Goal: Task Accomplishment & Management: Manage account settings

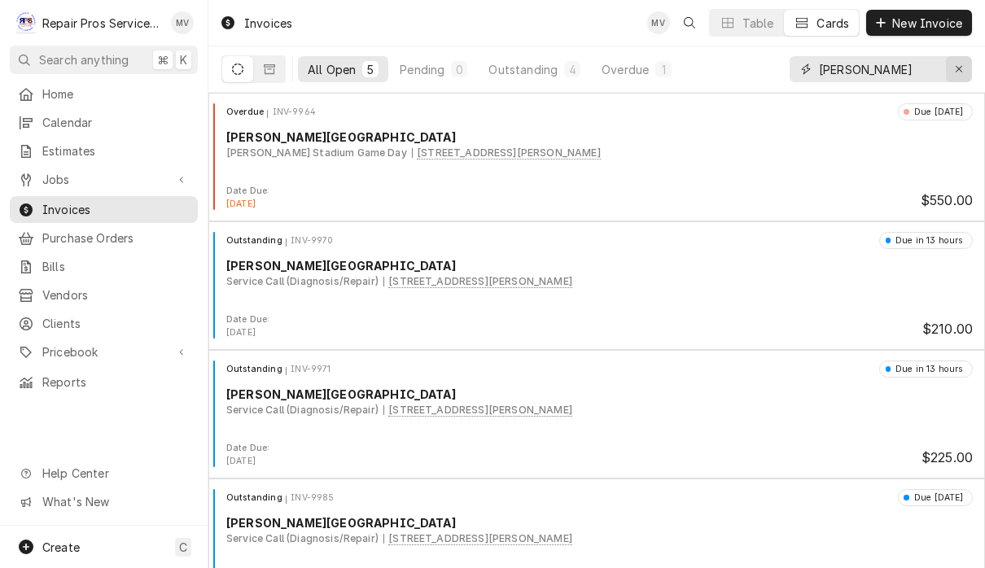
click at [961, 69] on icon "Erase input" at bounding box center [959, 69] width 9 height 11
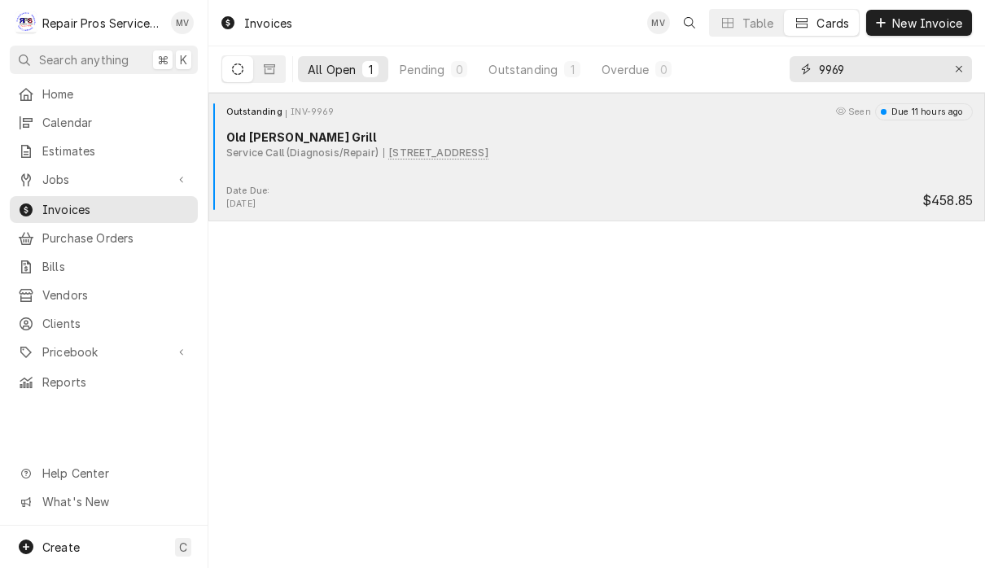
type input "9969"
click at [606, 168] on div "Outstanding INV-9969 Seen Due 11 hours ago Old Gilman Grill Service Call (Diagn…" at bounding box center [597, 143] width 764 height 81
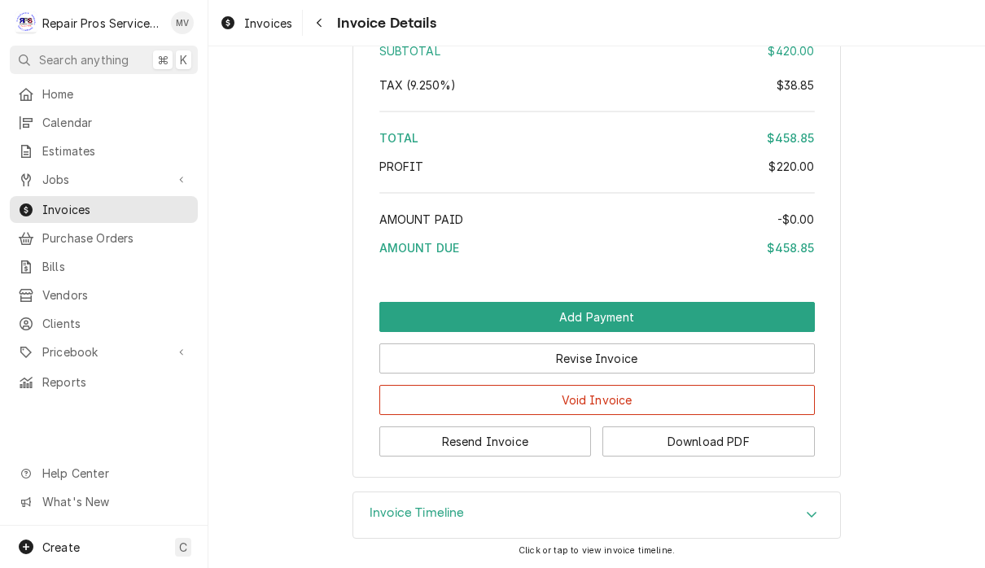
scroll to position [2942, 0]
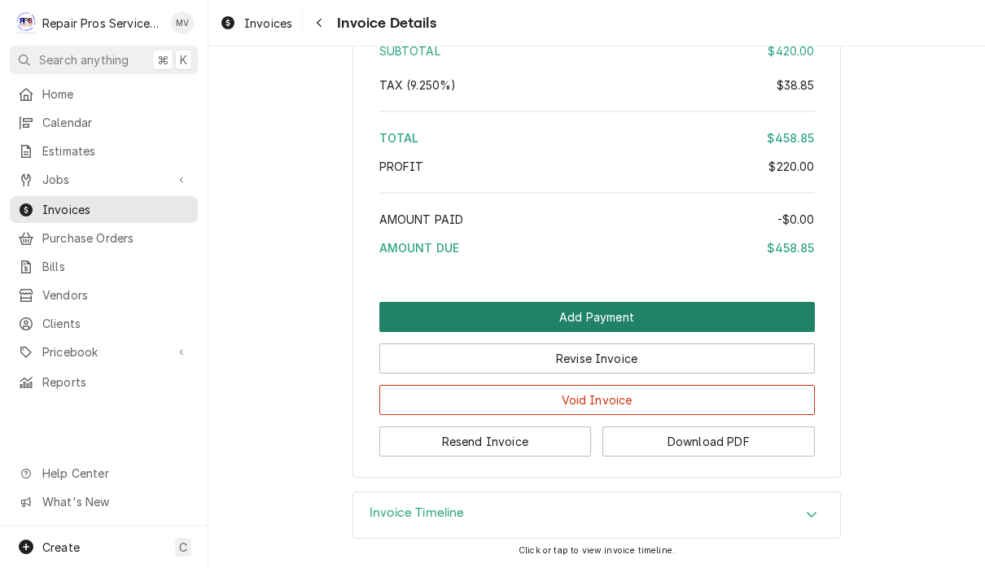
click at [686, 313] on button "Add Payment" at bounding box center [597, 317] width 436 height 30
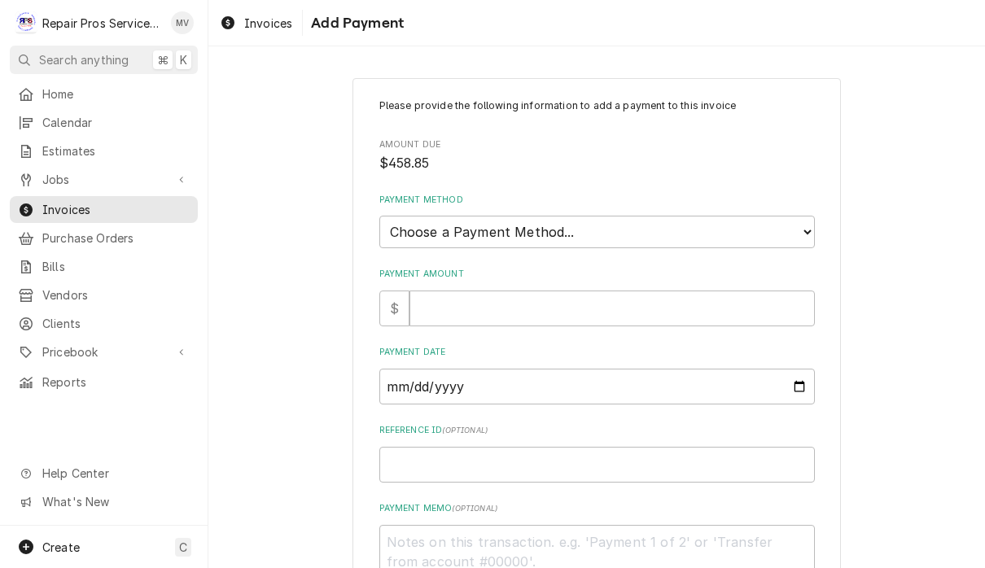
click at [730, 222] on select "Choose a Payment Method... Cash Check Credit/Debit Card ACH/eCheck Other" at bounding box center [597, 232] width 436 height 33
select select "2"
click at [689, 295] on input "Payment Amount" at bounding box center [612, 309] width 405 height 36
type textarea "x"
type input "4"
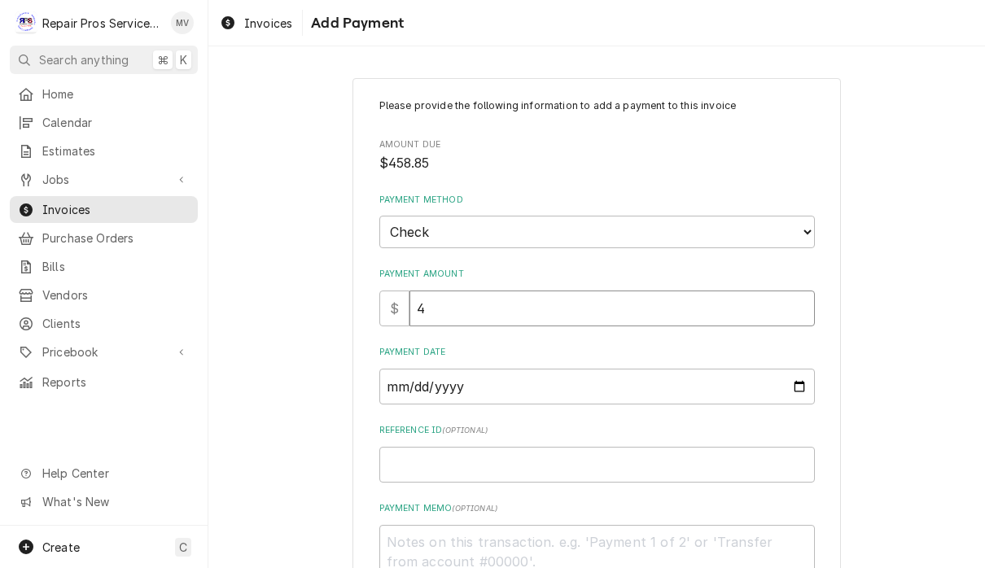
type textarea "x"
type input "45"
type textarea "x"
type input "458"
type textarea "x"
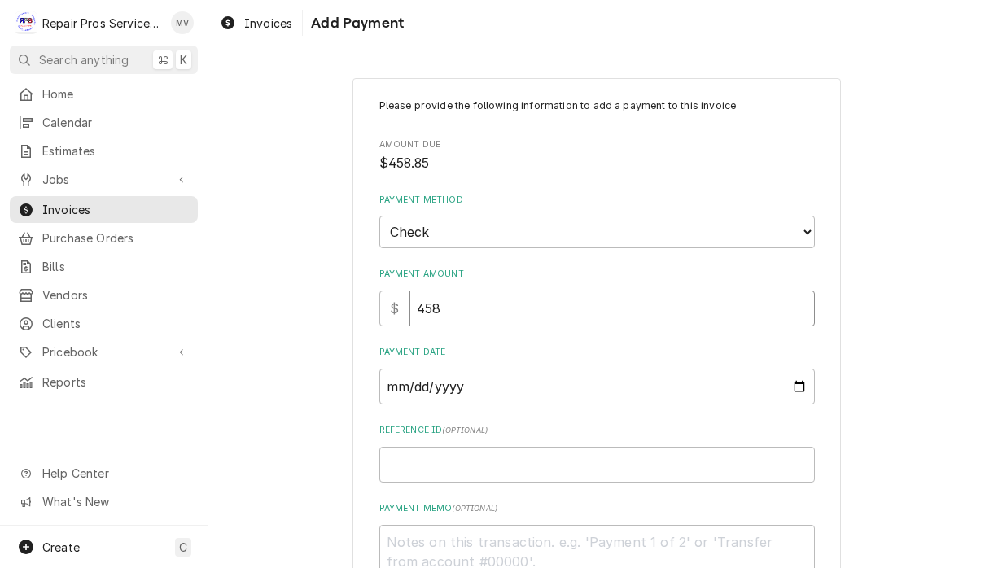
type input "458.8"
type textarea "x"
type input "458.85"
click at [510, 383] on input "Payment Date" at bounding box center [597, 387] width 436 height 36
type input "2025-10-02"
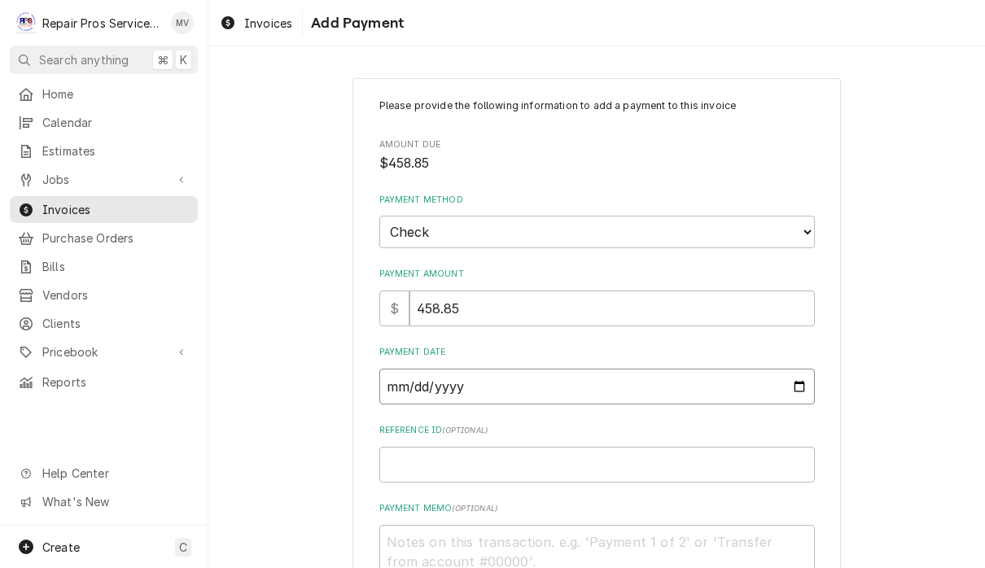
type textarea "x"
type input "2025-10-01"
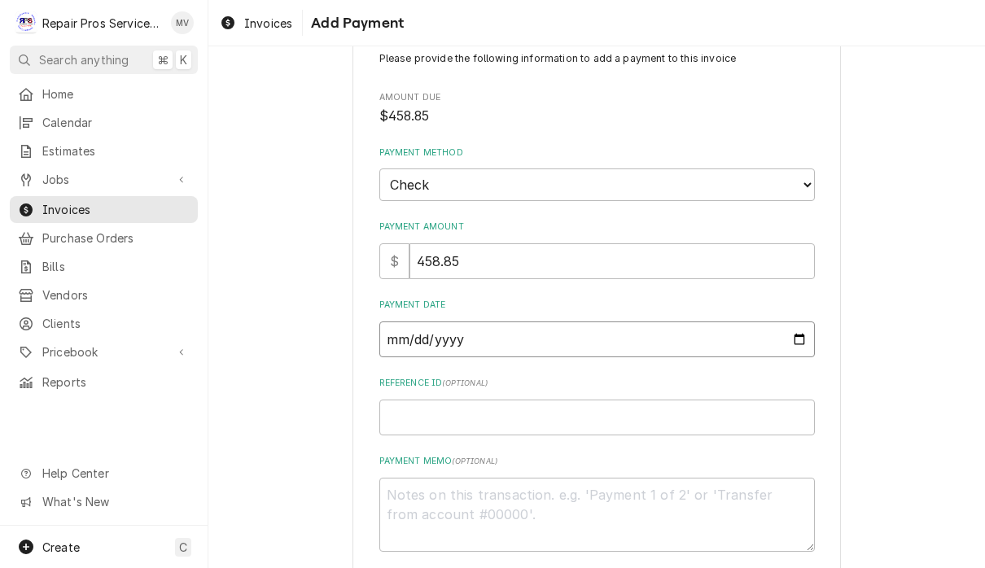
scroll to position [96, 0]
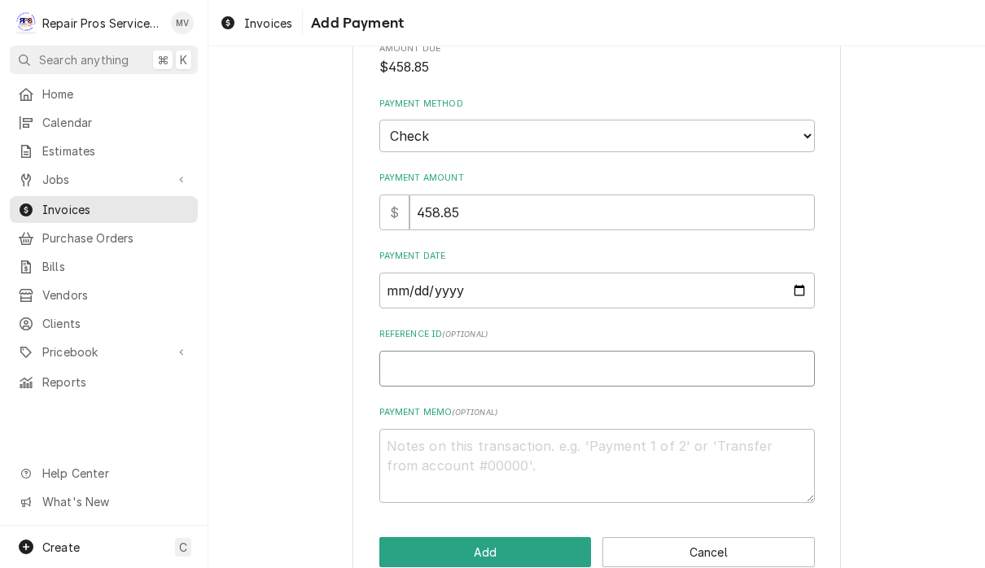
click at [648, 361] on input "Reference ID ( optional )" at bounding box center [597, 369] width 436 height 36
type textarea "x"
type input "9"
type textarea "x"
type input "99"
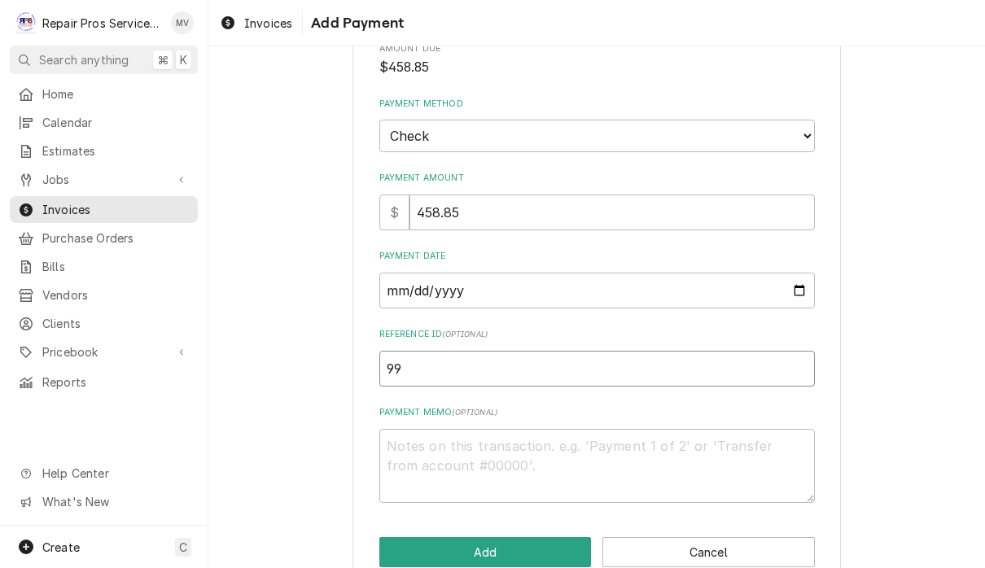
type textarea "x"
type input "996"
type textarea "x"
type input "9969"
click at [528, 445] on textarea "Payment Memo ( optional )" at bounding box center [597, 466] width 436 height 74
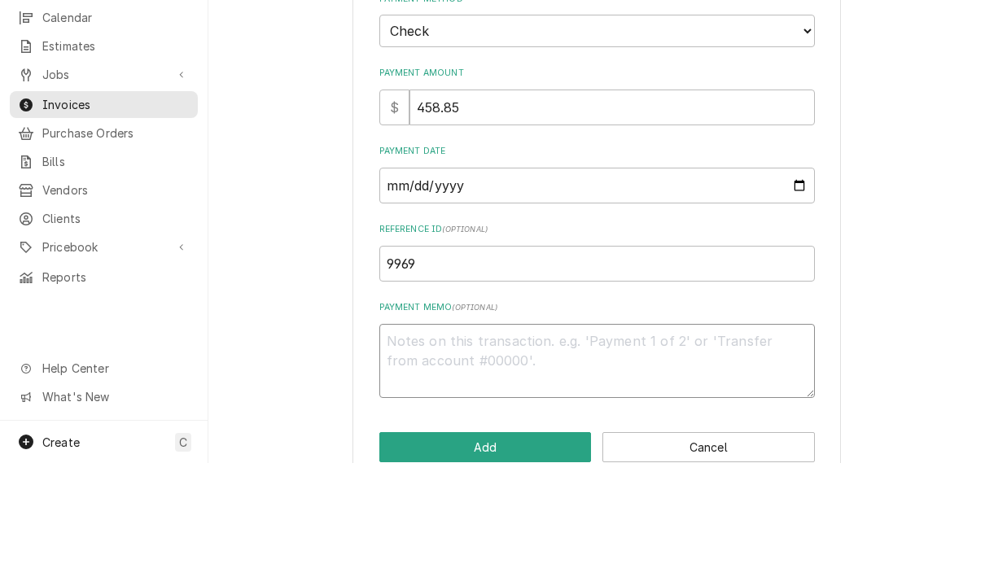
type textarea "x"
type textarea "9"
type textarea "x"
type textarea "95"
type textarea "x"
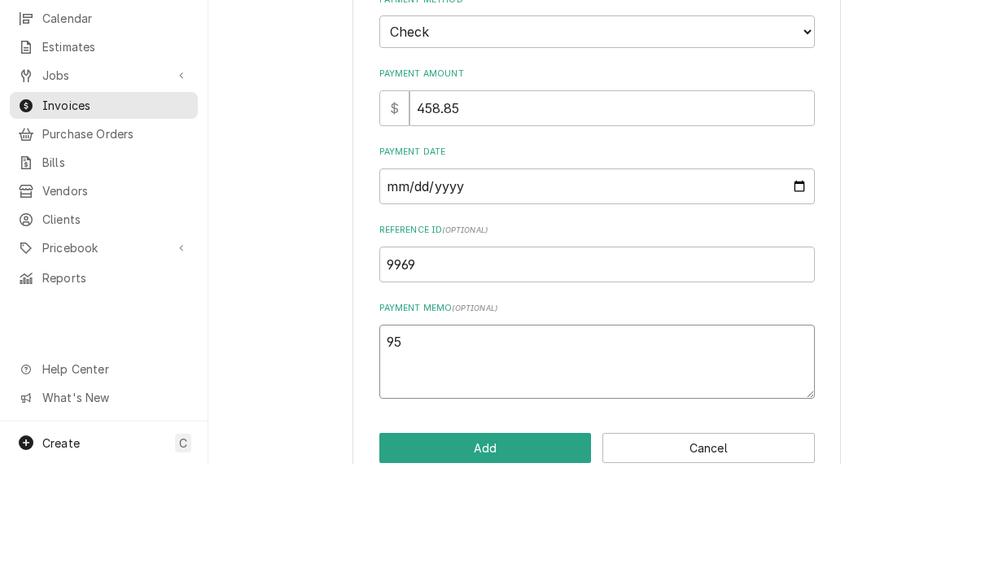
type textarea "950"
type textarea "x"
type textarea "9502"
click at [517, 537] on button "Add" at bounding box center [485, 552] width 213 height 30
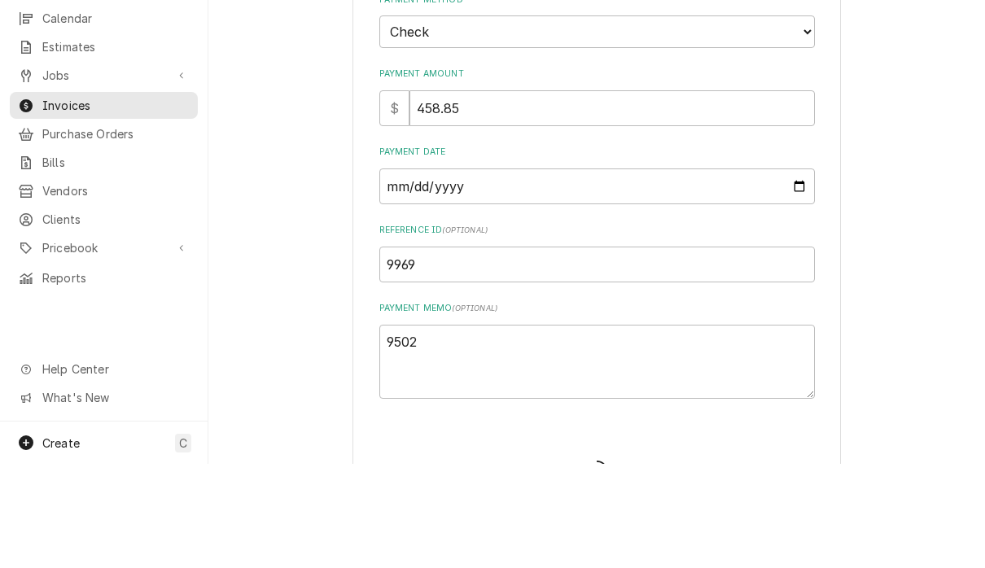
type textarea "x"
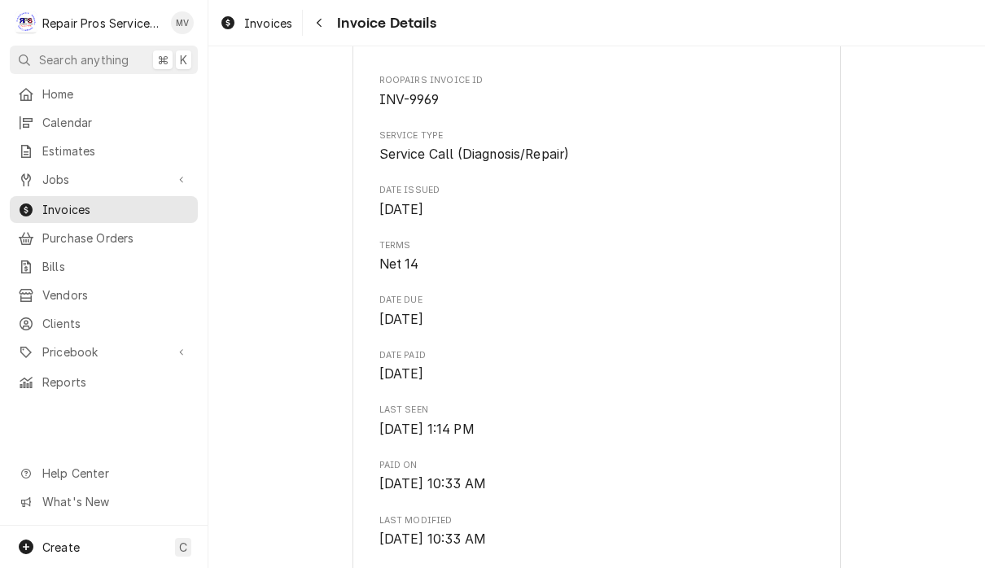
scroll to position [486, 0]
click at [261, 30] on span "Invoices" at bounding box center [268, 23] width 48 height 17
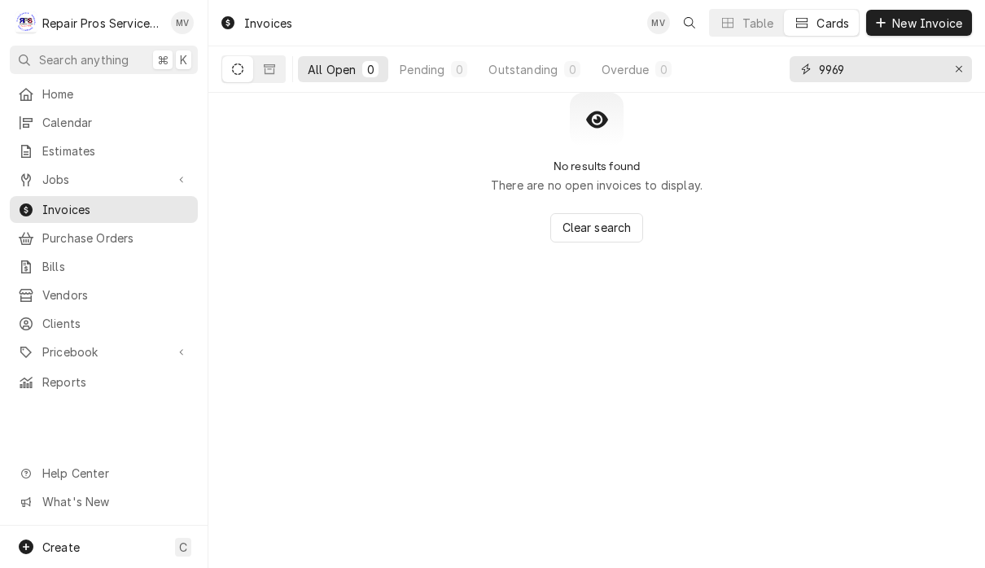
click at [887, 72] on input "9969" at bounding box center [880, 69] width 122 height 26
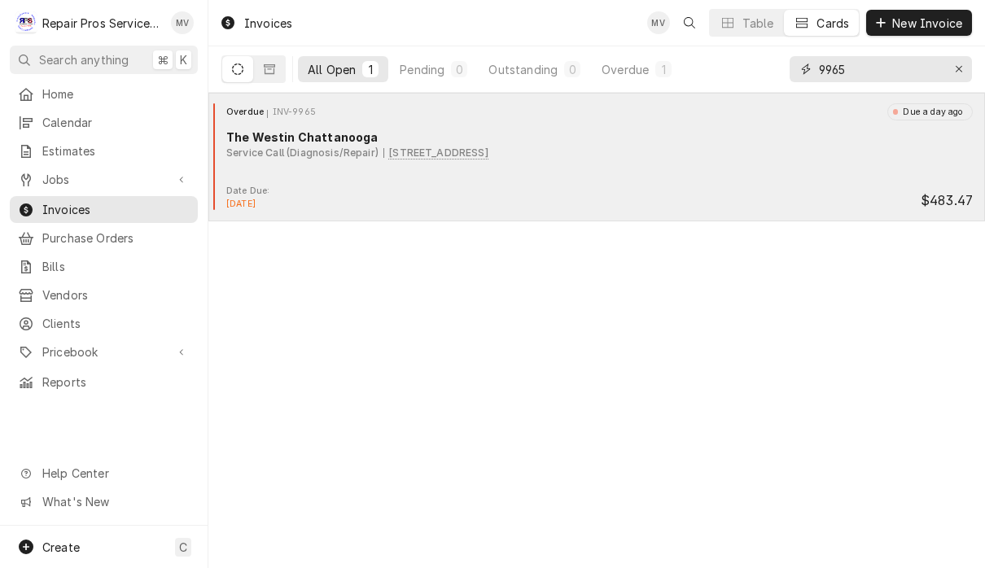
type input "9965"
click at [765, 143] on div "The Westin Chattanooga" at bounding box center [599, 137] width 747 height 17
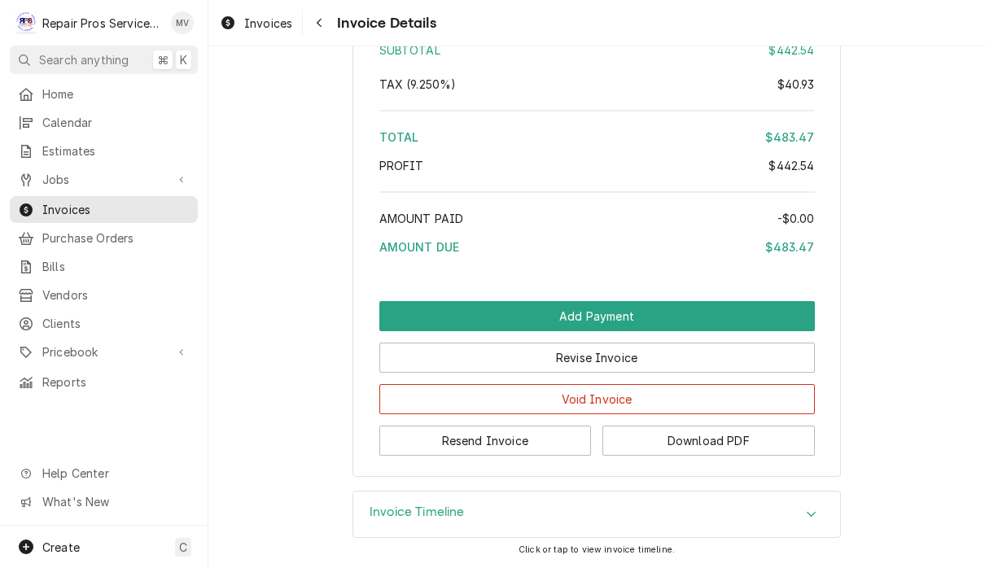
scroll to position [2801, 0]
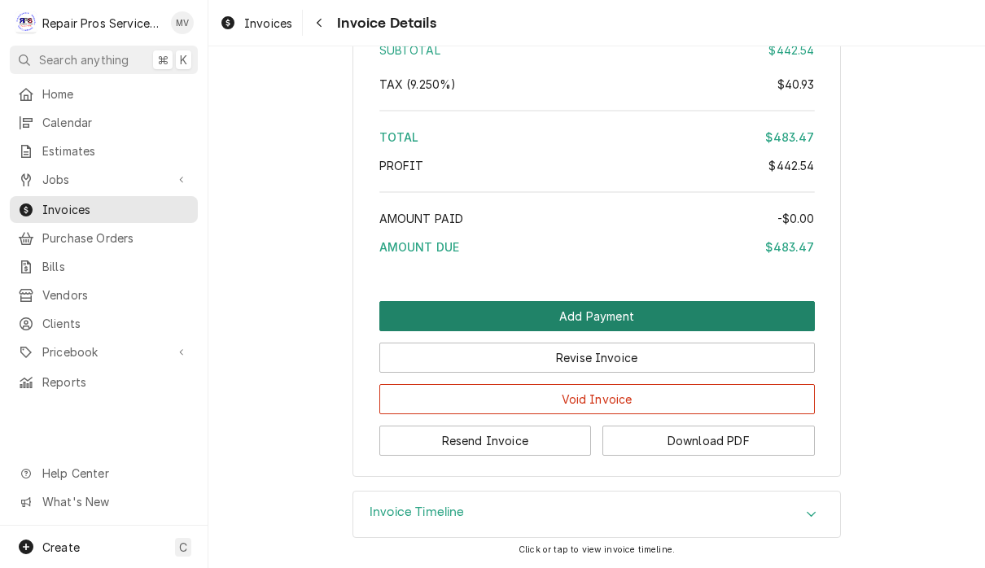
click at [747, 307] on button "Add Payment" at bounding box center [597, 316] width 436 height 30
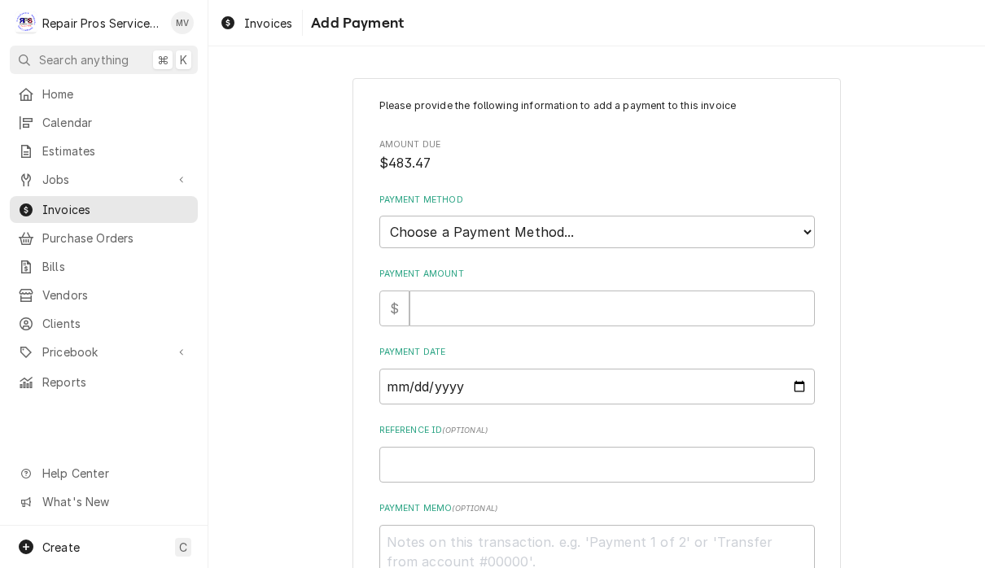
click at [605, 234] on select "Choose a Payment Method... Cash Check Credit/Debit Card ACH/eCheck Other" at bounding box center [597, 232] width 436 height 33
select select "2"
click at [508, 291] on input "Payment Amount" at bounding box center [612, 309] width 405 height 36
type textarea "x"
type input "4"
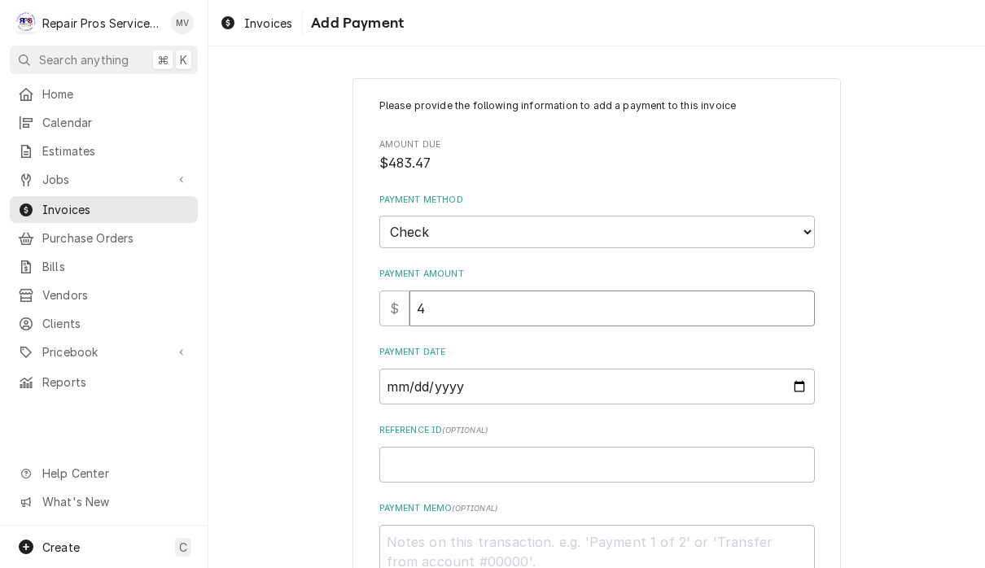
type textarea "x"
type input "49"
type textarea "x"
type input "4"
type textarea "x"
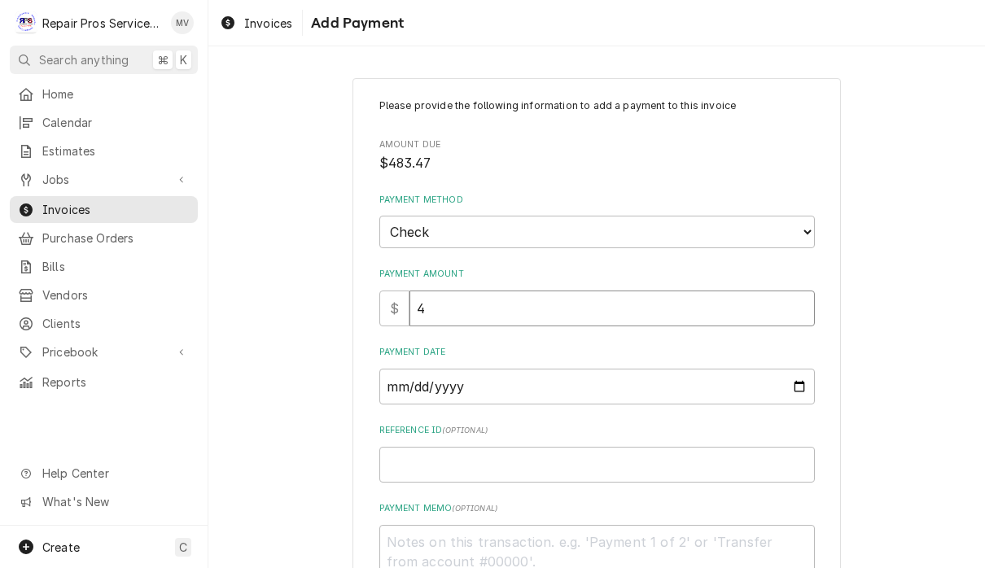
type input "48"
type textarea "x"
type input "483"
type textarea "x"
type input "483.4"
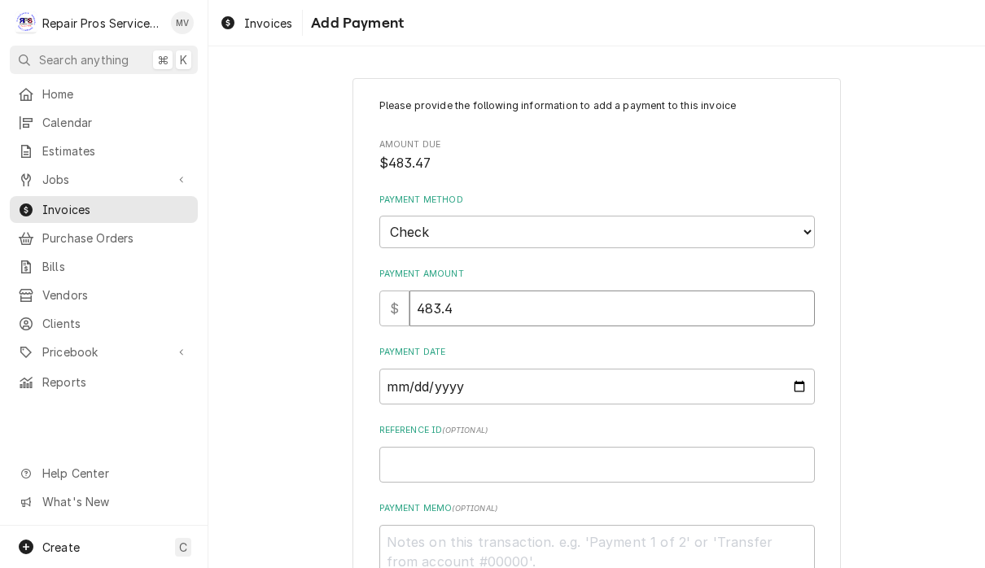
type textarea "x"
type input "483.47"
click at [549, 377] on input "Payment Date" at bounding box center [597, 387] width 436 height 36
type input "2025-10-02"
type textarea "x"
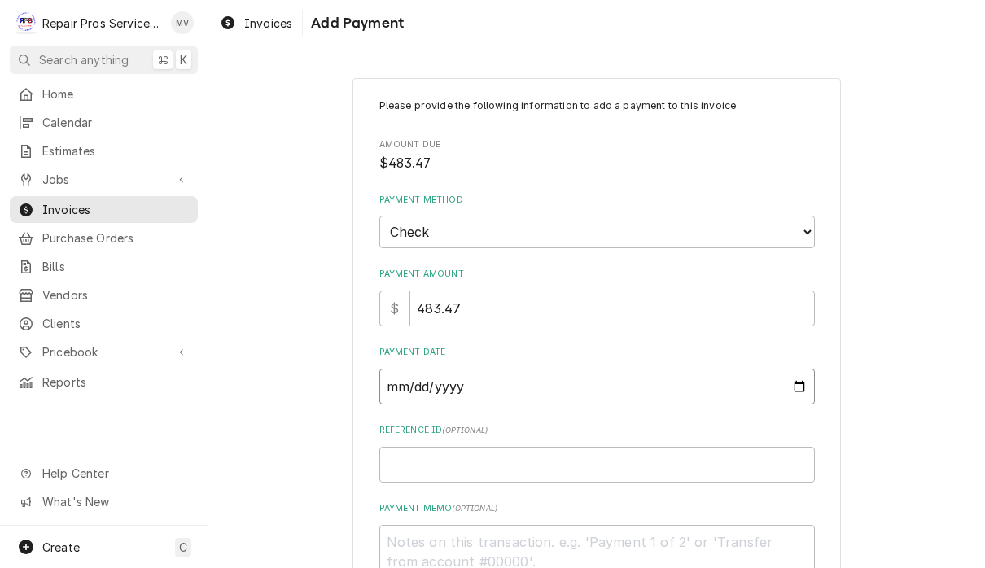
type input "2025-10-01"
click at [501, 447] on input "Reference ID ( optional )" at bounding box center [597, 465] width 436 height 36
type textarea "x"
type input "9"
type textarea "x"
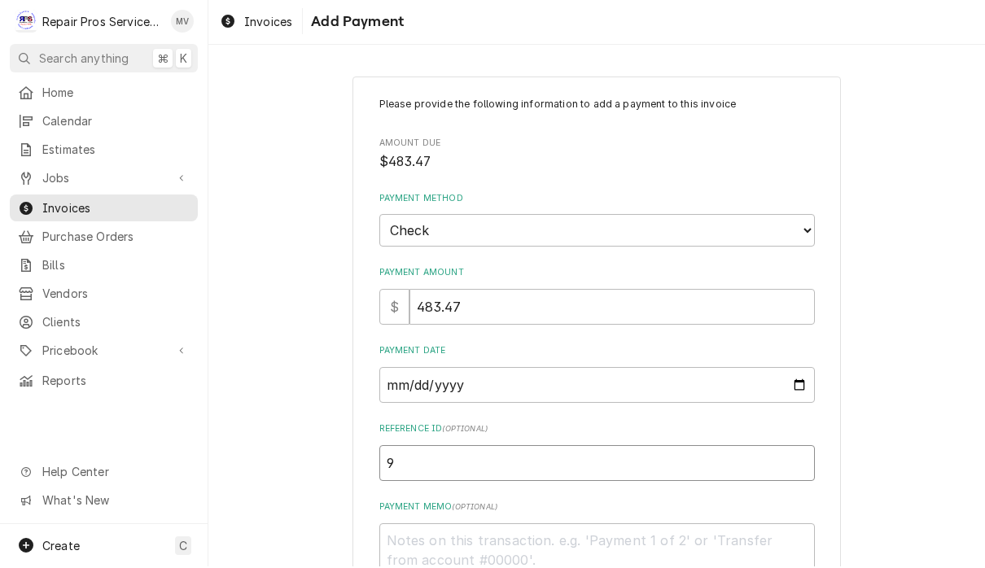
type input "99"
type textarea "x"
type input "996"
type textarea "x"
type input "9965"
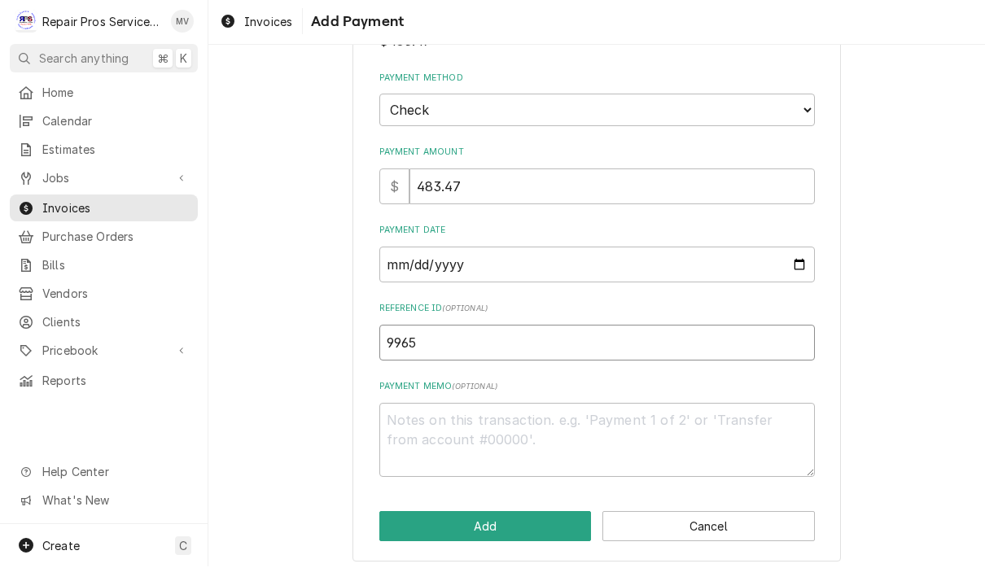
scroll to position [120, 0]
type textarea "x"
type input "99651"
type textarea "x"
type input "996516"
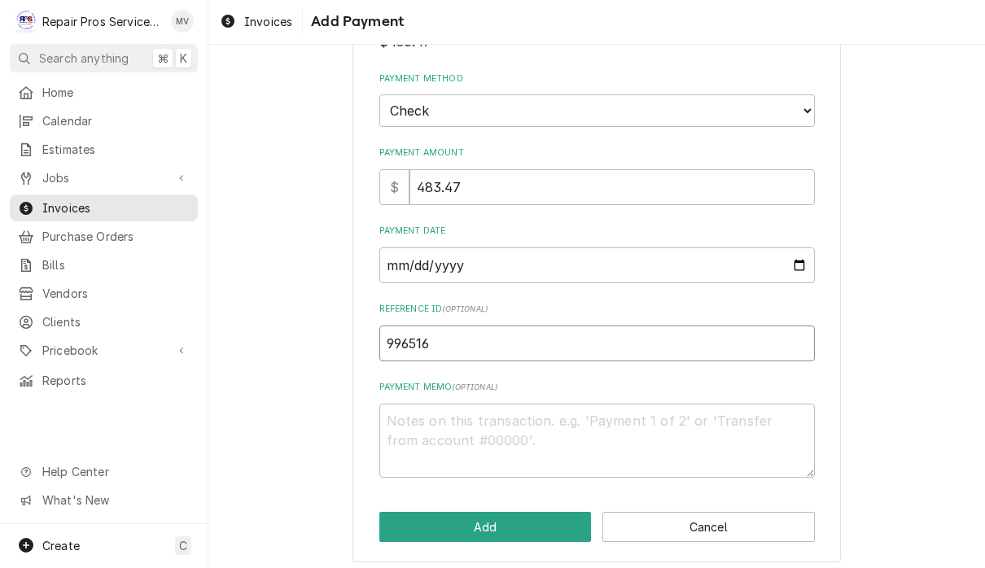
type textarea "x"
type input "9965166"
type textarea "x"
type input "99651660"
type textarea "x"
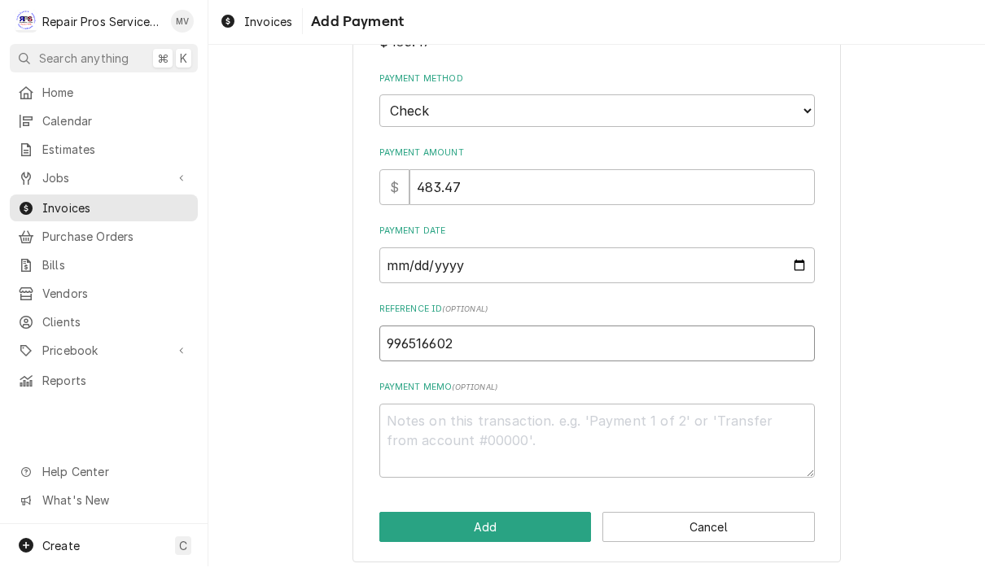
type input "996516602"
click at [984, 159] on div "Please provide the following information to add a payment to this invoice Amoun…" at bounding box center [596, 261] width 777 height 635
click at [642, 419] on textarea "Payment Memo ( optional )" at bounding box center [597, 442] width 436 height 74
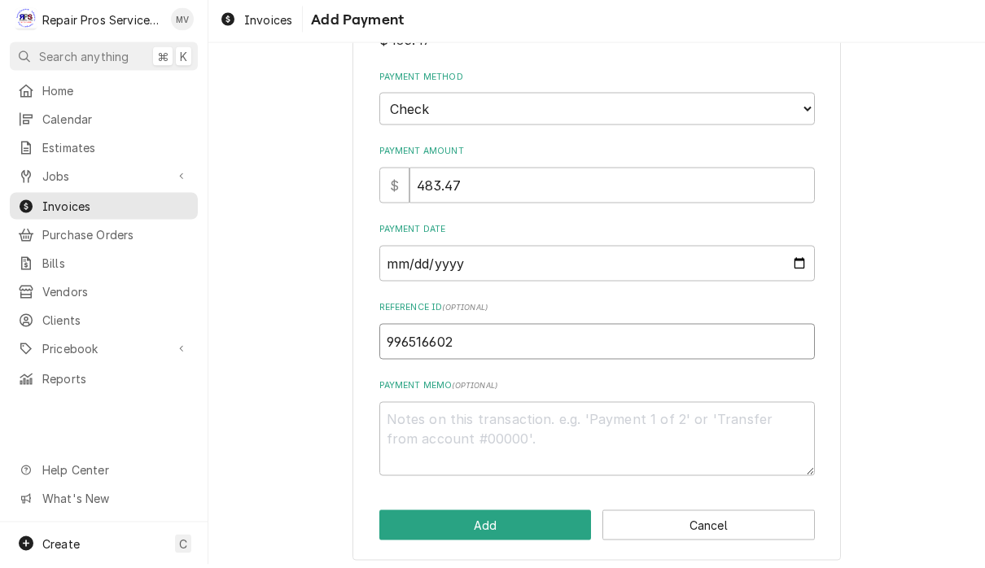
click at [673, 335] on input "996516602" at bounding box center [597, 345] width 436 height 36
type textarea "x"
type input "99651660"
type textarea "x"
type input "9965166"
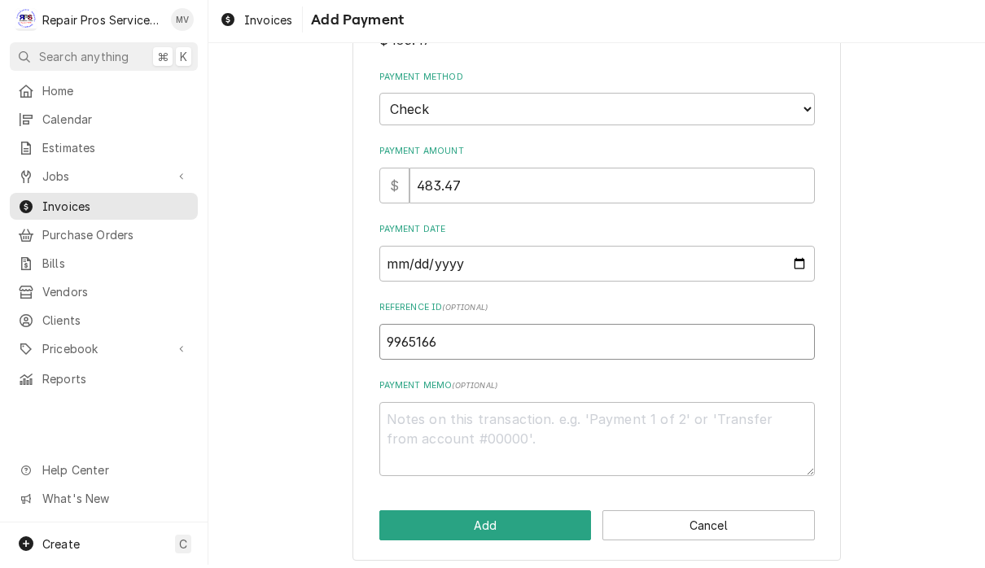
type textarea "x"
type input "996516"
type textarea "x"
type input "99651"
type textarea "x"
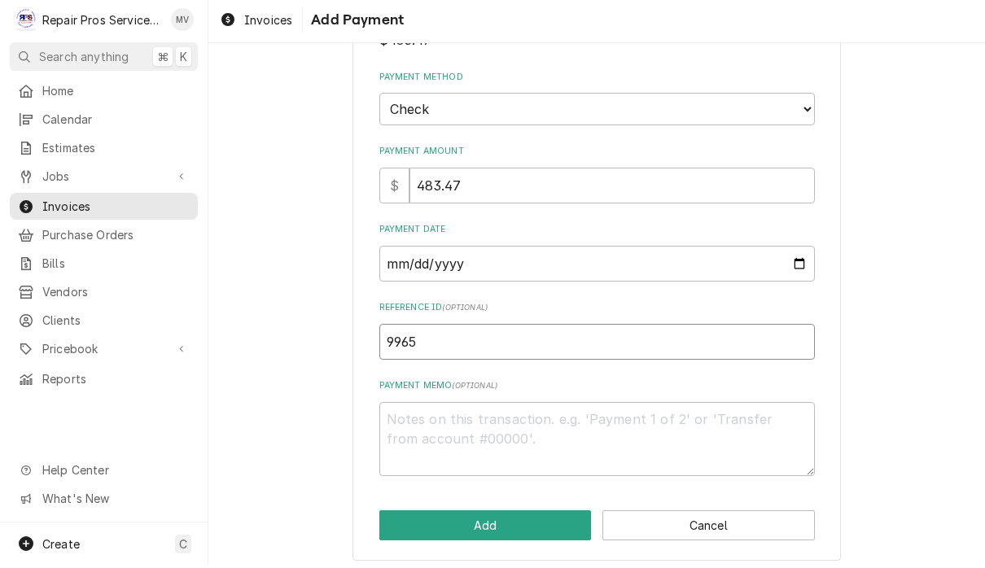
type input "9965"
click at [446, 415] on textarea "Payment Memo ( optional )" at bounding box center [597, 442] width 436 height 74
type textarea "x"
type textarea "1"
type textarea "x"
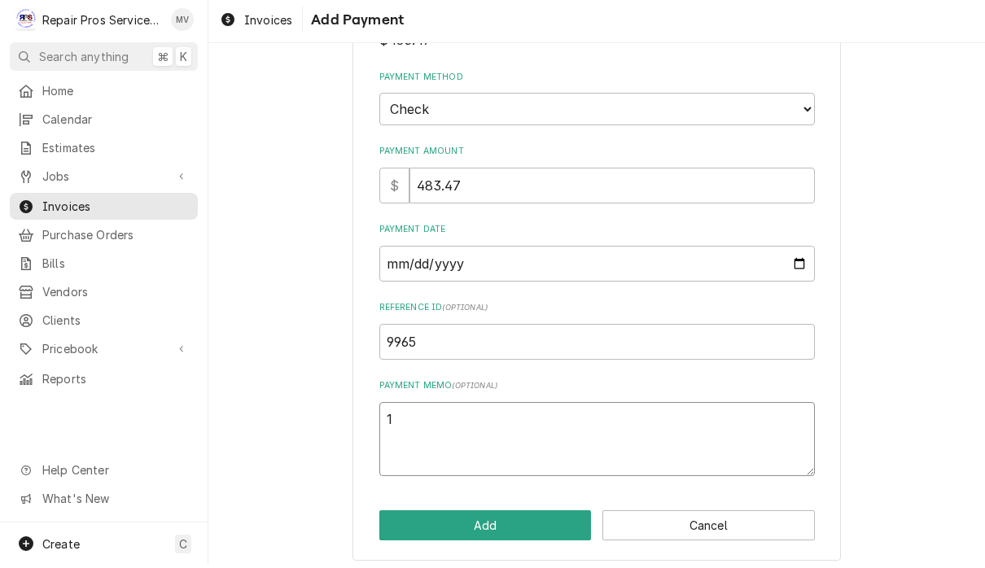
type textarea "16"
type textarea "x"
type textarea "166"
type textarea "x"
type textarea "1660"
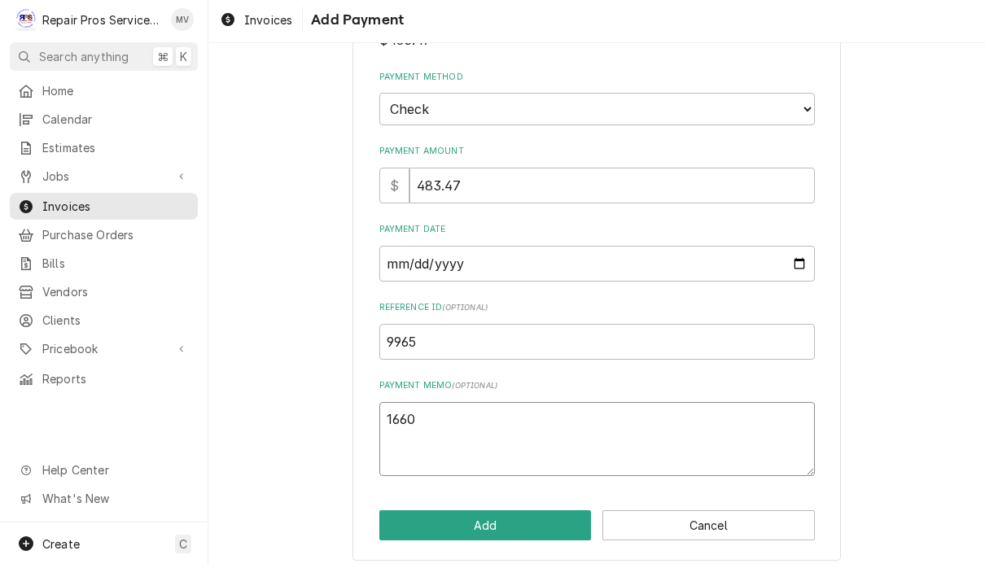
type textarea "x"
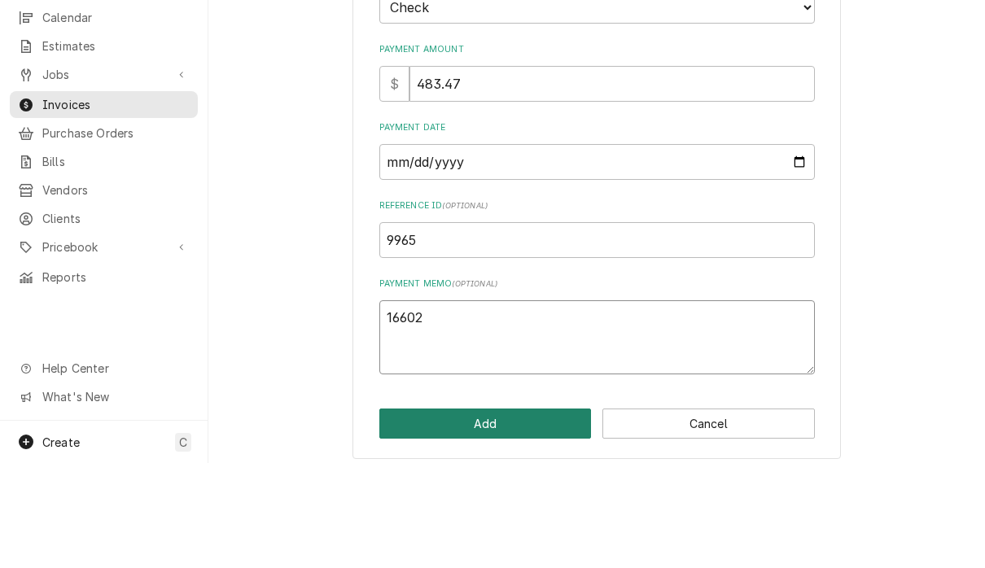
type textarea "16602"
click at [553, 514] on button "Add" at bounding box center [485, 529] width 213 height 30
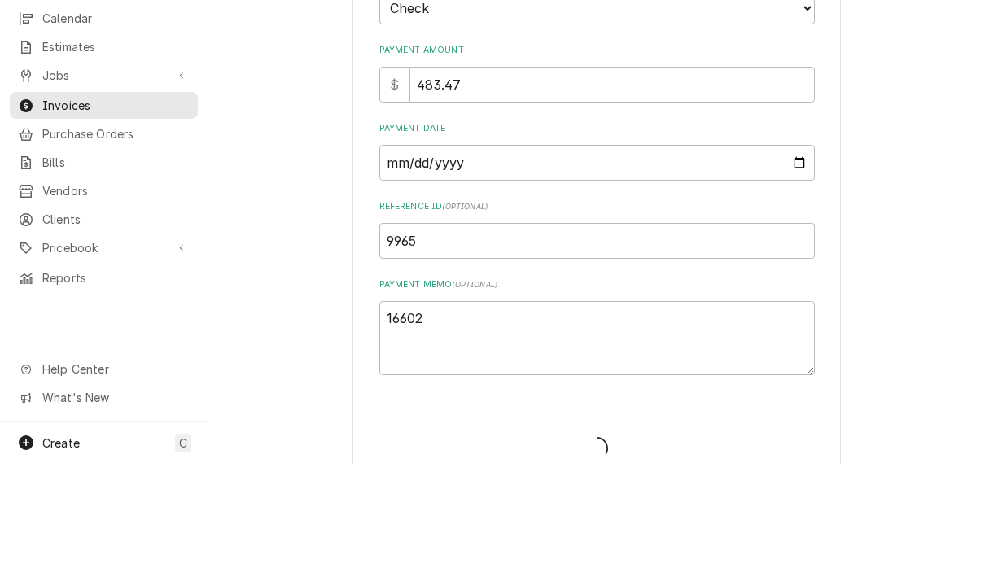
type textarea "x"
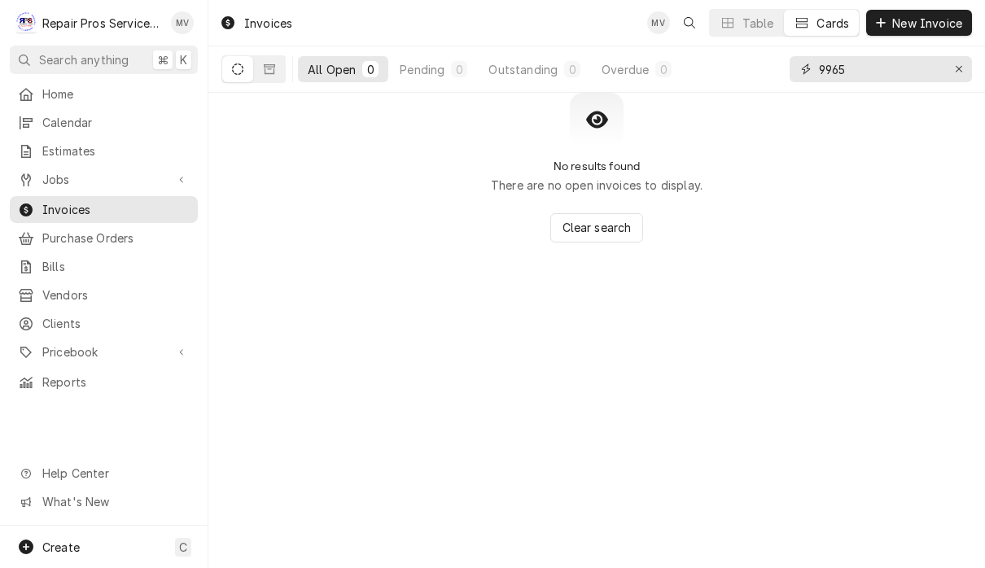
click at [872, 74] on input "9965" at bounding box center [880, 69] width 122 height 26
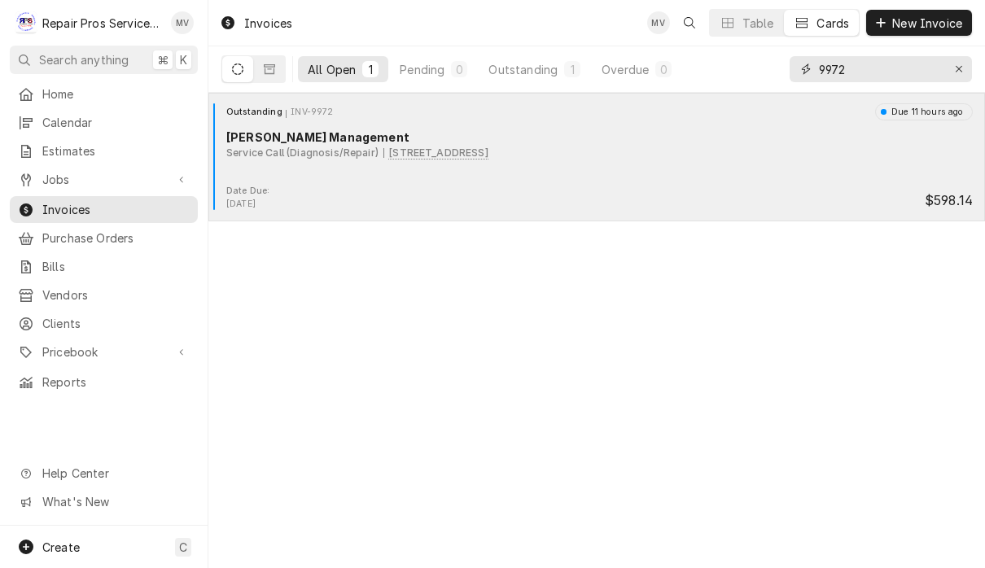
type input "9972"
click at [750, 181] on div "Outstanding INV-9972 Due 11 hours ago Smith Management Service Call (Diagnosis/…" at bounding box center [597, 143] width 764 height 81
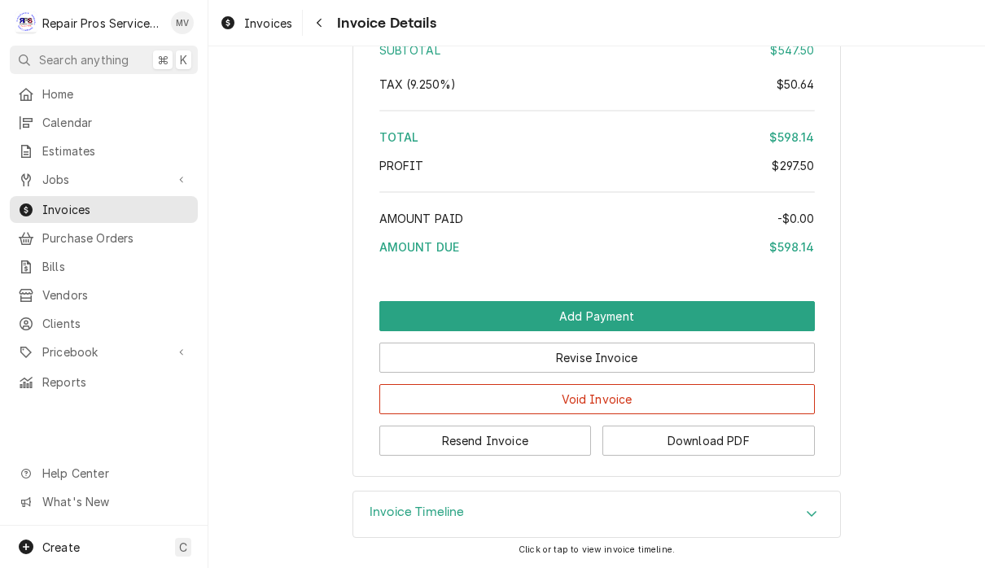
scroll to position [2959, 0]
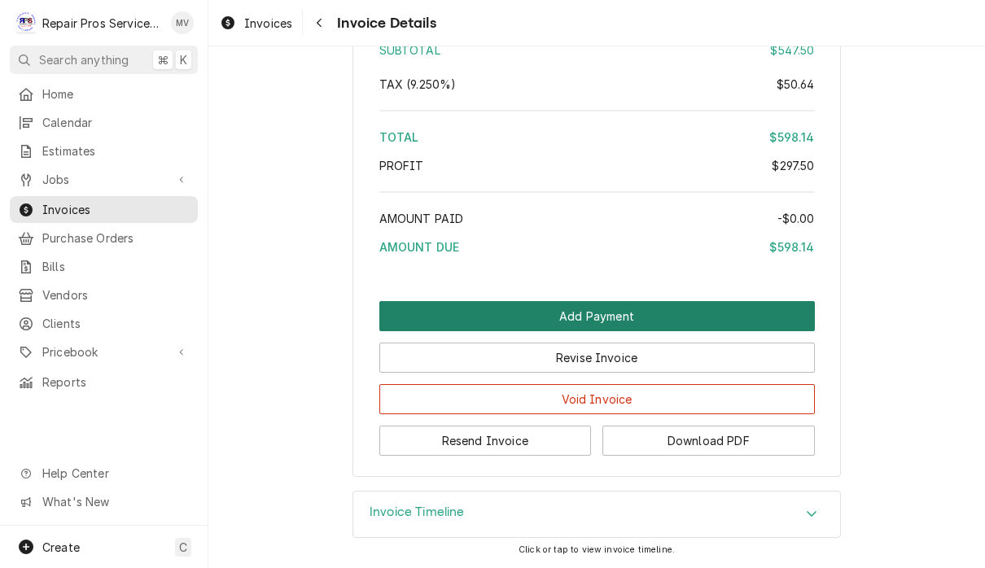
click at [695, 313] on button "Add Payment" at bounding box center [597, 316] width 436 height 30
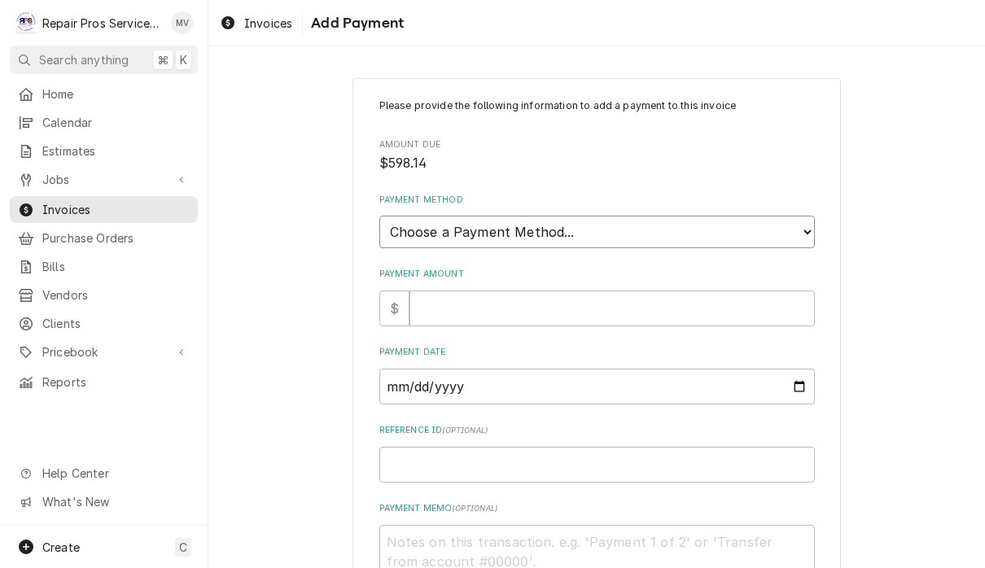
click at [658, 227] on select "Choose a Payment Method... Cash Check Credit/Debit Card ACH/eCheck Other" at bounding box center [597, 232] width 436 height 33
select select "2"
click at [625, 298] on input "Payment Amount" at bounding box center [612, 309] width 405 height 36
type textarea "x"
type input "5"
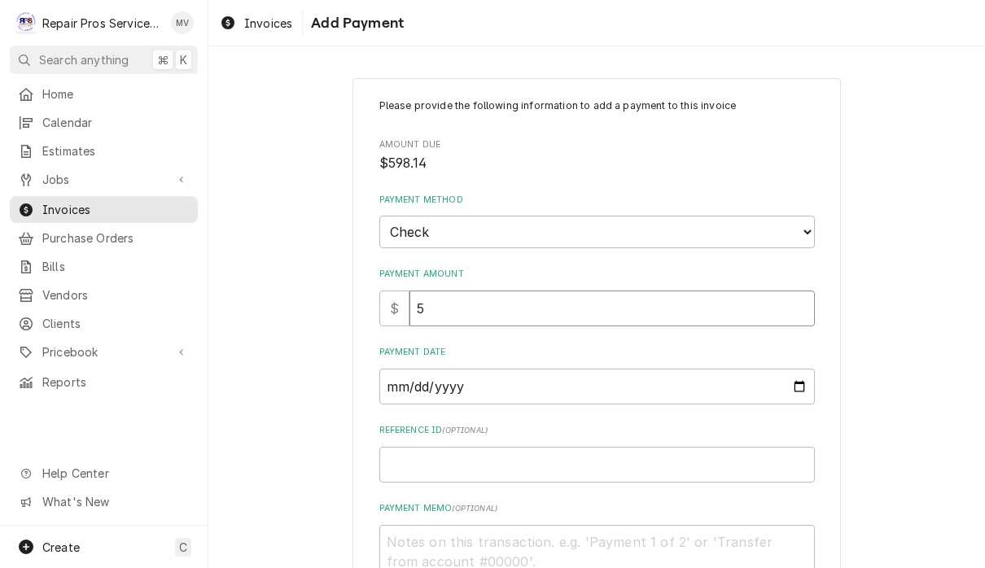
type textarea "x"
type input "58"
type textarea "x"
type input "5"
type textarea "x"
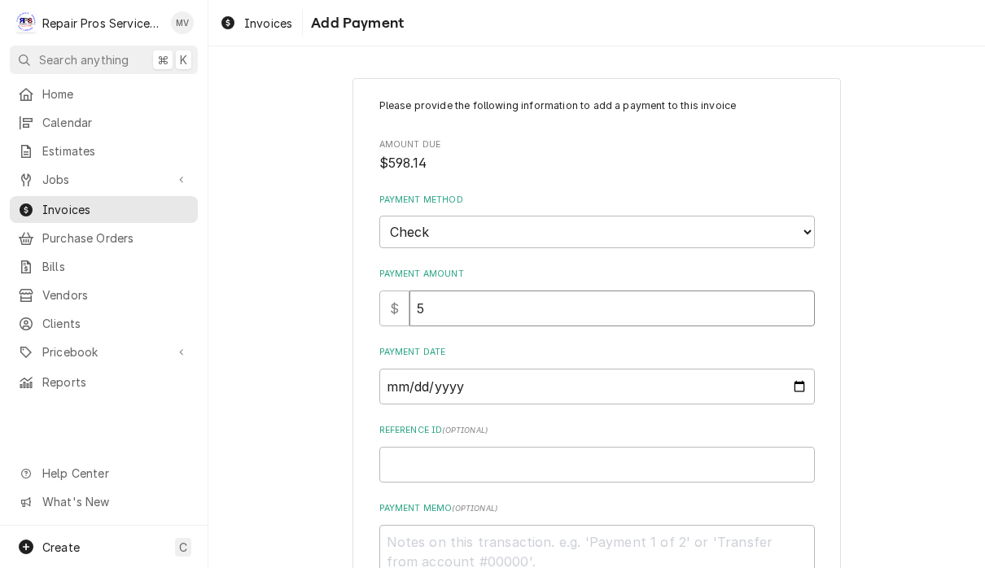
type input "59"
type textarea "x"
type input "598"
type textarea "x"
type input "598.1"
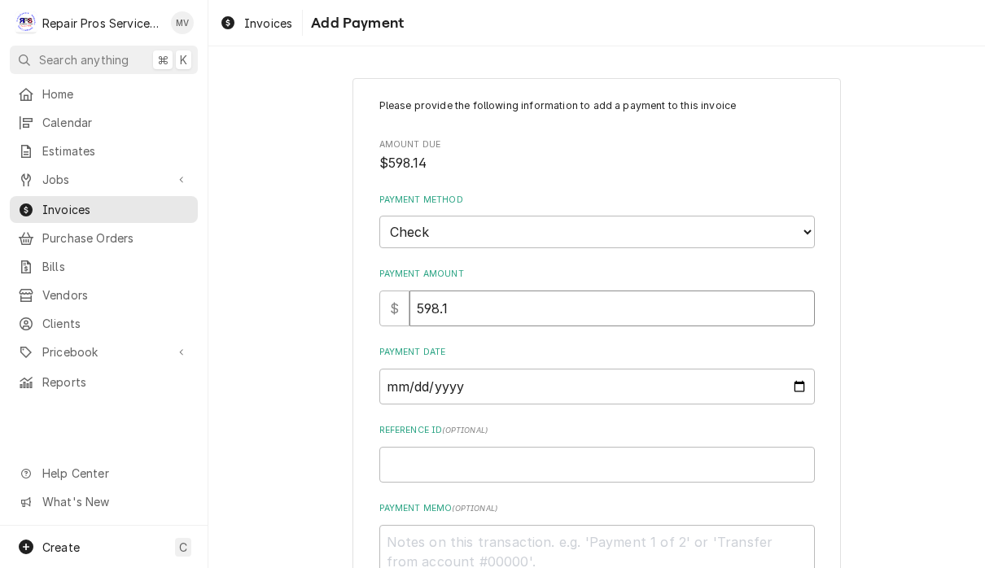
type textarea "x"
type input "598.14"
click at [534, 391] on input "Payment Date" at bounding box center [597, 387] width 436 height 36
type input "2025-10-02"
type textarea "x"
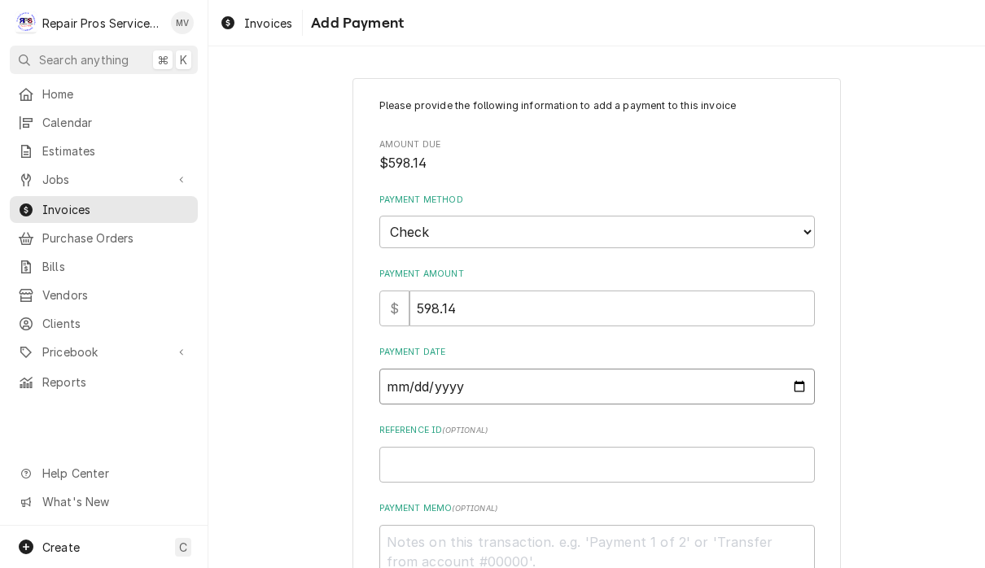
type input "2025-10-01"
click at [544, 451] on input "Reference ID ( optional )" at bounding box center [597, 465] width 436 height 36
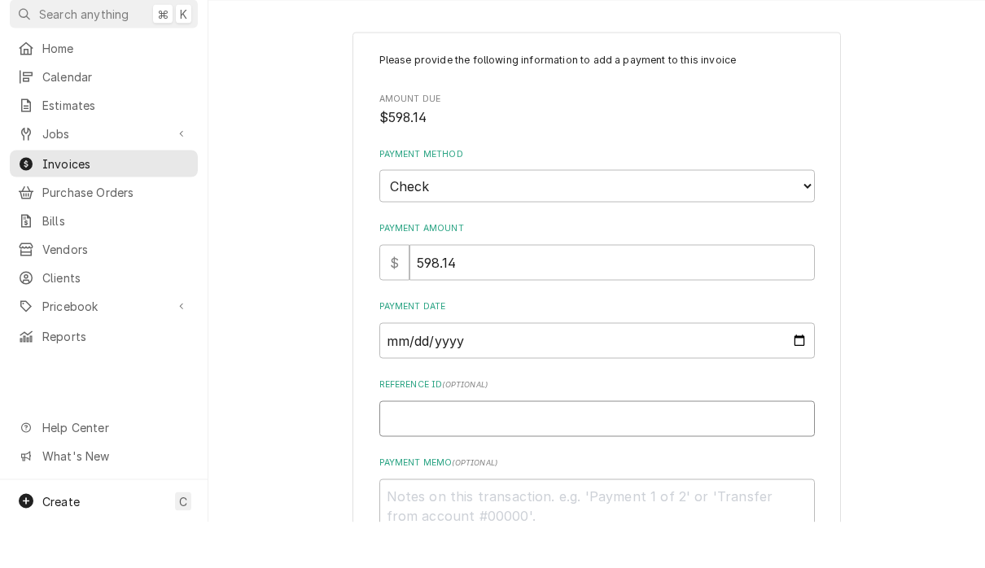
type textarea "x"
type input "9"
type textarea "x"
type input "99"
type textarea "x"
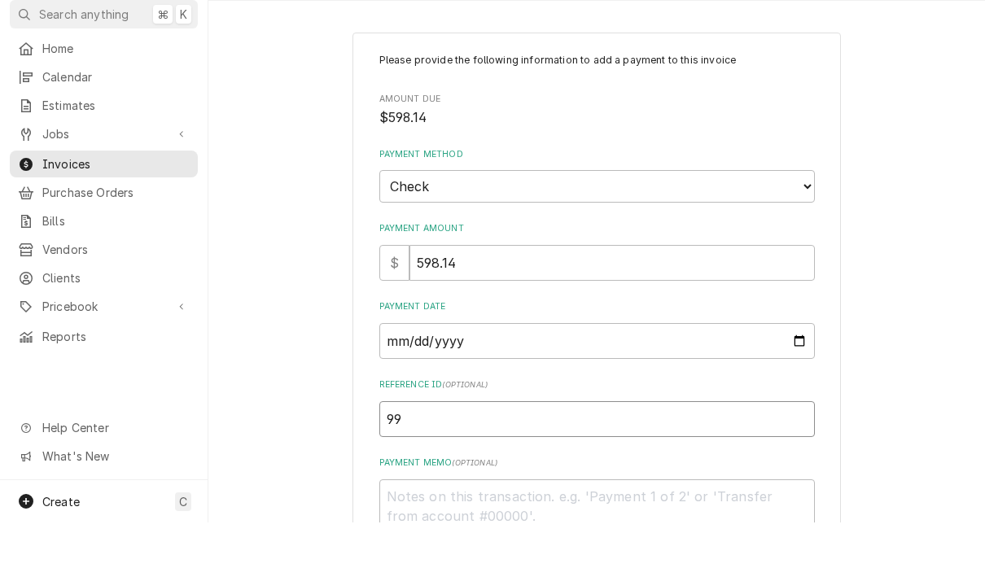
type input "997"
type textarea "x"
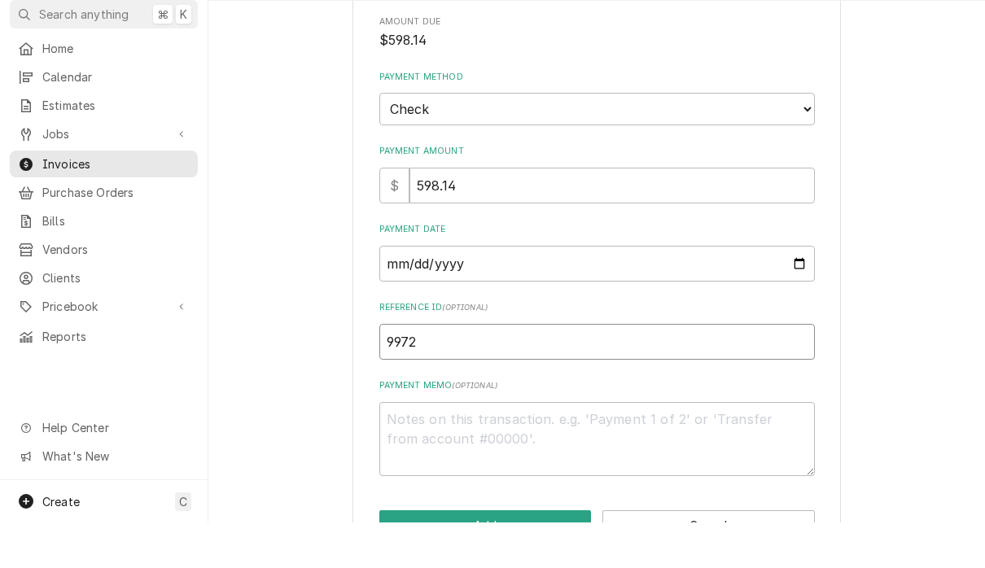
scroll to position [113, 0]
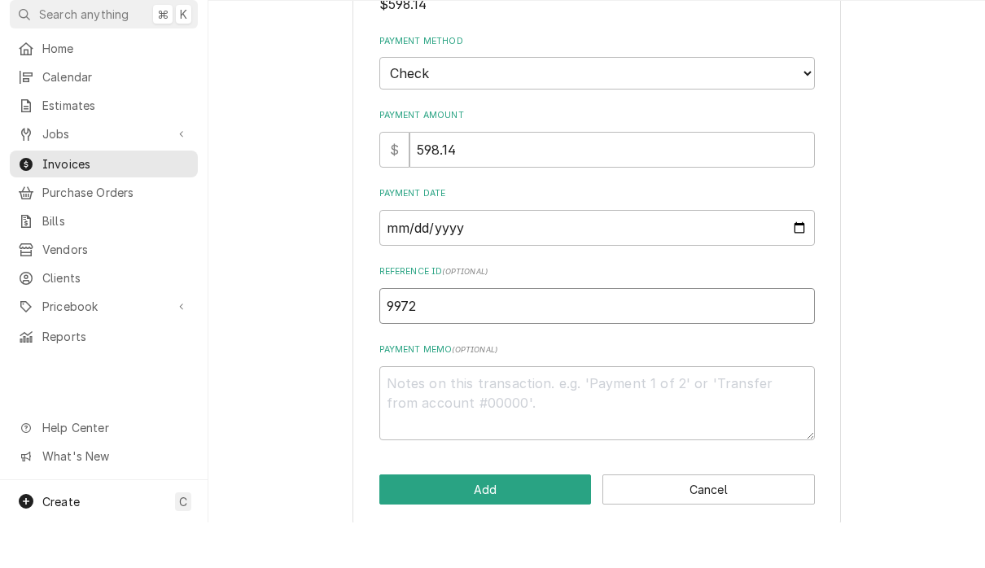
type input "9972"
click at [467, 412] on textarea "Payment Memo ( optional )" at bounding box center [597, 449] width 436 height 74
type textarea "x"
type textarea "1"
type textarea "x"
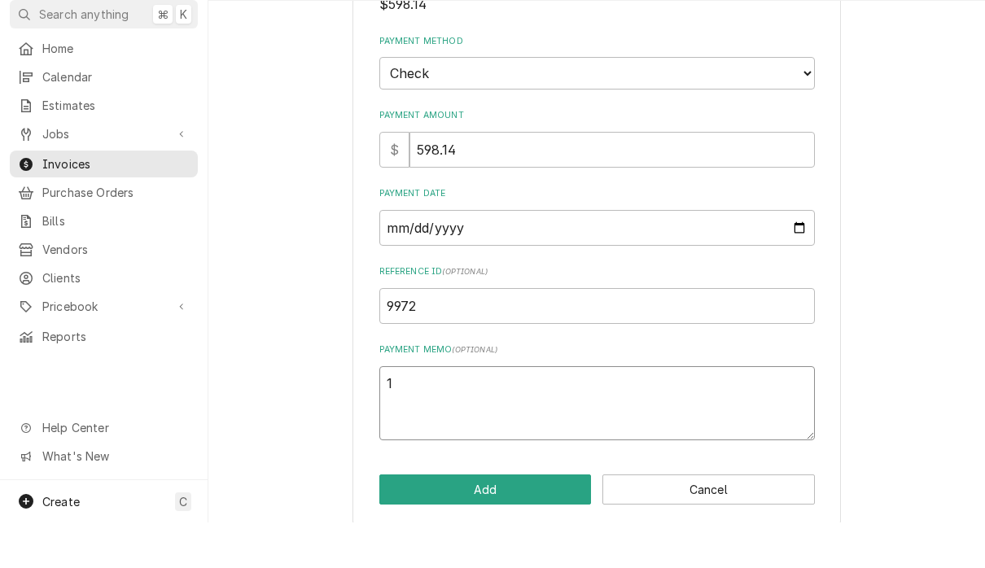
type textarea "11"
type textarea "x"
type textarea "111"
type textarea "x"
type textarea "1110"
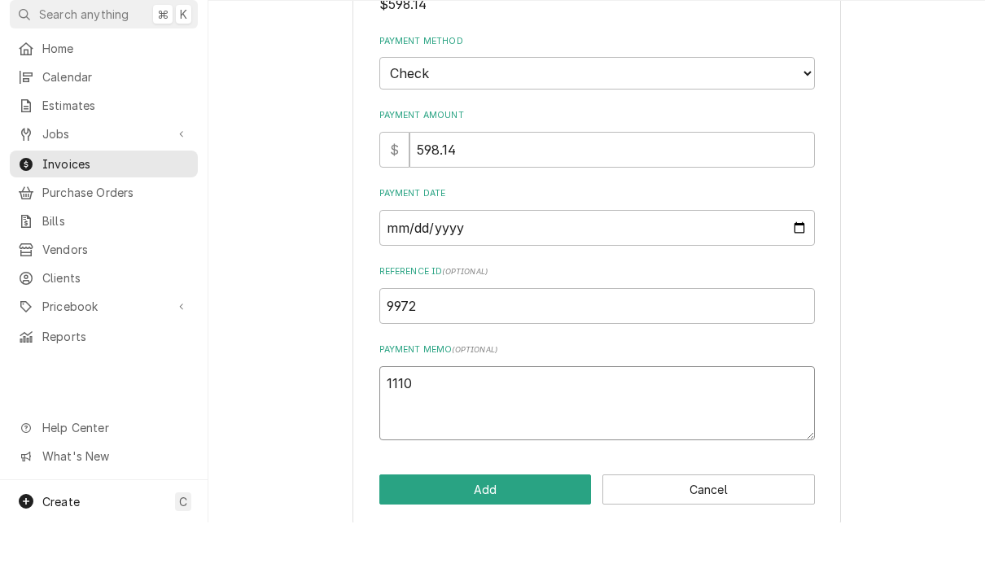
type textarea "x"
type textarea "11105"
type textarea "x"
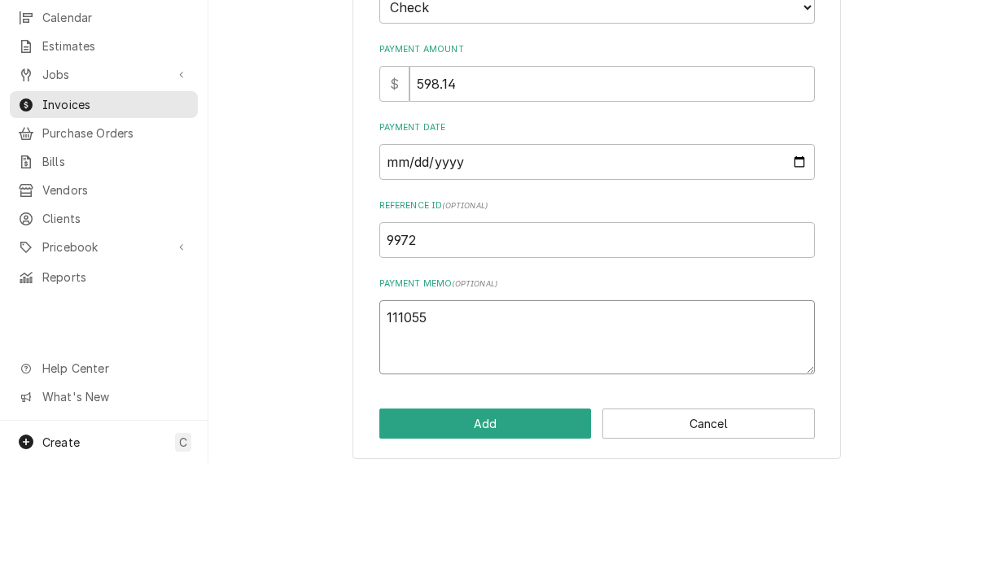
scroll to position [1, 0]
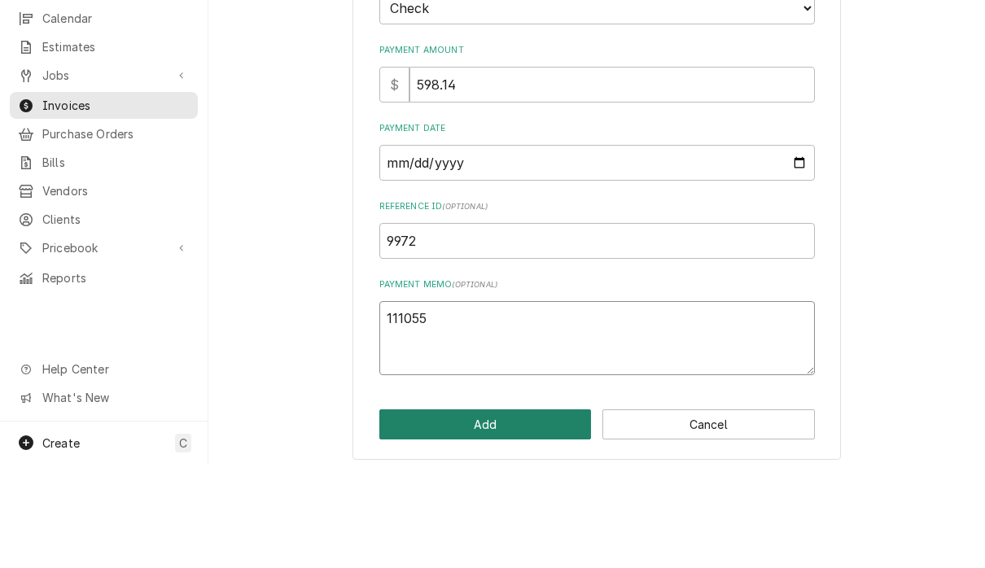
type textarea "111055"
click at [524, 514] on button "Add" at bounding box center [485, 529] width 213 height 30
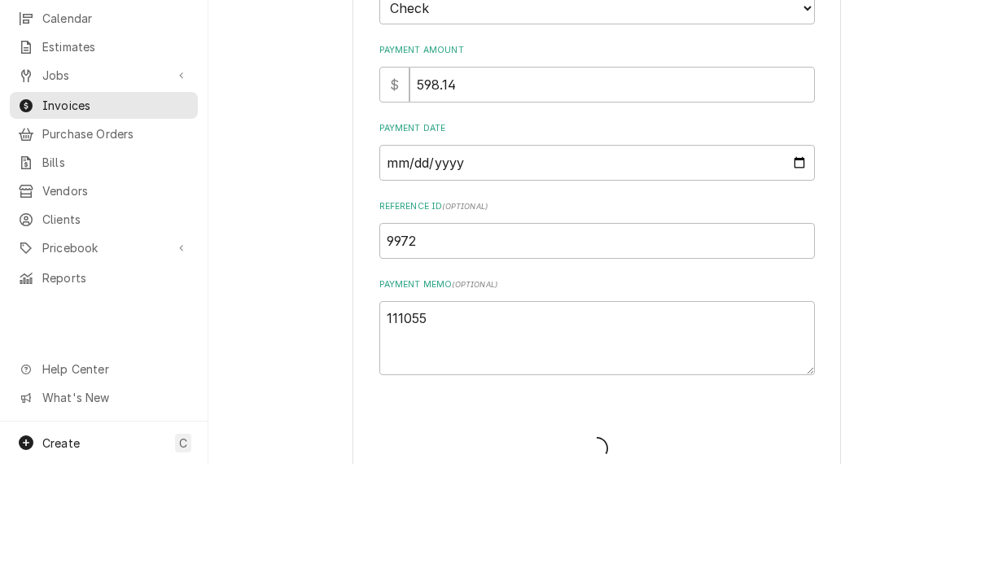
type textarea "x"
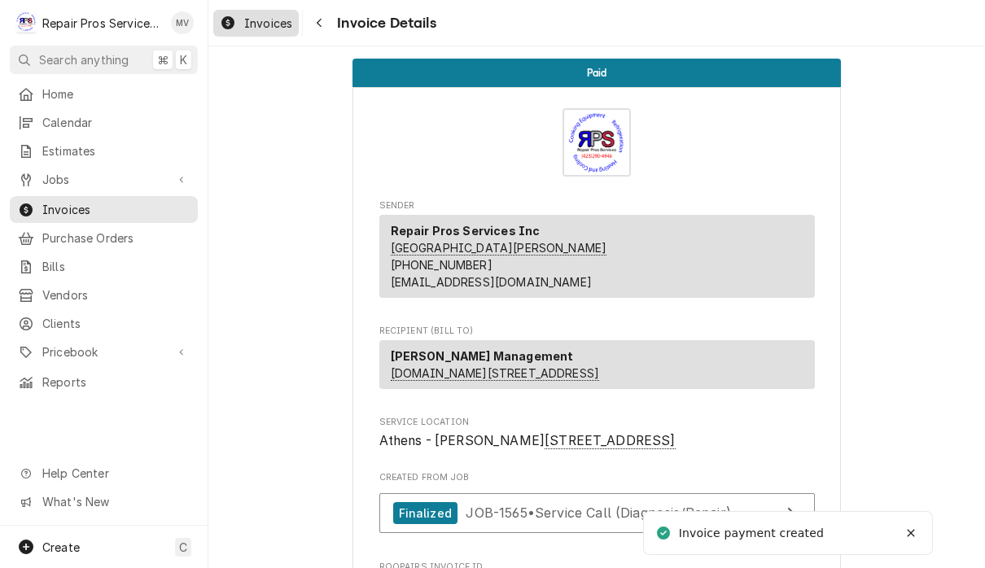
click at [268, 16] on span "Invoices" at bounding box center [268, 23] width 48 height 17
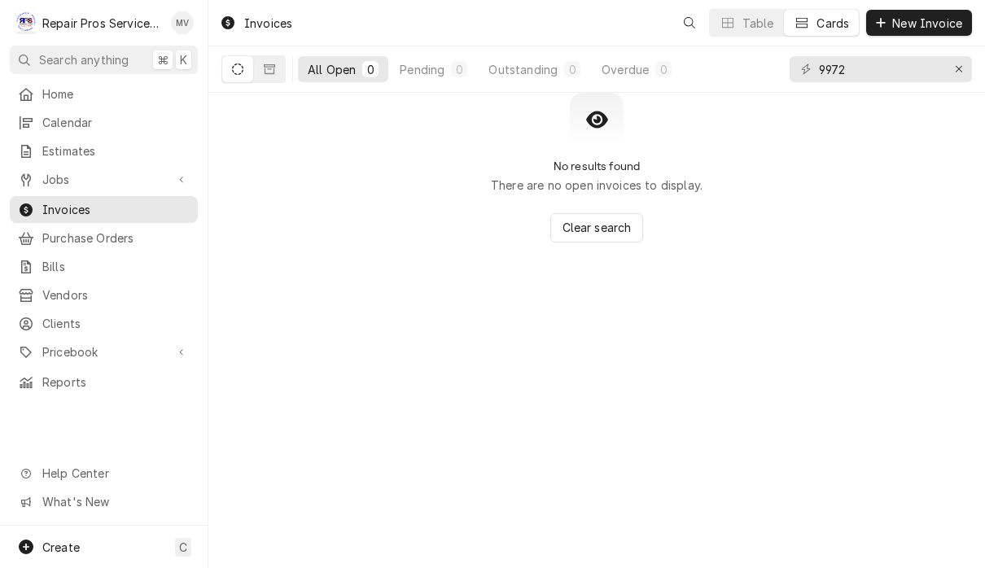
click at [877, 74] on input "9972" at bounding box center [880, 69] width 122 height 26
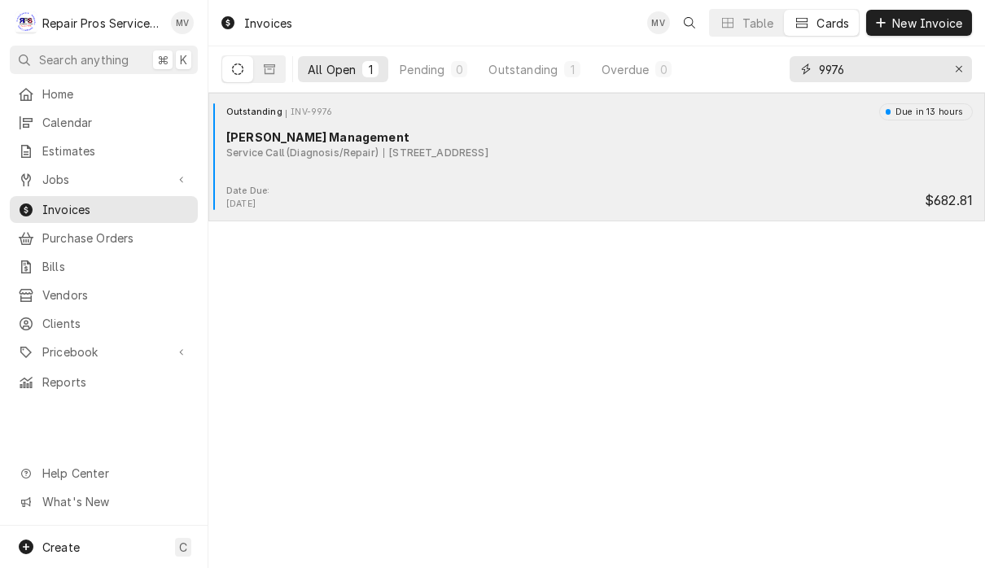
type input "9976"
click at [677, 180] on div "Outstanding INV-9976 Due in 13 hours [PERSON_NAME] Management Service Call (Dia…" at bounding box center [597, 143] width 764 height 81
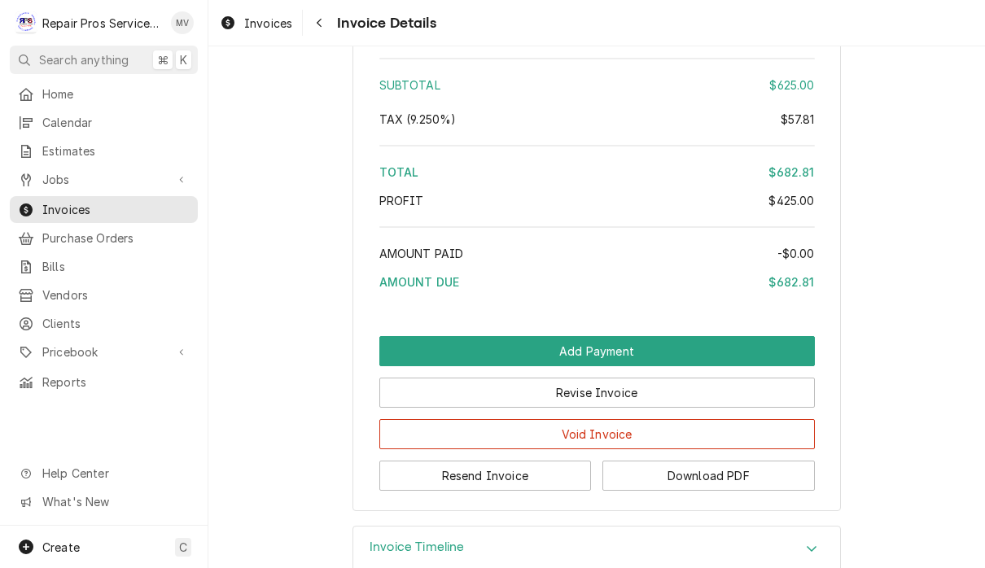
scroll to position [3303, 0]
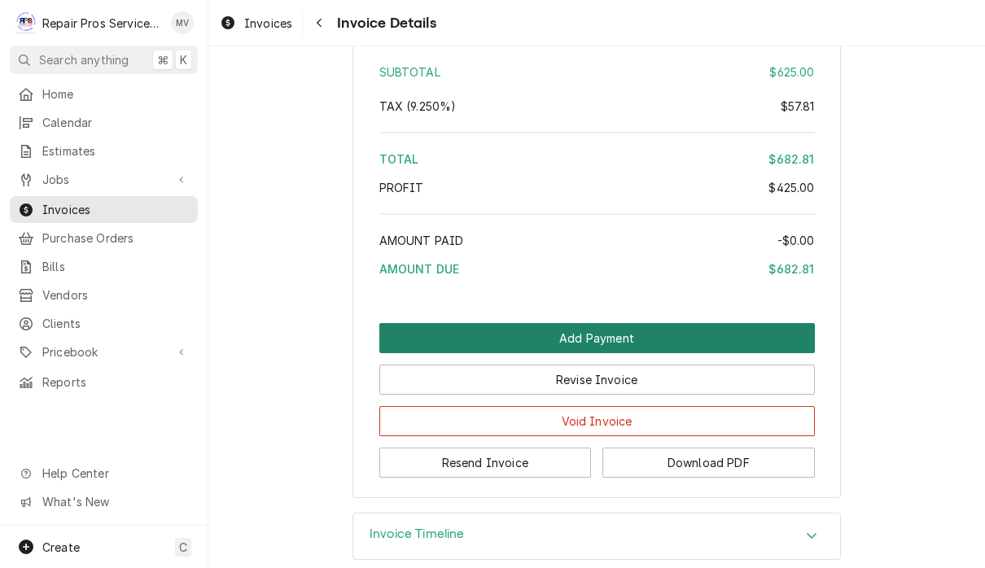
click at [621, 353] on button "Add Payment" at bounding box center [597, 338] width 436 height 30
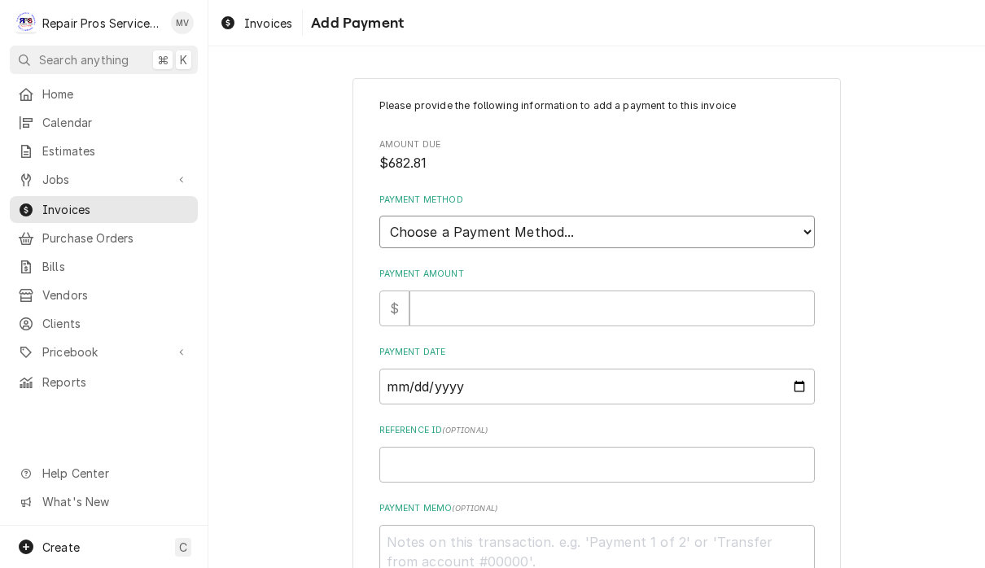
click at [654, 221] on select "Choose a Payment Method... Cash Check Credit/Debit Card ACH/eCheck Other" at bounding box center [597, 232] width 436 height 33
select select "2"
click at [628, 296] on input "Payment Amount" at bounding box center [612, 309] width 405 height 36
type textarea "x"
type input "6"
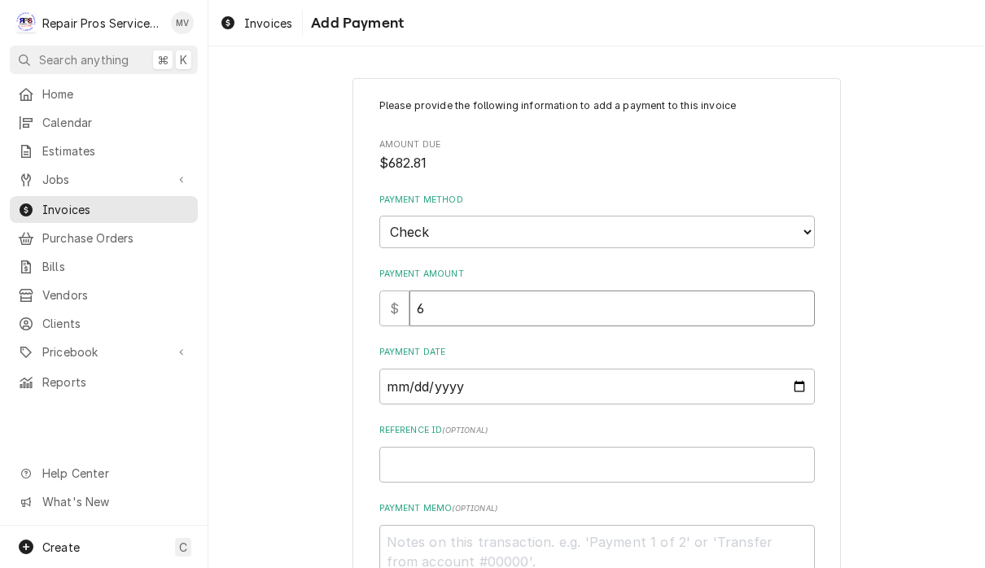
type textarea "x"
type input "68"
type textarea "x"
type input "682"
type textarea "x"
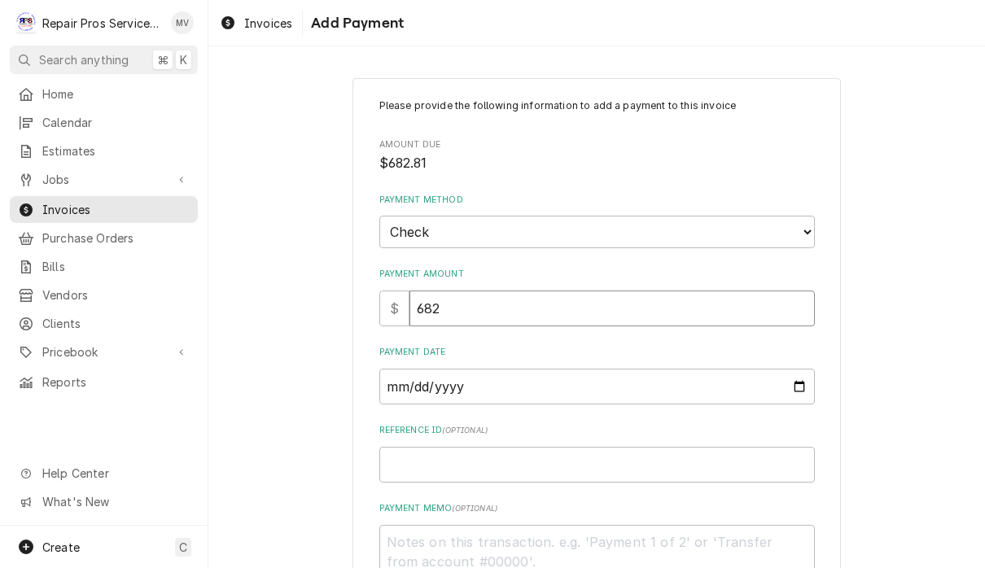
type input "682.8"
type textarea "x"
type input "682.81"
click at [465, 383] on input "Payment Date" at bounding box center [597, 387] width 436 height 36
type input "[DATE]"
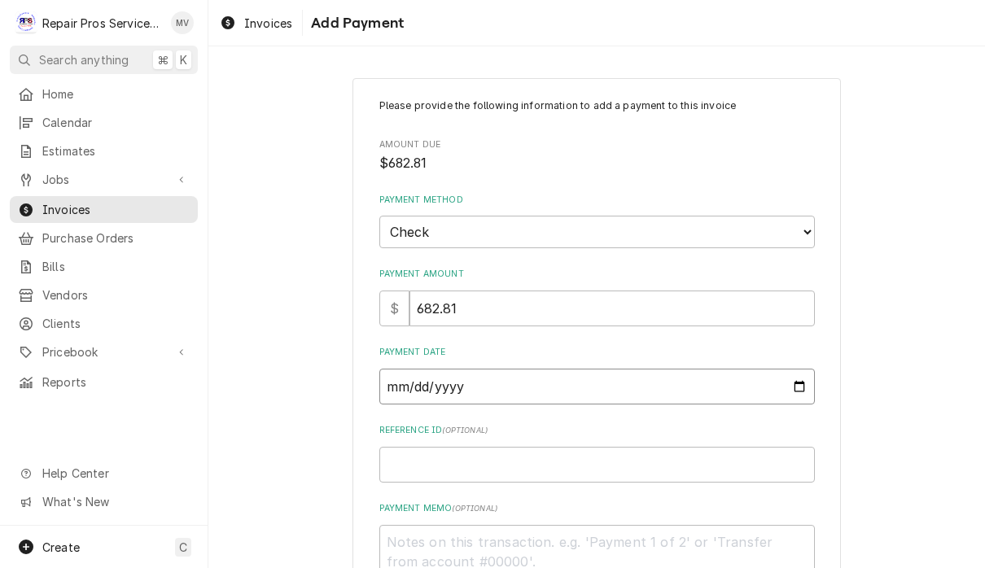
type textarea "x"
type input "[DATE]"
click at [575, 457] on input "Reference ID ( optional )" at bounding box center [597, 465] width 436 height 36
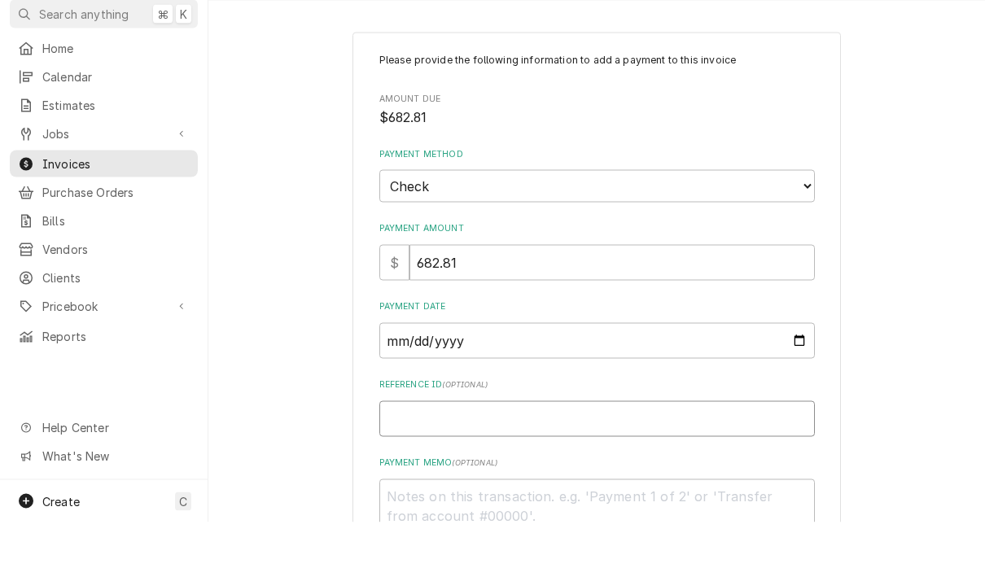
type textarea "x"
type input "9"
type textarea "x"
type input "99"
type textarea "x"
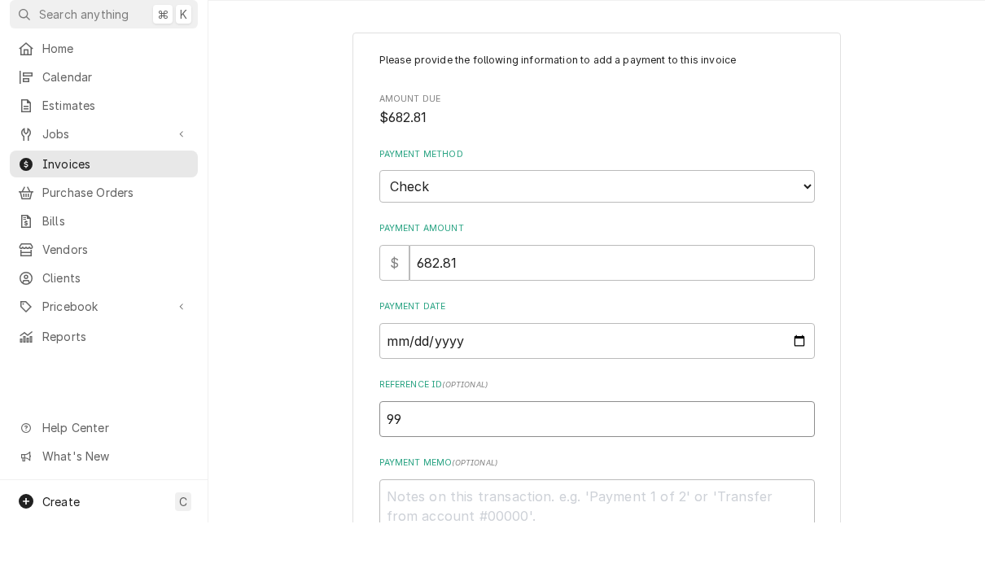
type input "997"
type textarea "x"
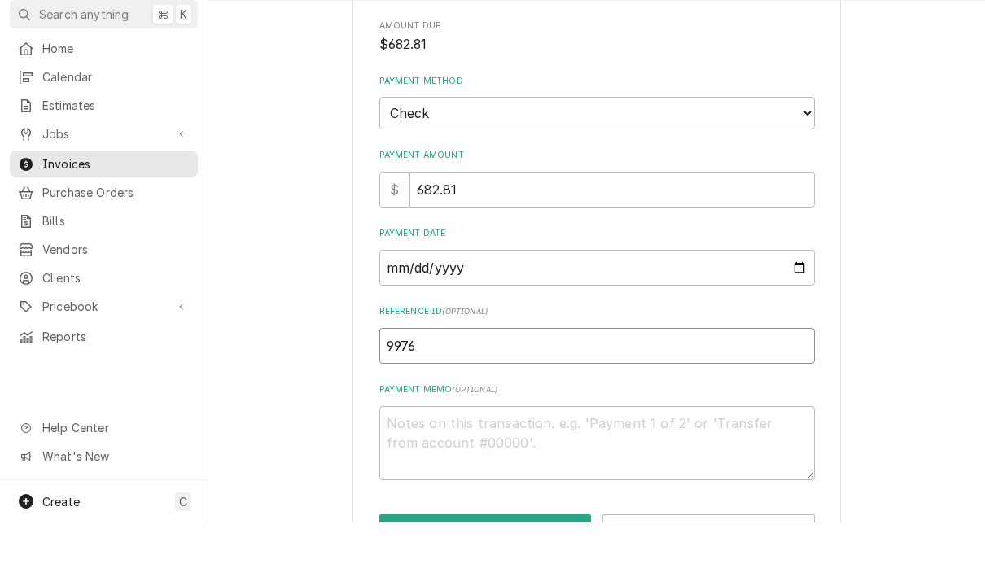
scroll to position [88, 0]
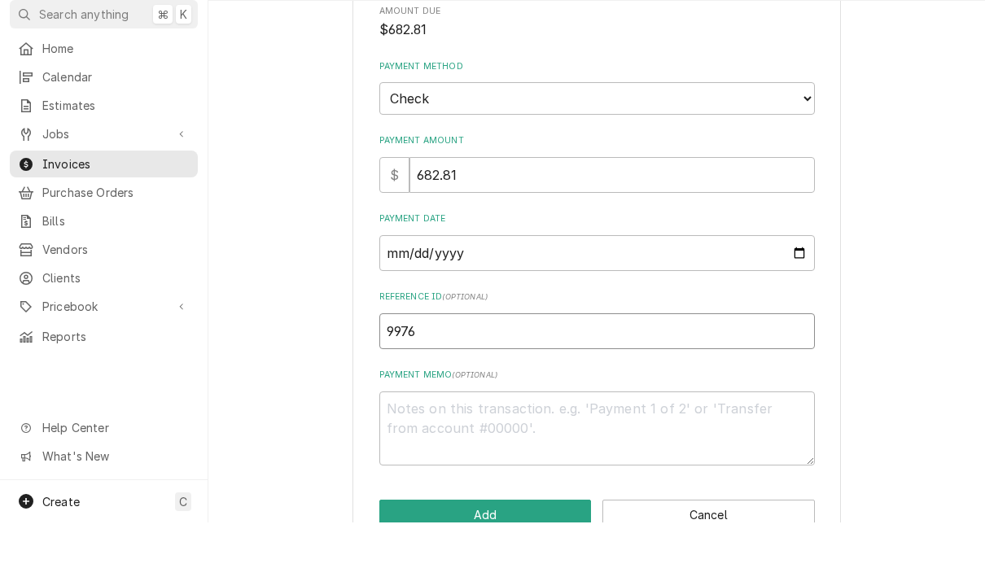
type input "9976"
click at [487, 437] on textarea "Payment Memo ( optional )" at bounding box center [597, 474] width 436 height 74
type textarea "x"
type textarea "1"
type textarea "x"
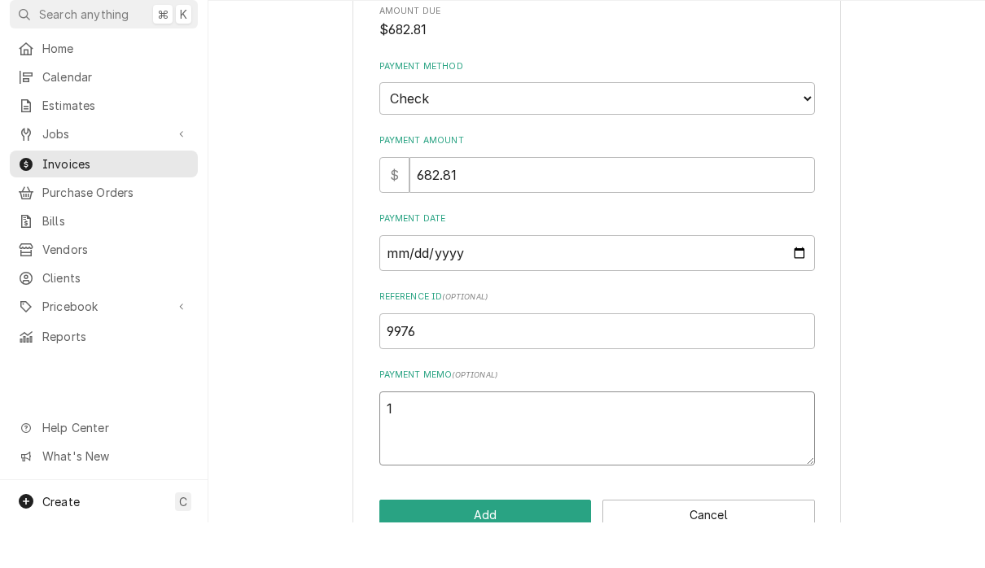
type textarea "11"
type textarea "x"
type textarea "111"
type textarea "x"
type textarea "1110"
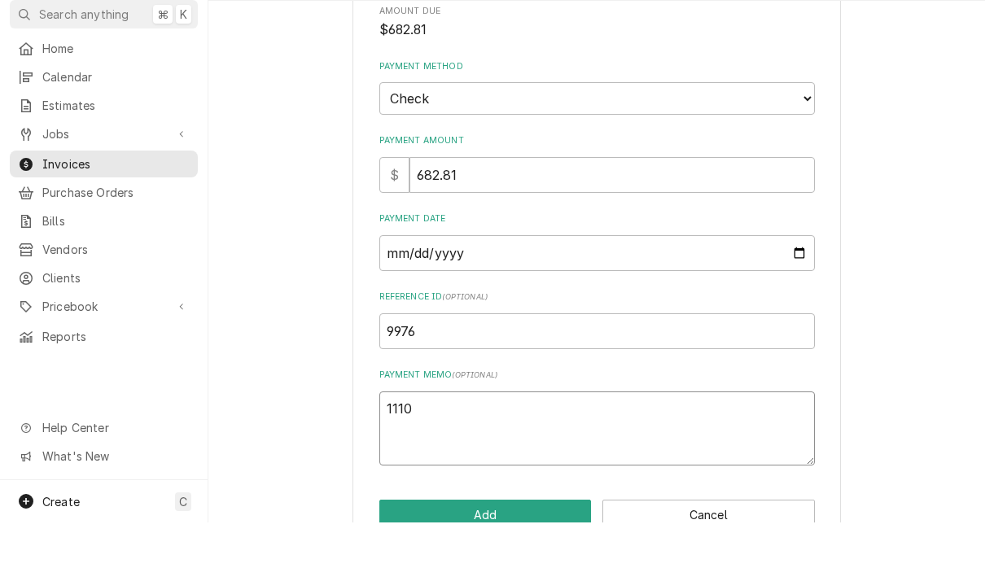
type textarea "x"
type textarea "11105"
type textarea "x"
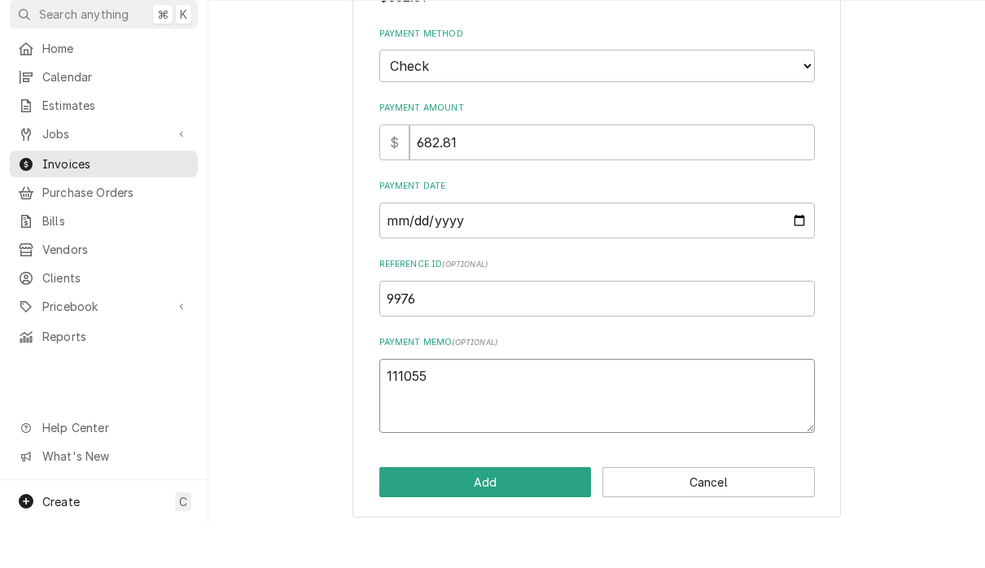
scroll to position [120, 0]
click at [561, 414] on textarea "111055" at bounding box center [597, 442] width 436 height 74
click at [560, 414] on textarea "111055" at bounding box center [597, 442] width 436 height 74
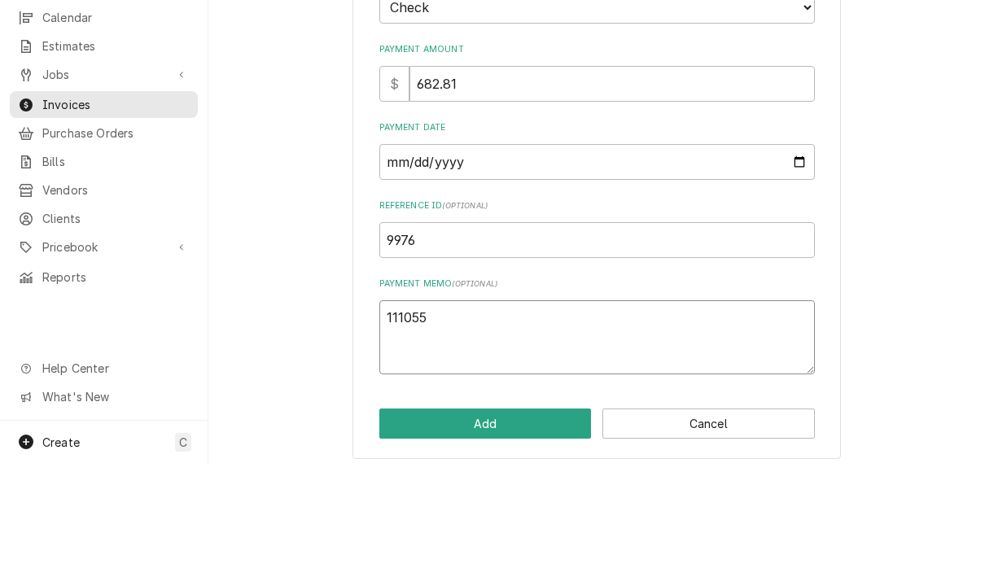
scroll to position [1, 0]
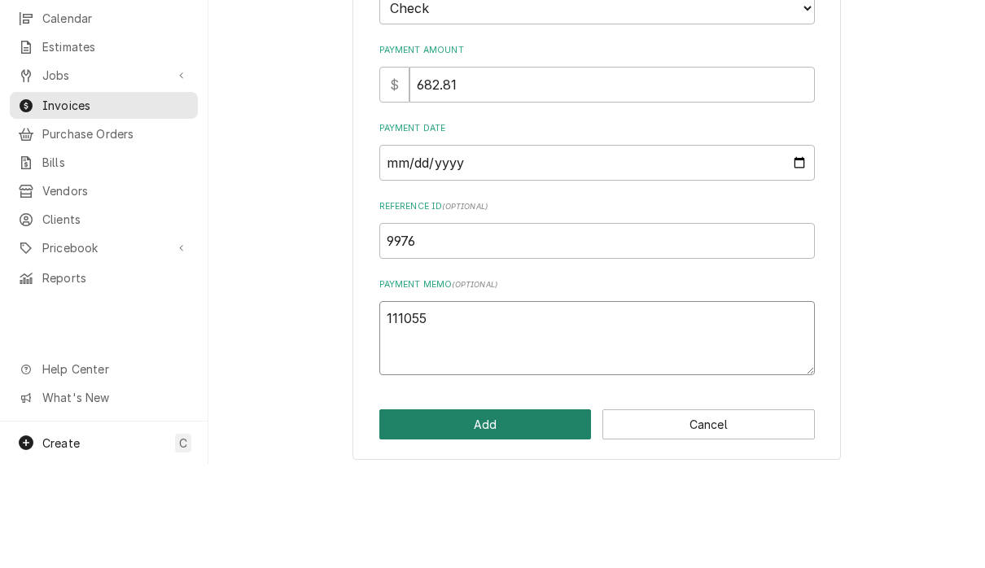
type textarea "111055"
click at [517, 514] on button "Add" at bounding box center [485, 529] width 213 height 30
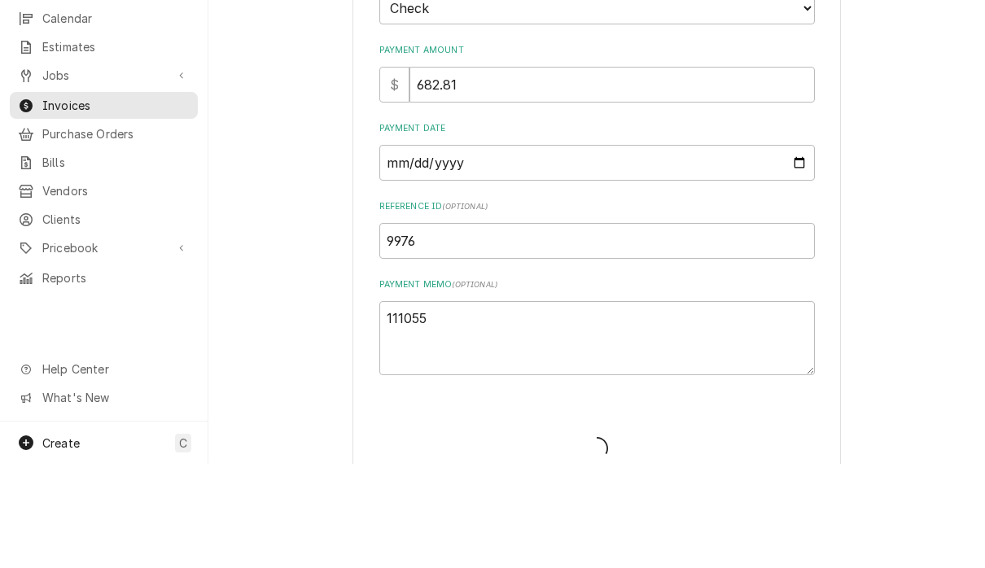
type textarea "x"
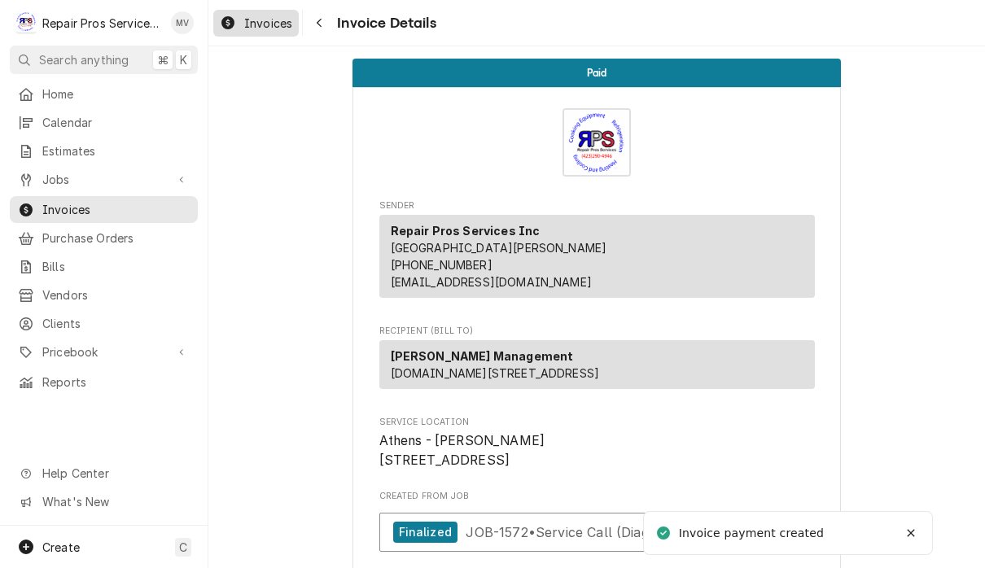
click at [271, 27] on span "Invoices" at bounding box center [268, 23] width 48 height 17
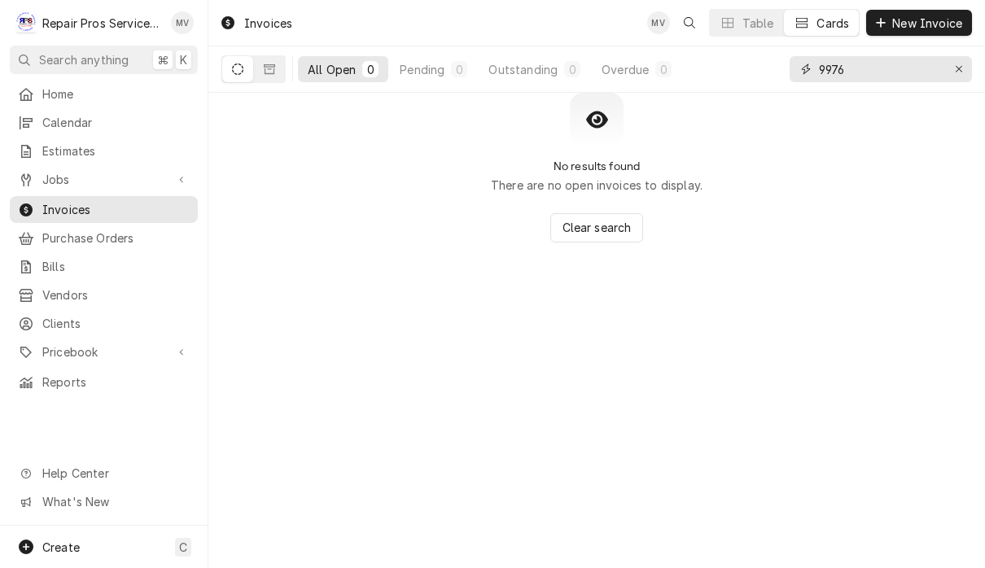
click at [905, 68] on input "9976" at bounding box center [880, 69] width 122 height 26
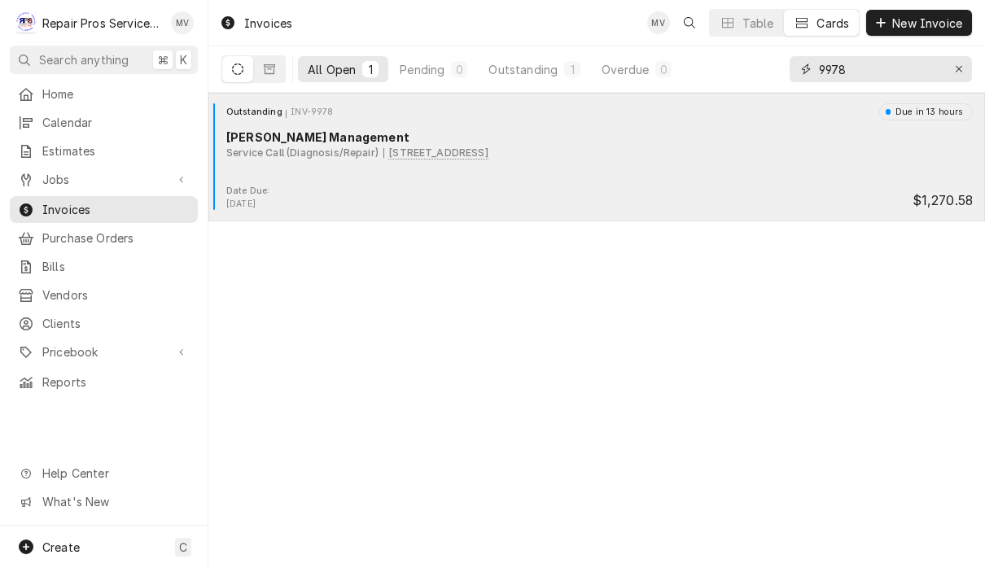
type input "9978"
click at [673, 183] on div "Outstanding INV-9978 Due in 13 hours [PERSON_NAME] Management Service Call (Dia…" at bounding box center [597, 143] width 764 height 81
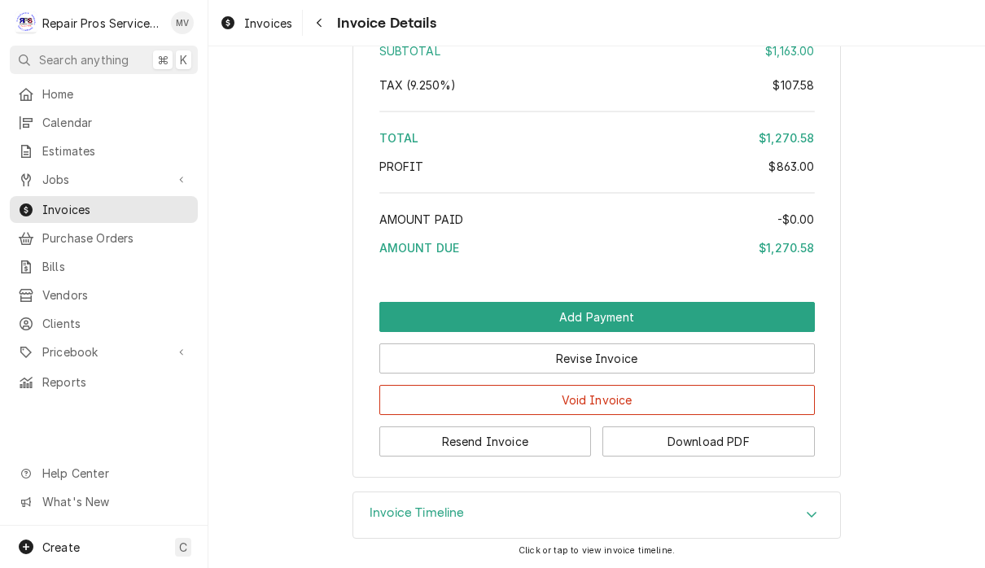
scroll to position [3658, 0]
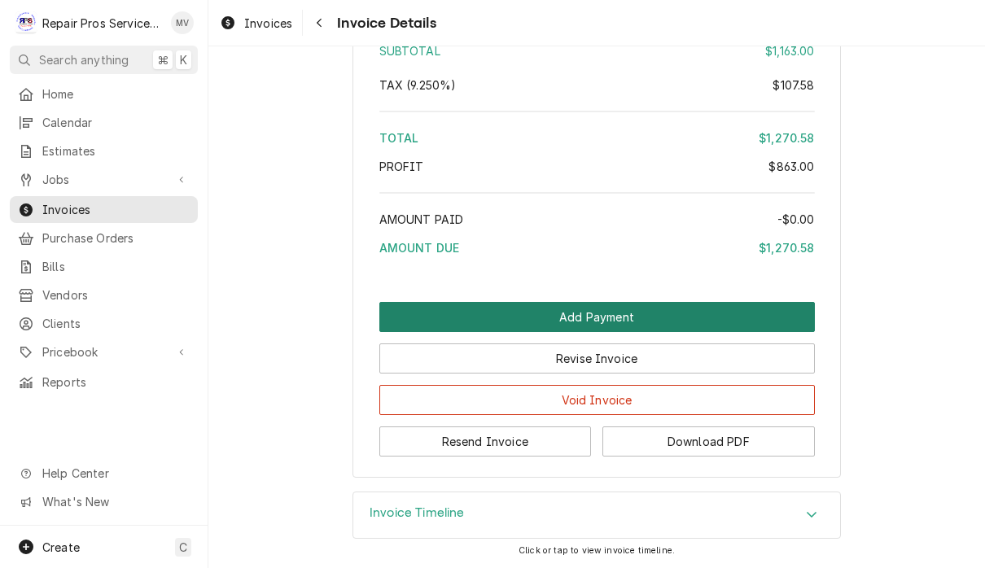
click at [666, 314] on button "Add Payment" at bounding box center [597, 317] width 436 height 30
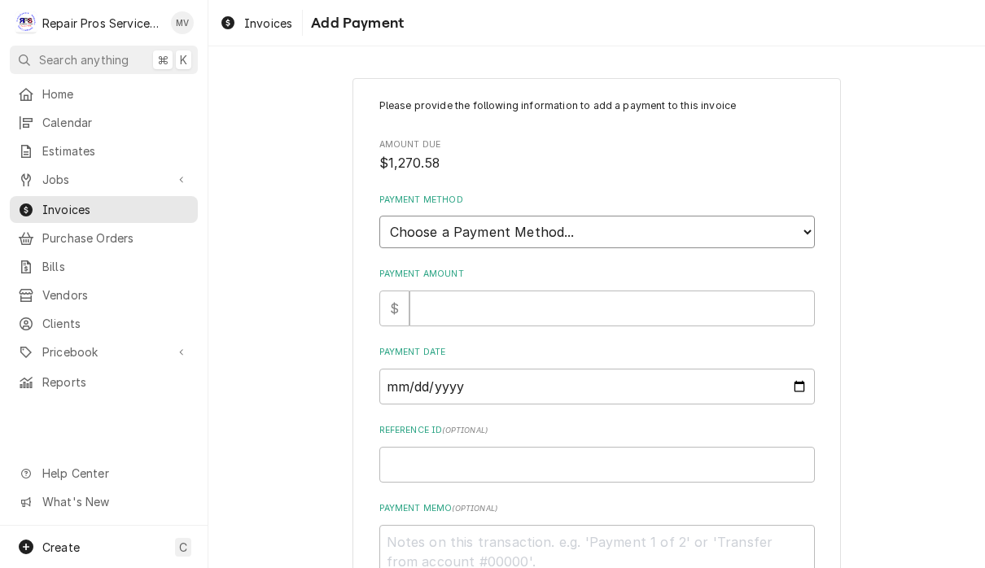
click at [659, 225] on select "Choose a Payment Method... Cash Check Credit/Debit Card ACH/eCheck Other" at bounding box center [597, 232] width 436 height 33
select select "2"
click at [610, 291] on input "Payment Amount" at bounding box center [612, 309] width 405 height 36
type textarea "x"
type input "1"
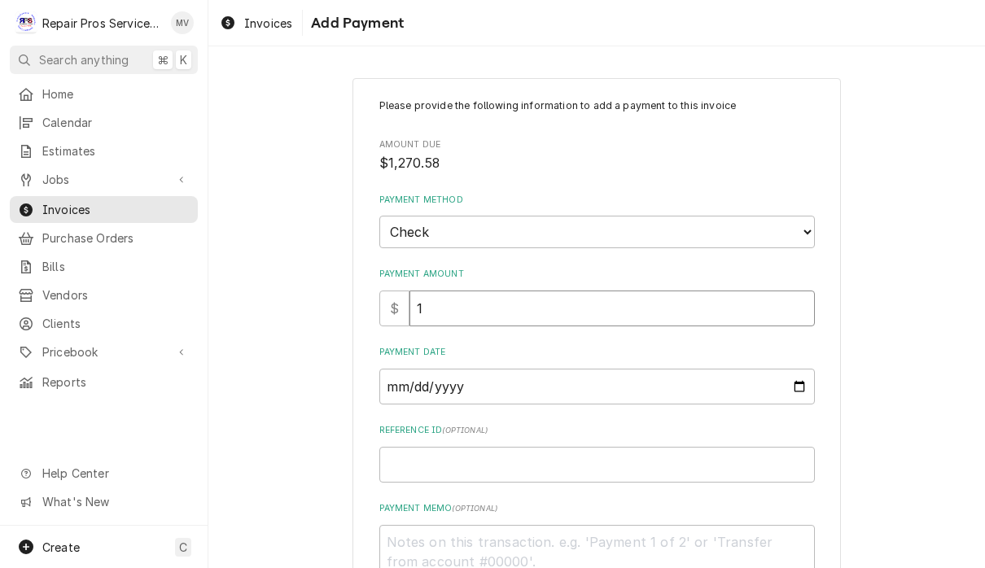
type textarea "x"
type input "12"
type textarea "x"
type input "127"
type textarea "x"
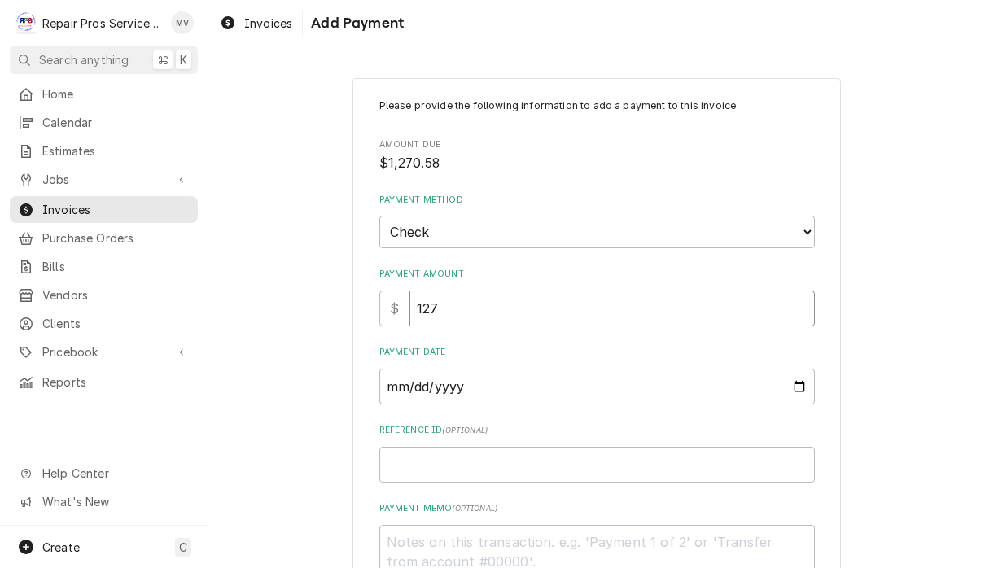
type input "1270"
type textarea "x"
type input "1270.5"
type textarea "x"
type input "1270.58"
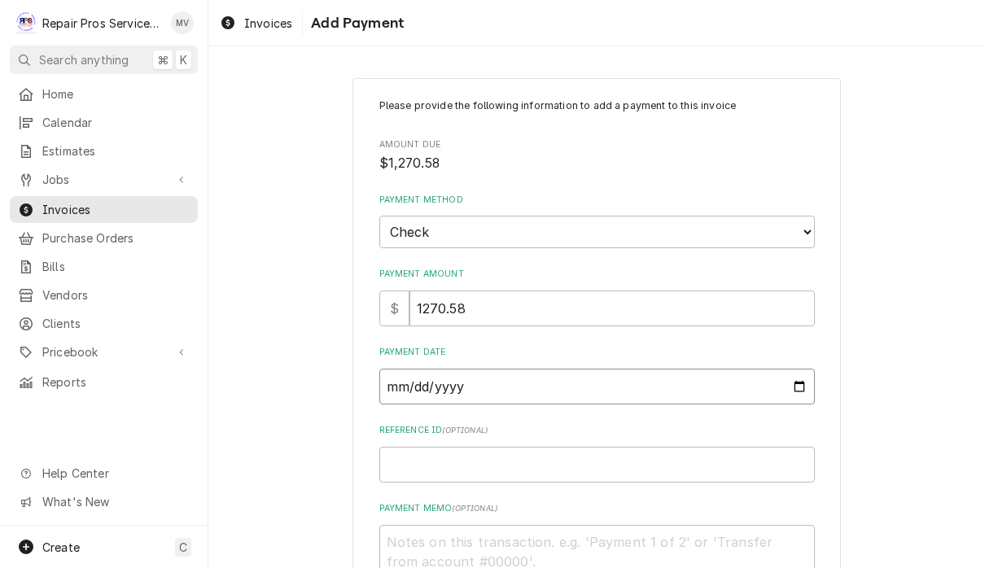
click at [598, 376] on input "Payment Date" at bounding box center [597, 387] width 436 height 36
type input "2025-10-02"
type textarea "x"
type input "2025-10-01"
click at [585, 457] on input "Reference ID ( optional )" at bounding box center [597, 465] width 436 height 36
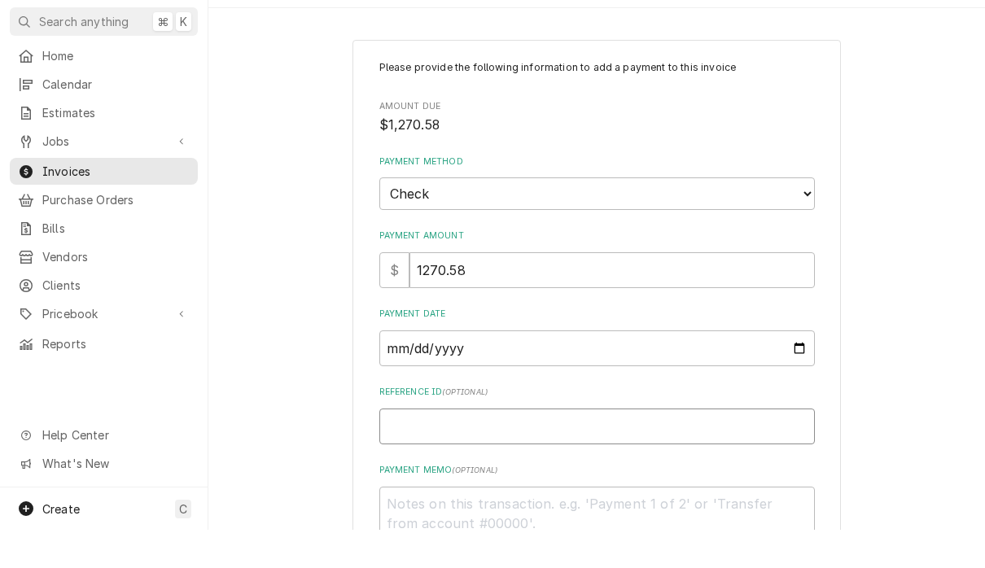
type textarea "x"
type input "9"
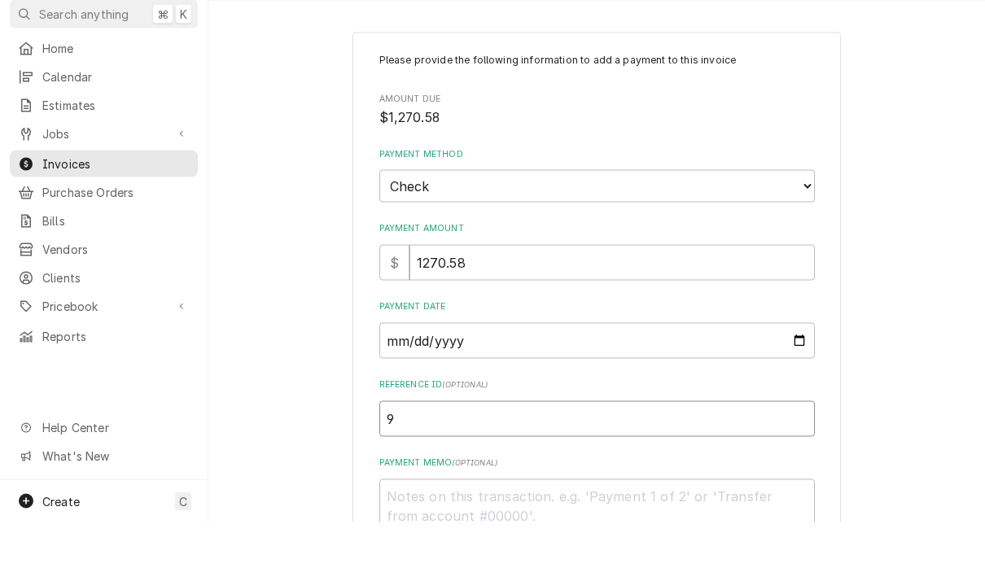
type textarea "x"
type input "99"
type textarea "x"
type input "997"
type textarea "x"
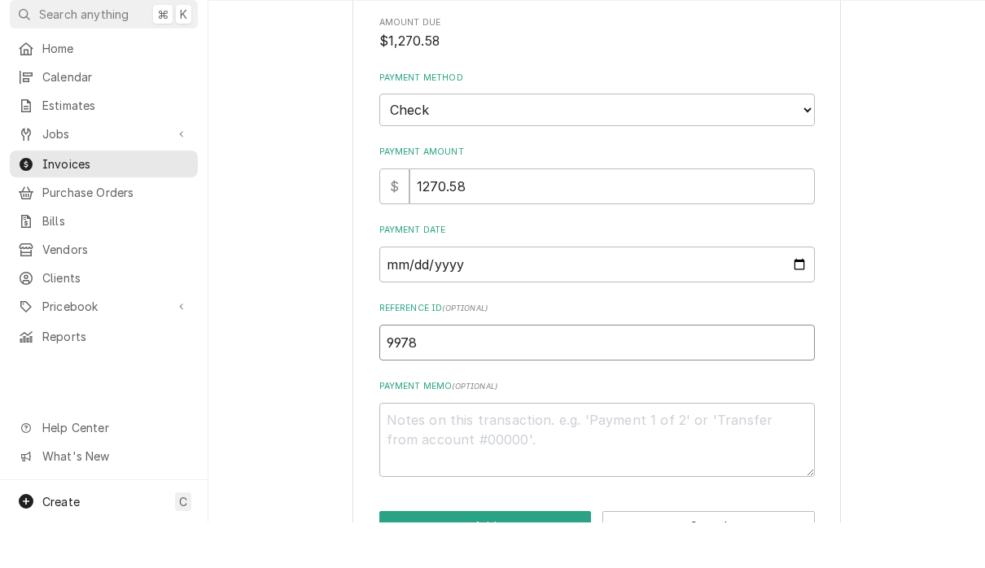
scroll to position [112, 0]
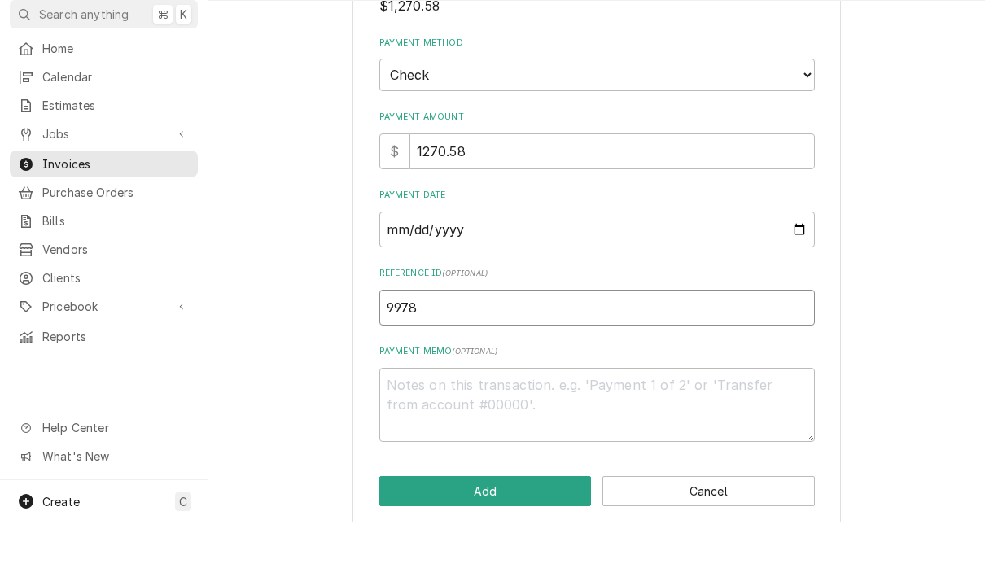
type input "9978"
click at [512, 414] on textarea "Payment Memo ( optional )" at bounding box center [597, 451] width 436 height 74
type textarea "x"
type textarea "1"
type textarea "x"
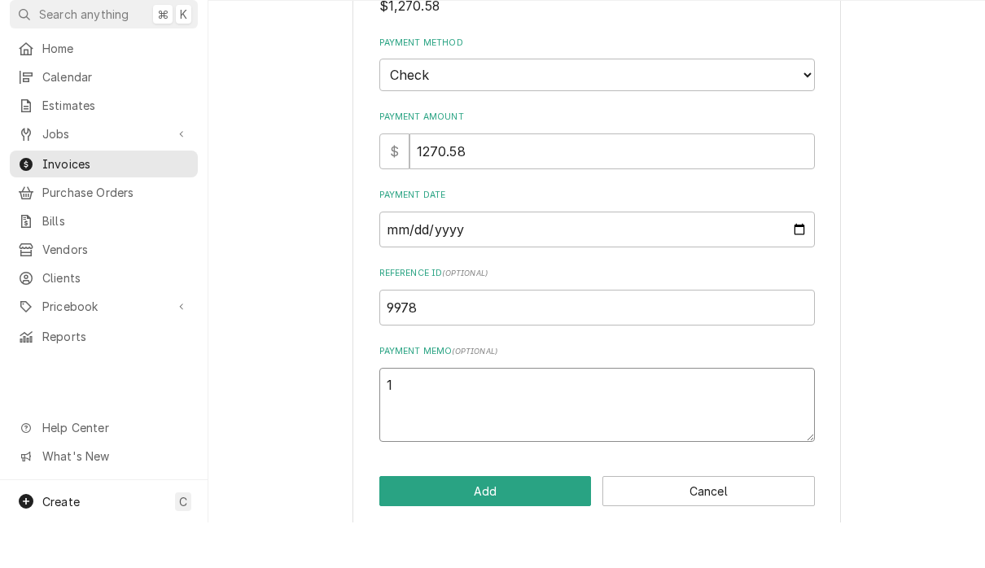
type textarea "11"
type textarea "x"
type textarea "111"
type textarea "x"
type textarea "1110"
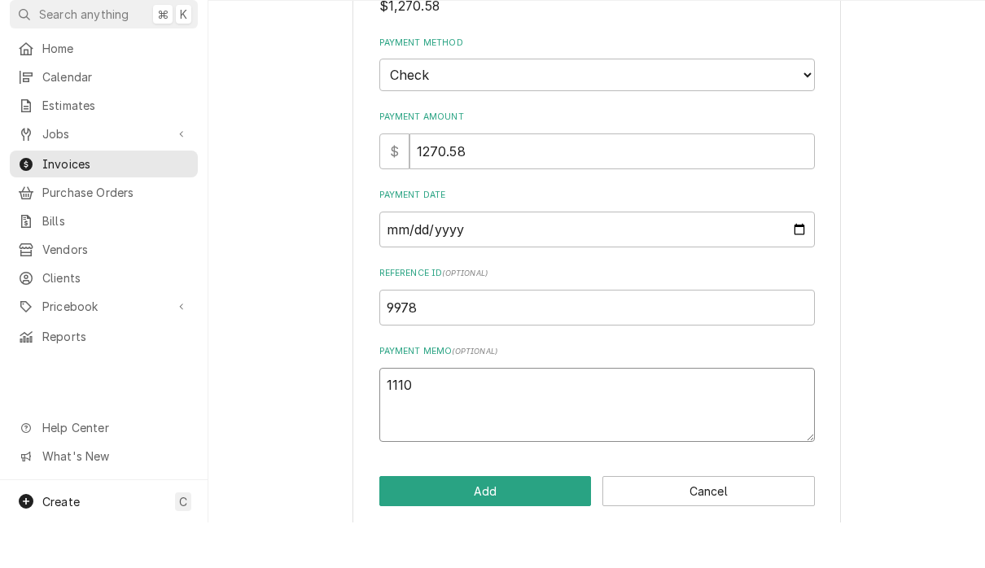
type textarea "x"
type textarea "11105"
type textarea "x"
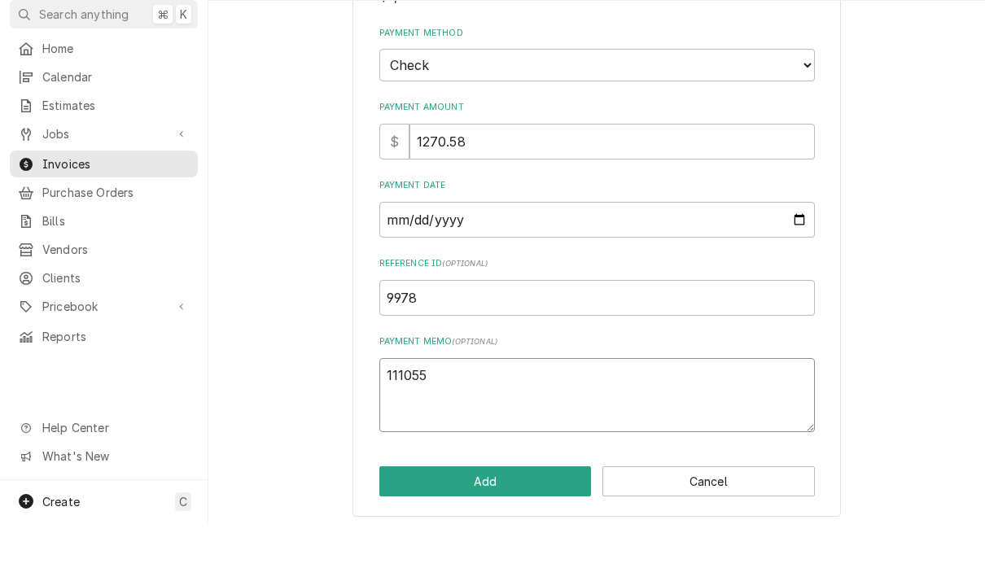
scroll to position [120, 0]
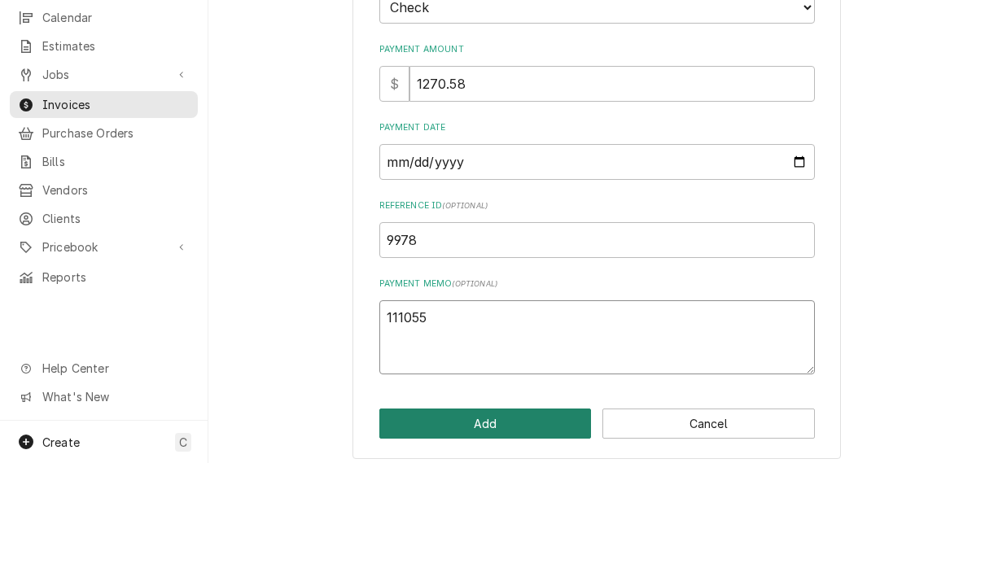
type textarea "111055"
click at [492, 514] on button "Add" at bounding box center [485, 529] width 213 height 30
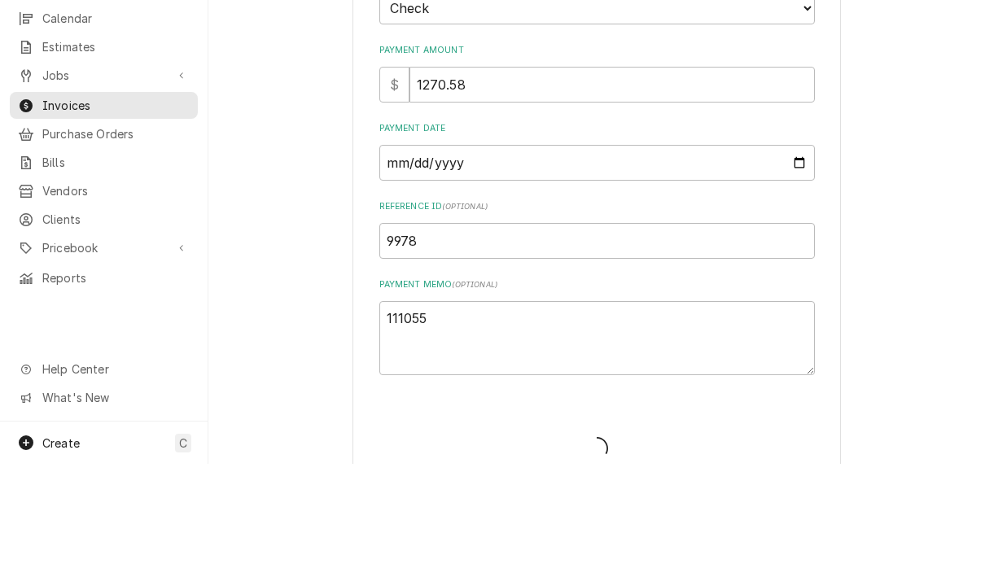
type textarea "x"
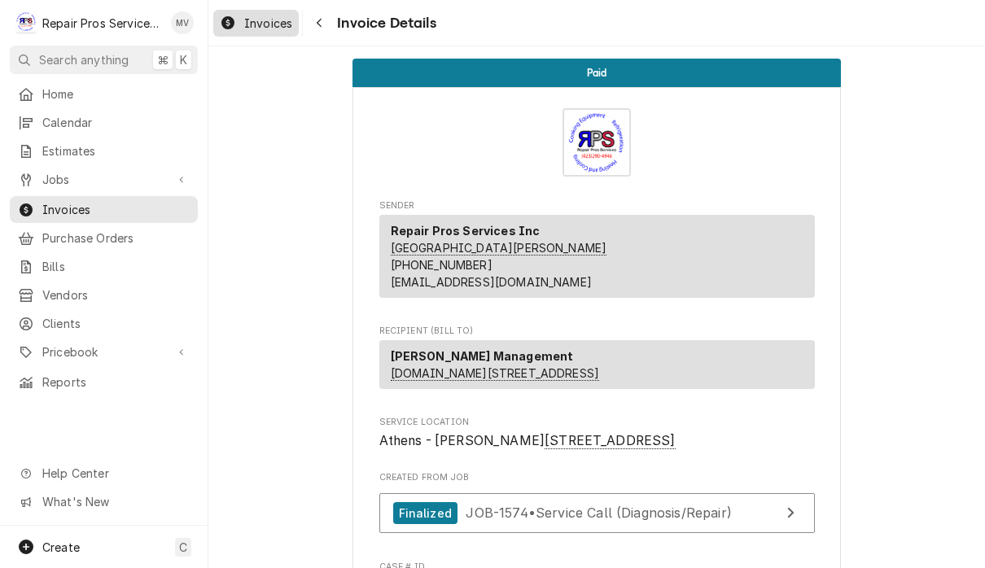
click at [241, 25] on div "Invoices" at bounding box center [256, 23] width 79 height 20
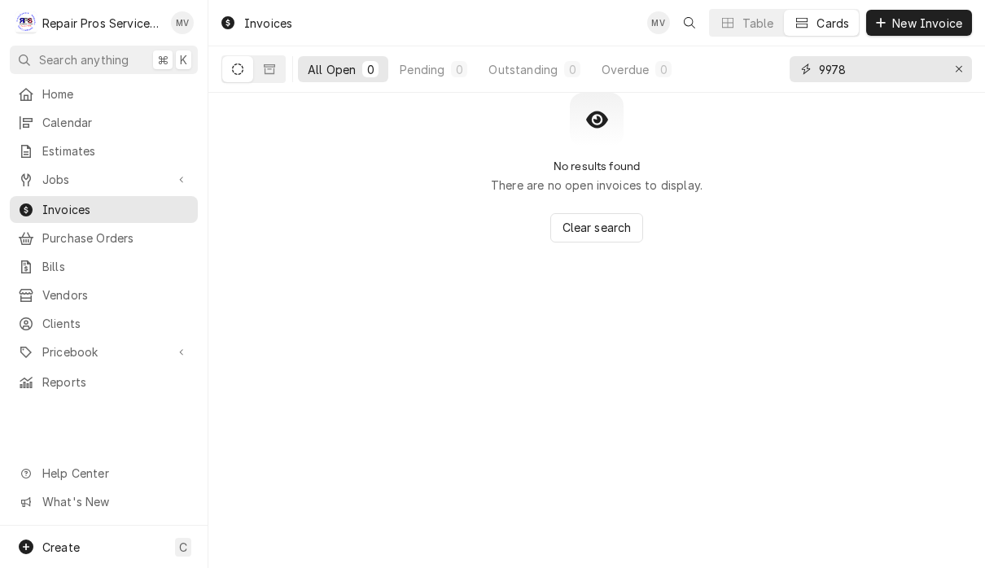
click at [887, 77] on input "9978" at bounding box center [880, 69] width 122 height 26
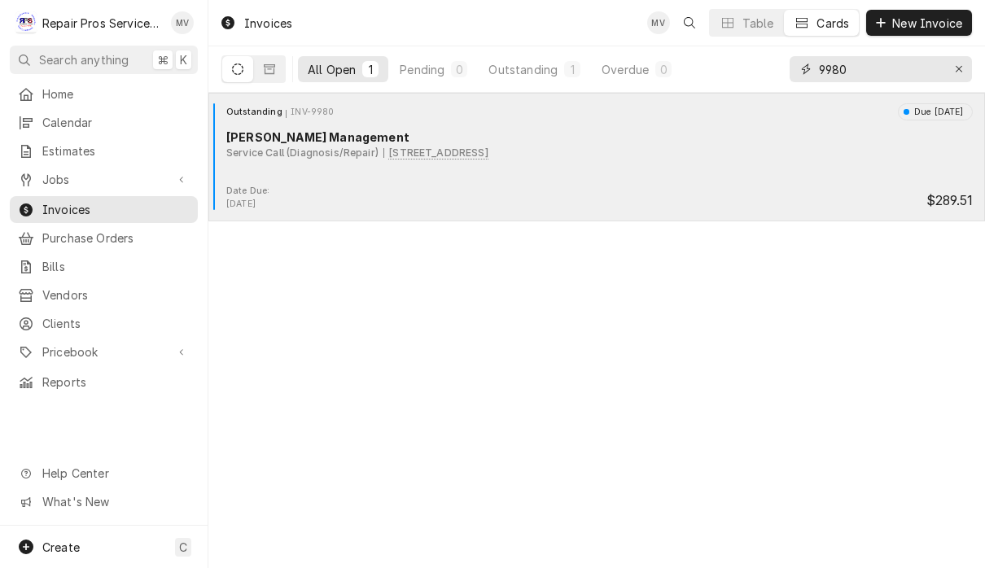
type input "9980"
click at [715, 164] on div "Outstanding INV-9980 Due [DATE] [PERSON_NAME] Management Service Call (Diagnosi…" at bounding box center [597, 143] width 764 height 81
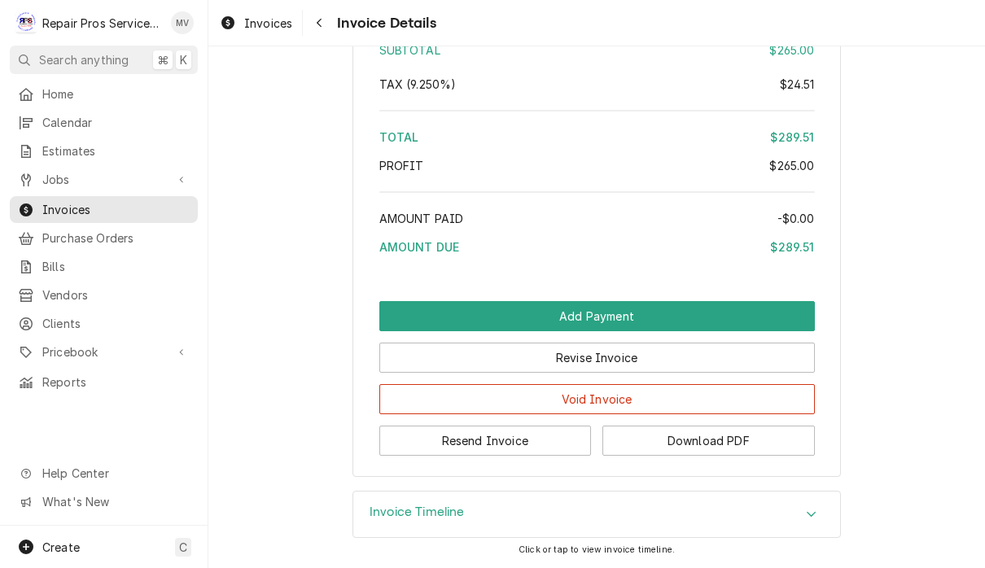
scroll to position [2492, 0]
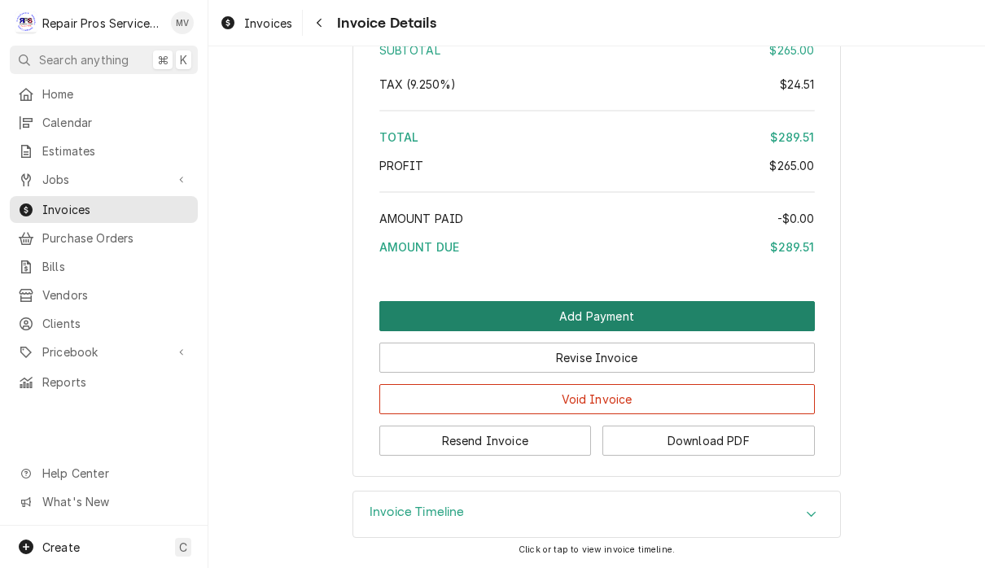
click at [649, 318] on button "Add Payment" at bounding box center [597, 316] width 436 height 30
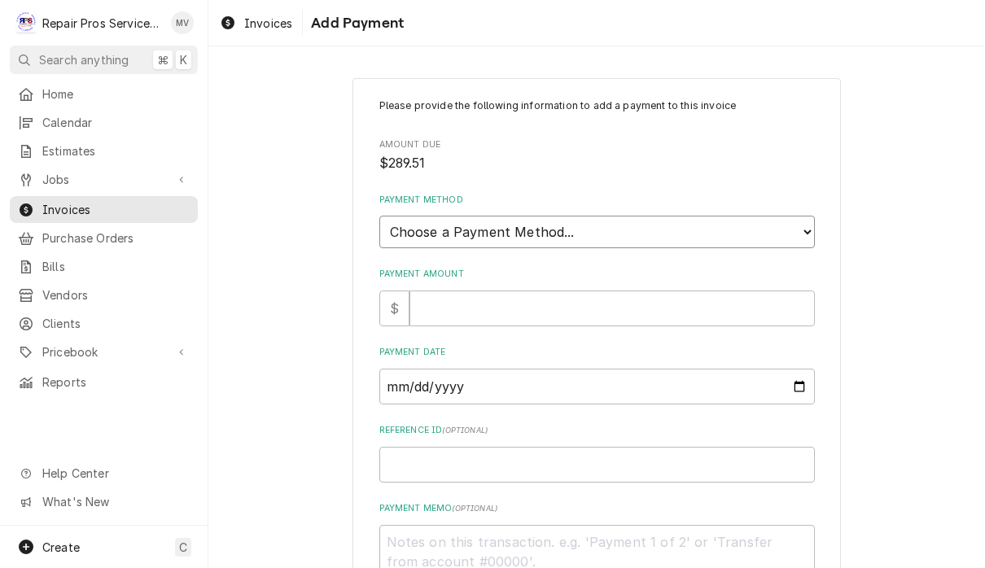
click at [655, 233] on select "Choose a Payment Method... Cash Check Credit/Debit Card ACH/eCheck Other" at bounding box center [597, 232] width 436 height 33
select select "2"
click at [519, 291] on input "Payment Amount" at bounding box center [612, 309] width 405 height 36
type textarea "x"
type input "2"
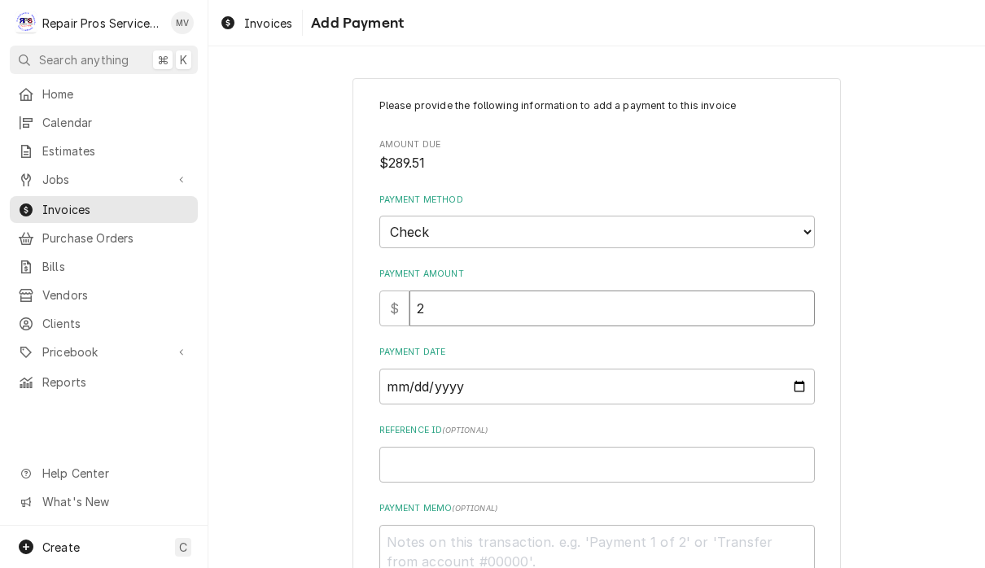
type textarea "x"
type input "28"
type textarea "x"
type input "289"
type textarea "x"
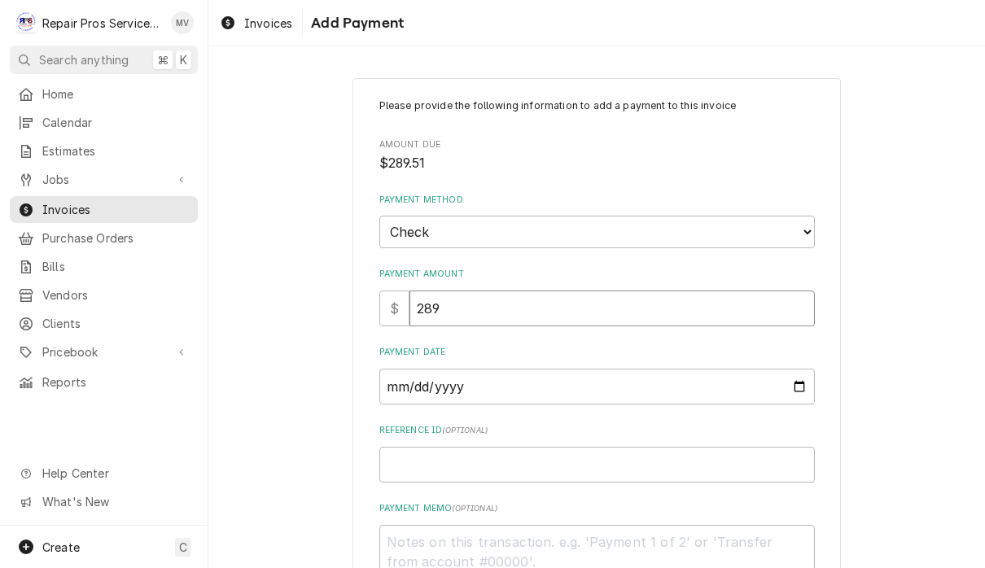
type input "289.5"
type textarea "x"
type input "289.51"
click at [561, 387] on input "Payment Date" at bounding box center [597, 387] width 436 height 36
type input "2025-10-02"
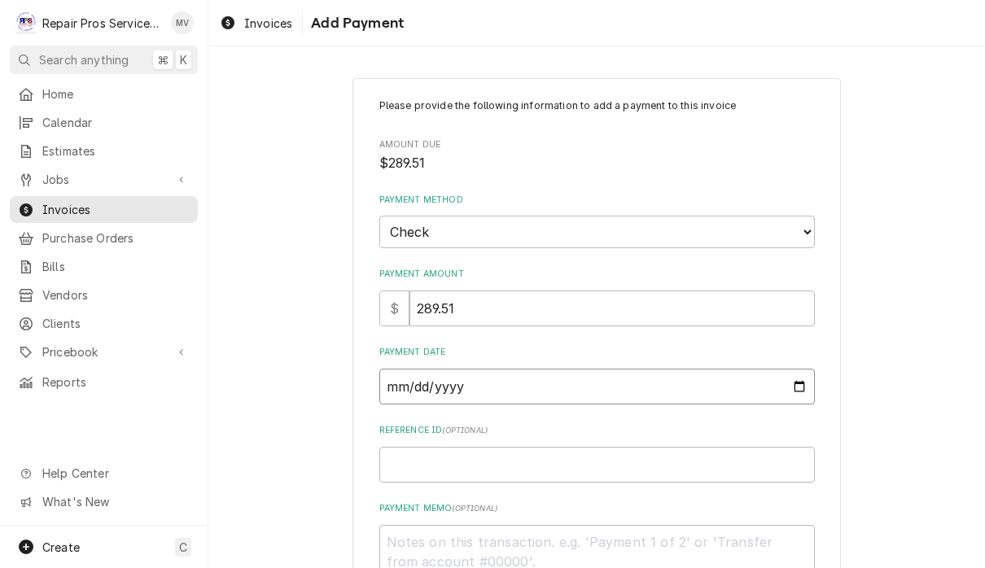
type textarea "x"
type input "2025-10-01"
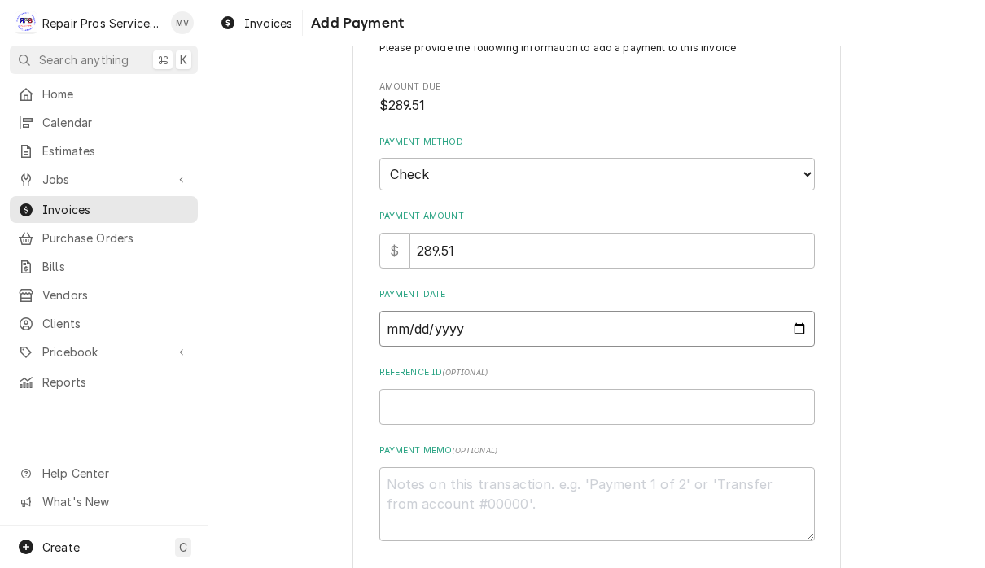
scroll to position [113, 0]
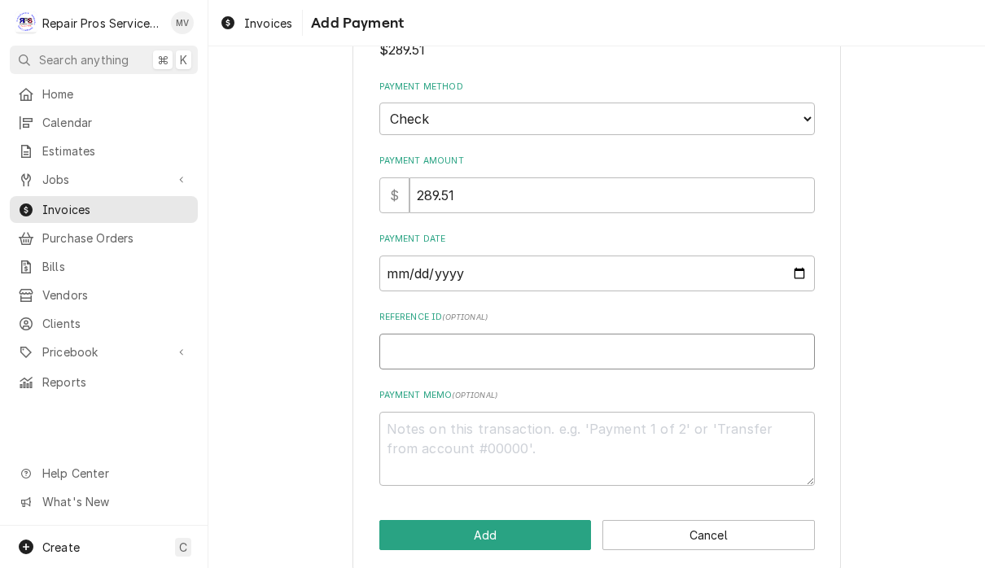
click at [673, 348] on input "Reference ID ( optional )" at bounding box center [597, 352] width 436 height 36
type textarea "x"
type input "9"
type textarea "x"
type input "99"
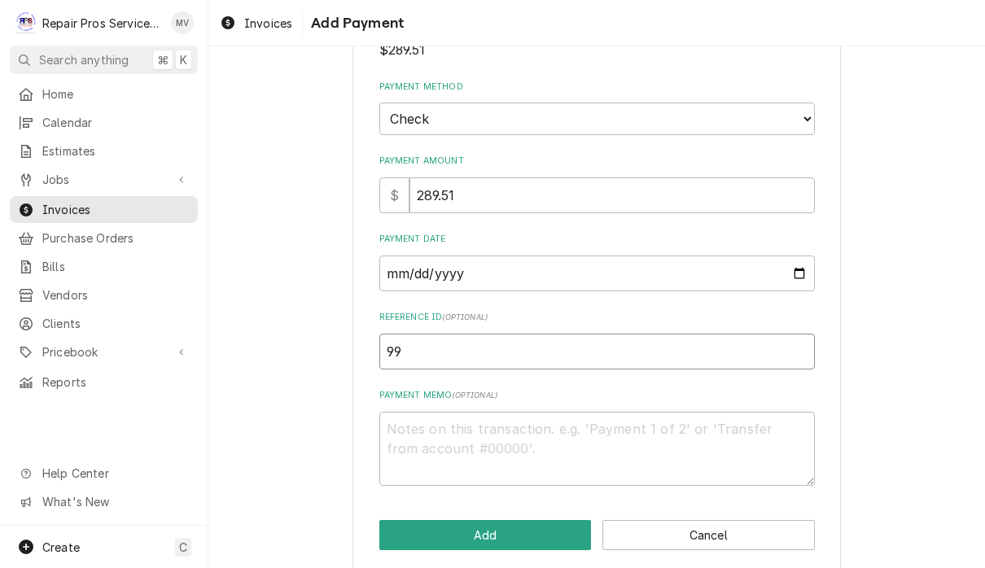
type textarea "x"
type input "998"
type textarea "x"
type input "9980"
click at [528, 425] on textarea "Payment Memo ( optional )" at bounding box center [597, 449] width 436 height 74
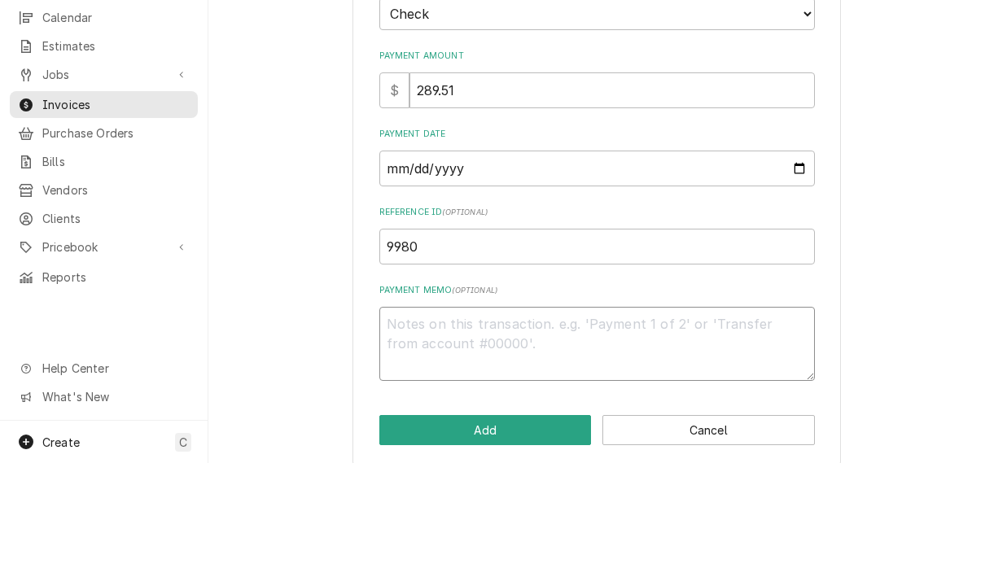
type textarea "x"
type textarea "1"
type textarea "x"
type textarea "11"
type textarea "x"
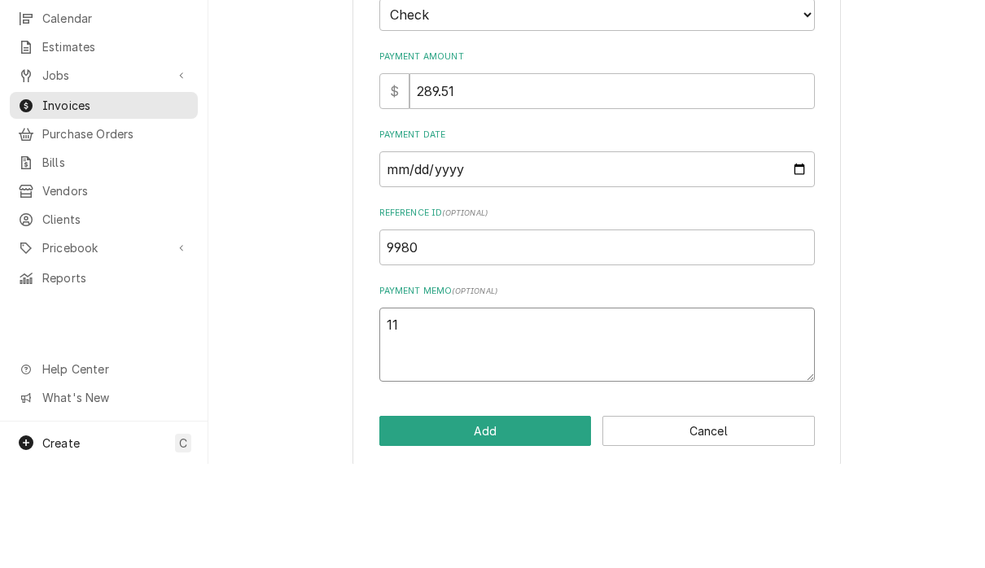
type textarea "111"
type textarea "x"
type textarea "1110"
type textarea "x"
type textarea "11105"
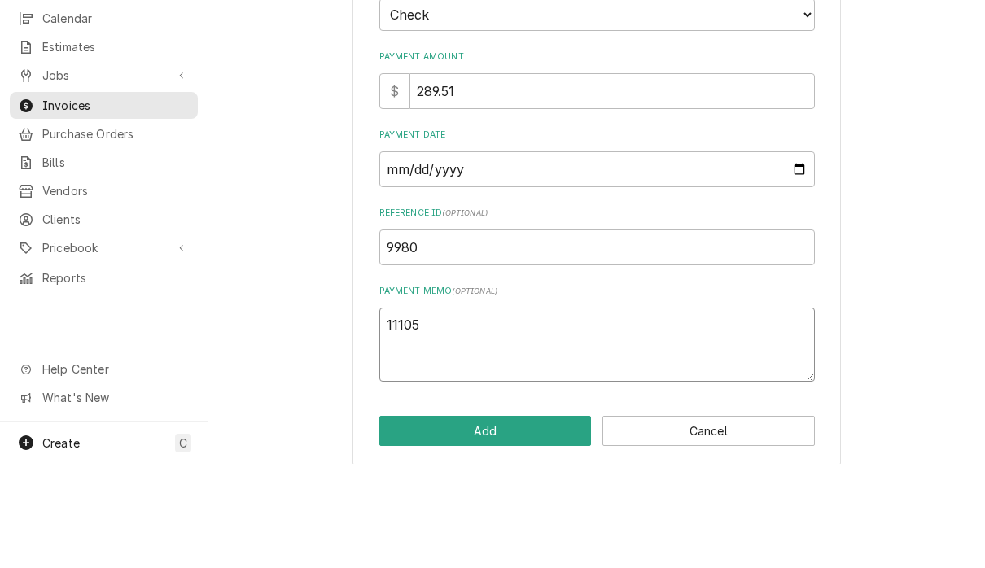
type textarea "x"
type textarea "111055"
click at [519, 520] on button "Add" at bounding box center [485, 535] width 213 height 30
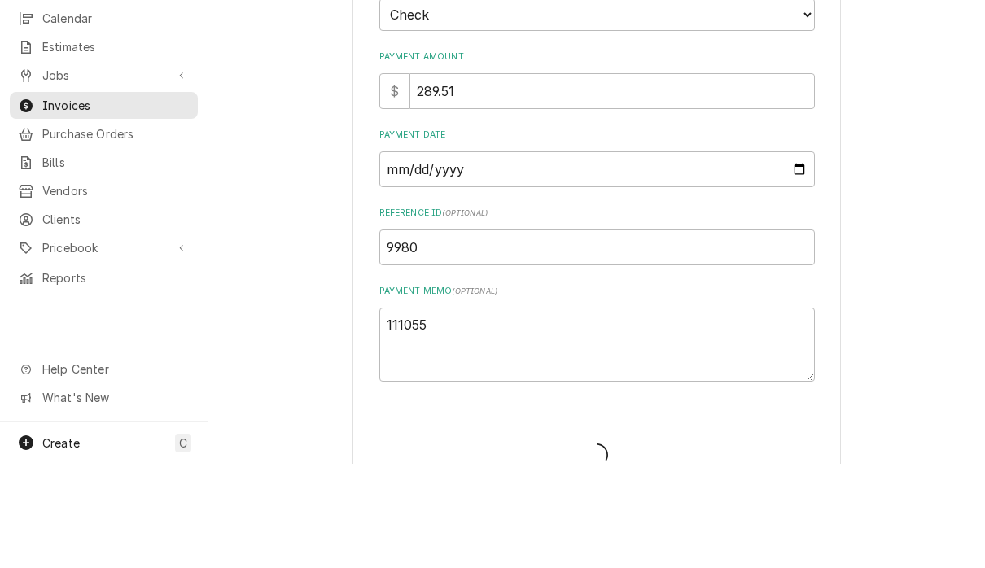
type textarea "x"
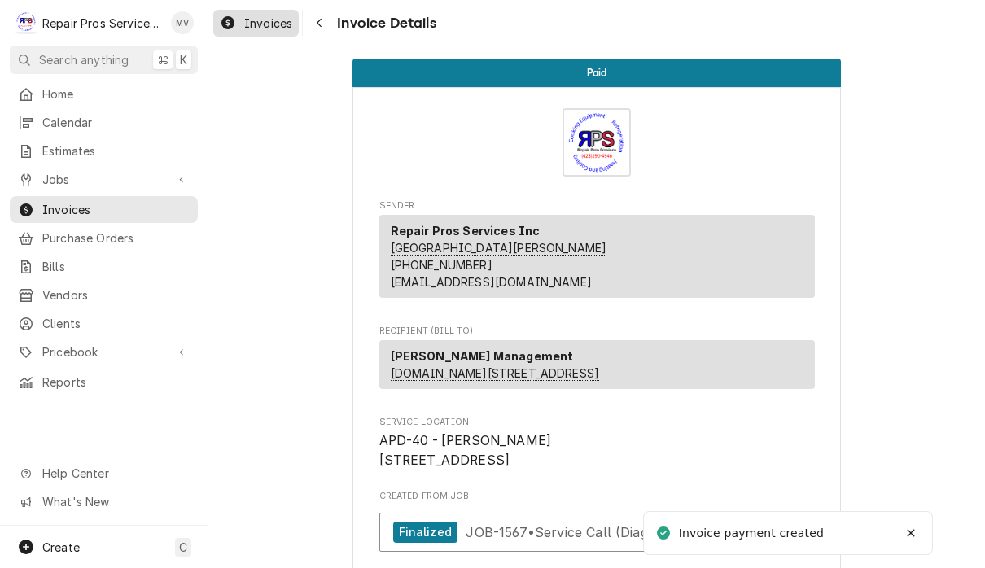
click at [260, 18] on span "Invoices" at bounding box center [268, 23] width 48 height 17
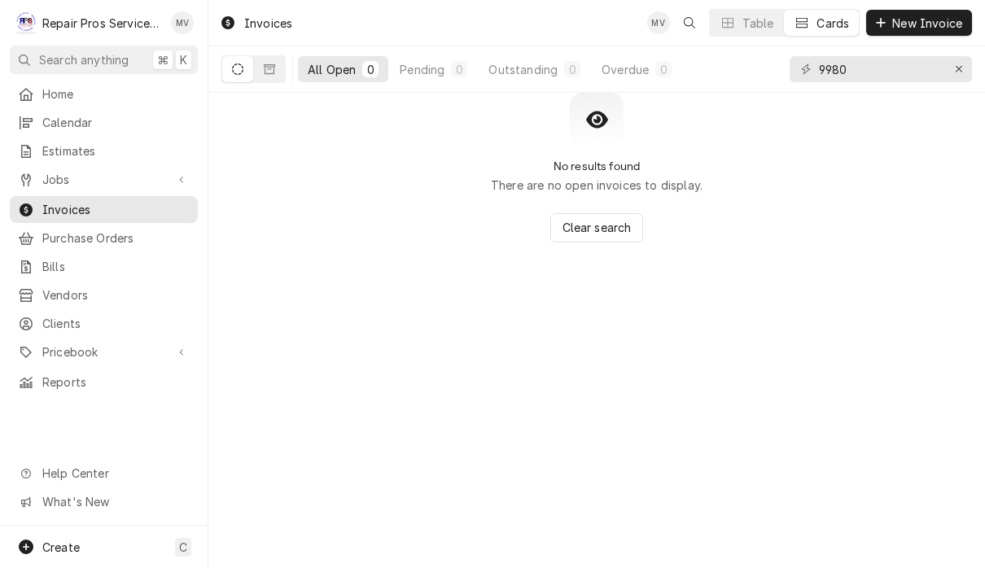
click at [900, 72] on input "9980" at bounding box center [880, 69] width 122 height 26
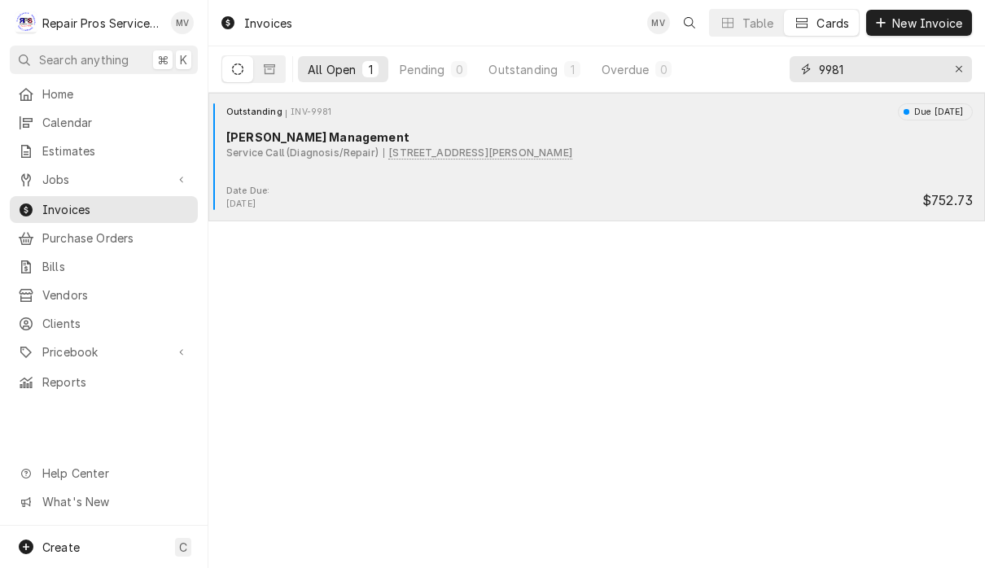
type input "9981"
click at [684, 169] on div "Outstanding INV-9981 Due in 4 days Smith Management Service Call (Diagnosis/Rep…" at bounding box center [597, 143] width 764 height 81
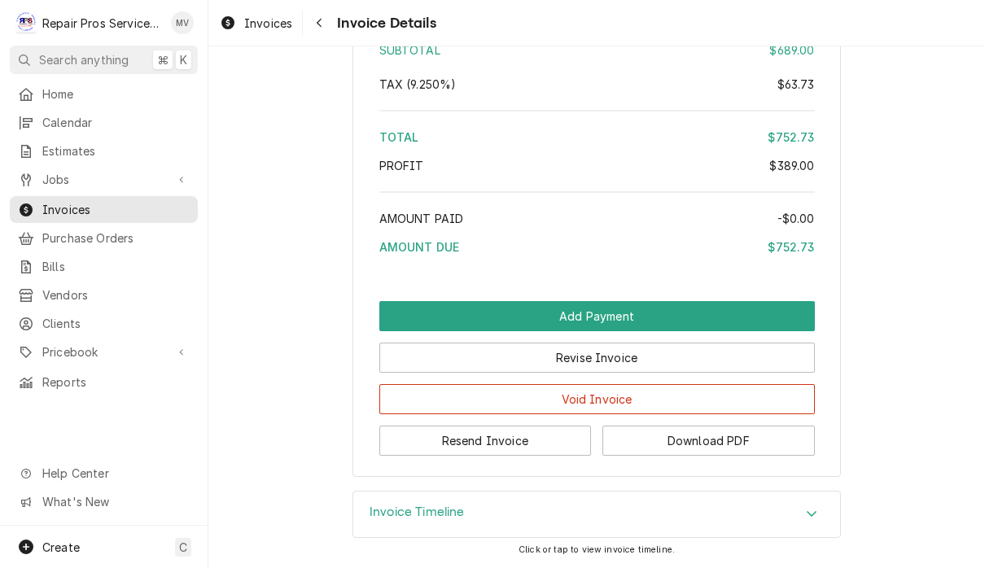
scroll to position [3096, 0]
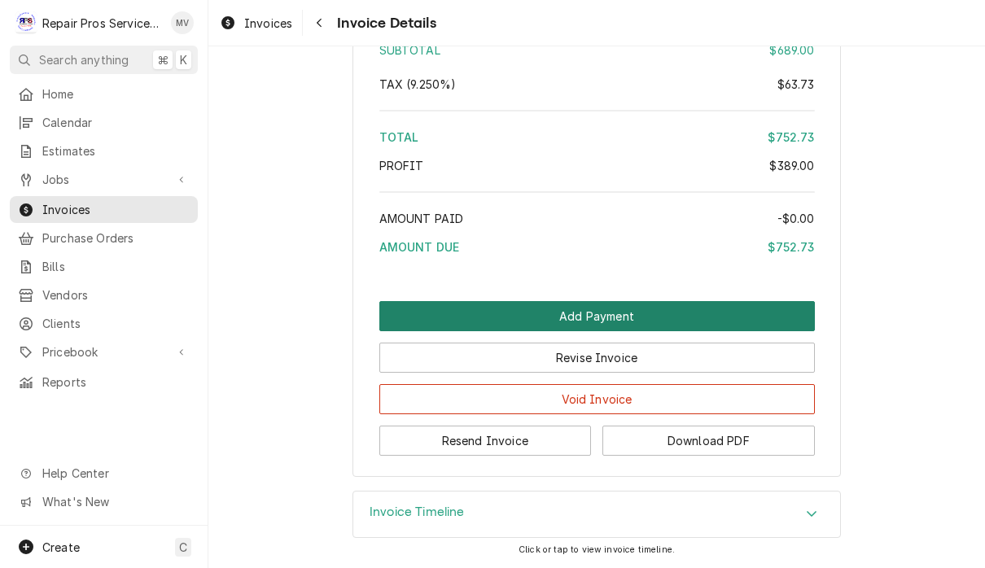
click at [718, 311] on button "Add Payment" at bounding box center [597, 316] width 436 height 30
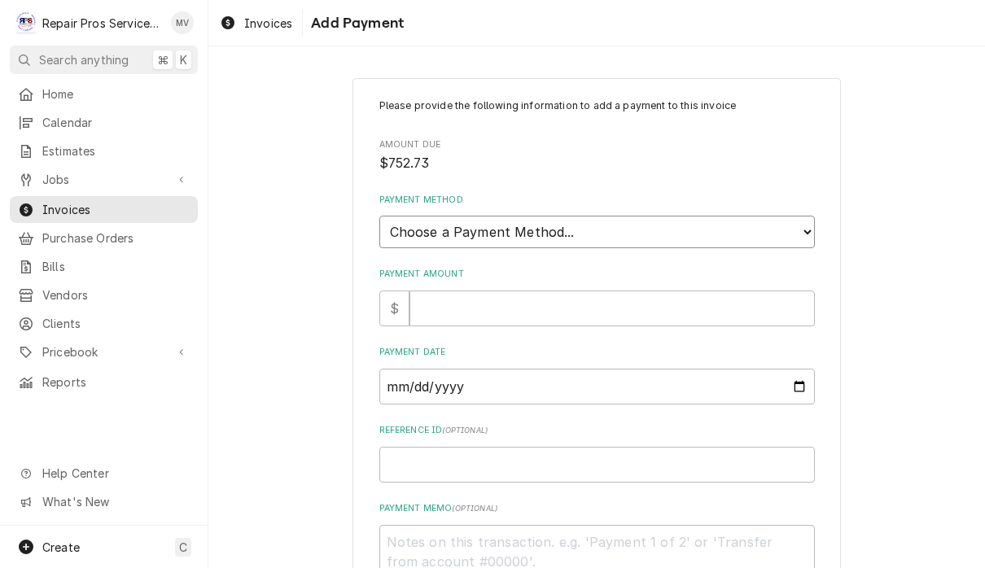
click at [743, 221] on select "Choose a Payment Method... Cash Check Credit/Debit Card ACH/eCheck Other" at bounding box center [597, 232] width 436 height 33
select select "2"
click at [625, 300] on input "Payment Amount" at bounding box center [612, 309] width 405 height 36
type textarea "x"
type input "7"
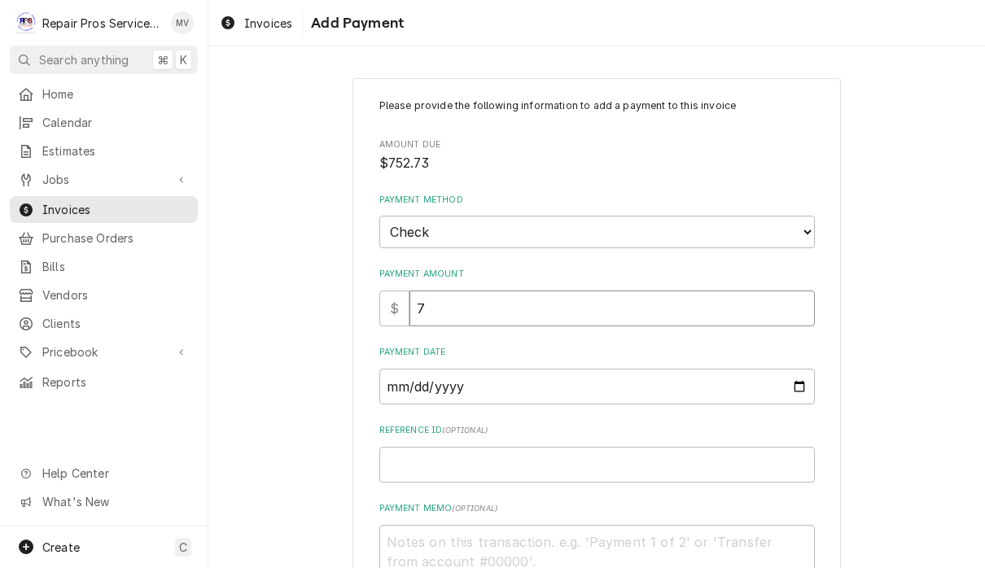
type textarea "x"
type input "75"
type textarea "x"
type input "752"
type textarea "x"
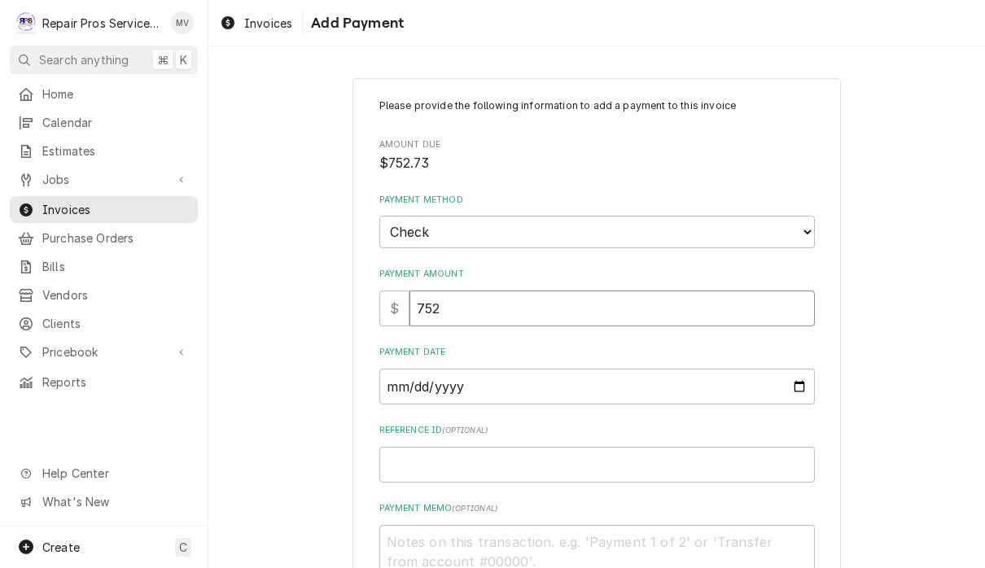
type input "752.7"
type textarea "x"
type input "752.73"
click at [493, 377] on input "Payment Date" at bounding box center [597, 387] width 436 height 36
type input "2025-10-02"
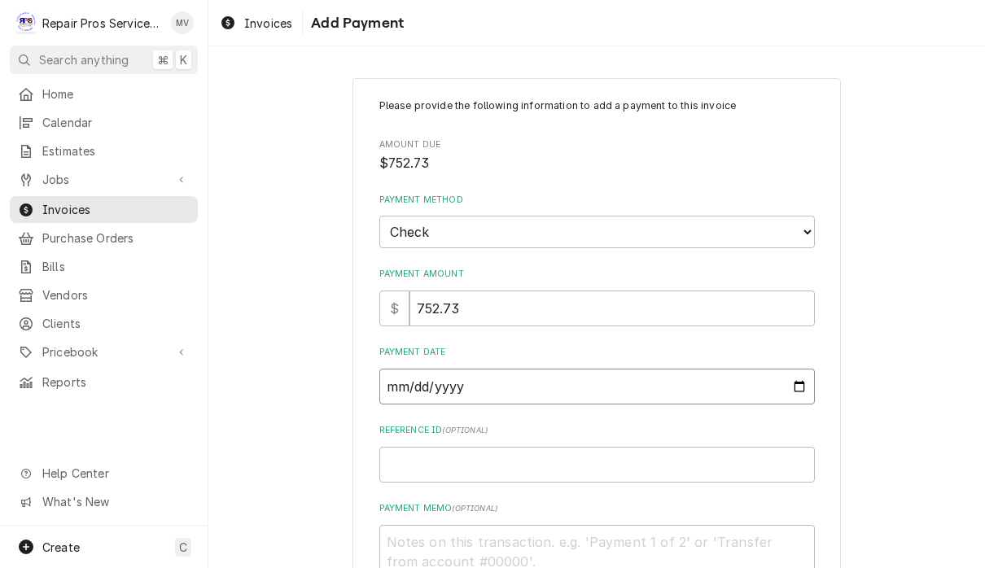
type textarea "x"
type input "2025-10-01"
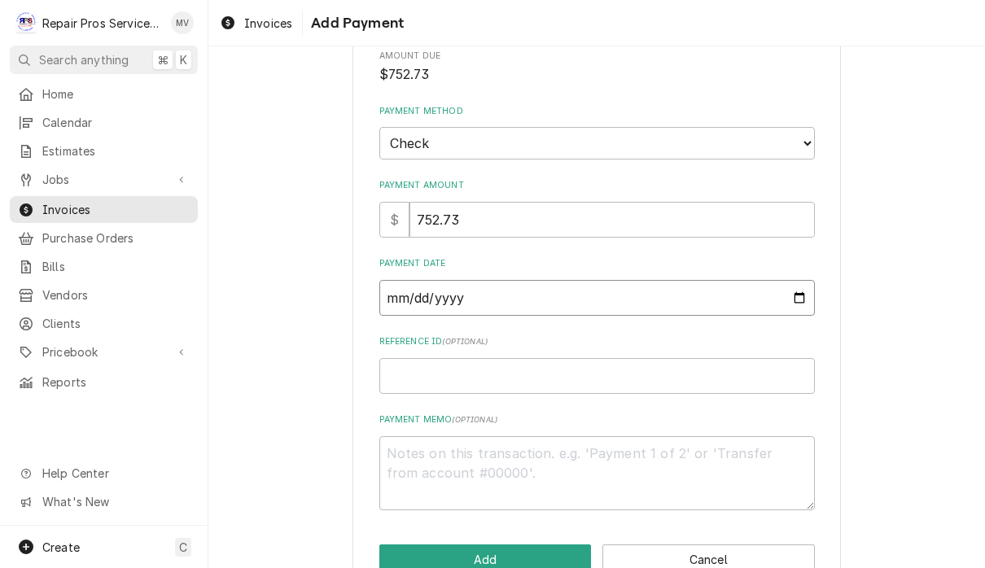
scroll to position [116, 0]
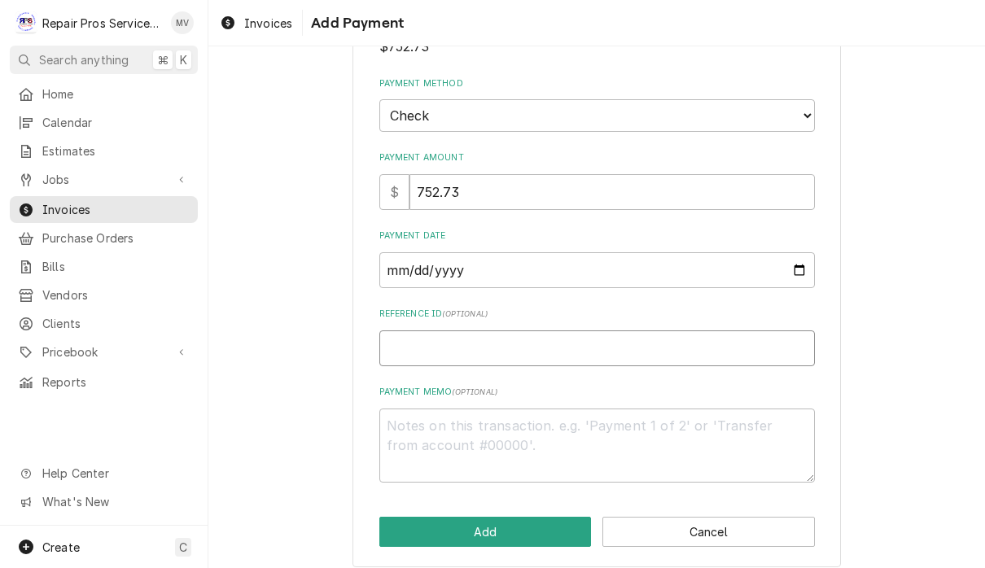
click at [481, 339] on input "Reference ID ( optional )" at bounding box center [597, 349] width 436 height 36
type textarea "x"
type input "9"
type textarea "x"
type input "99"
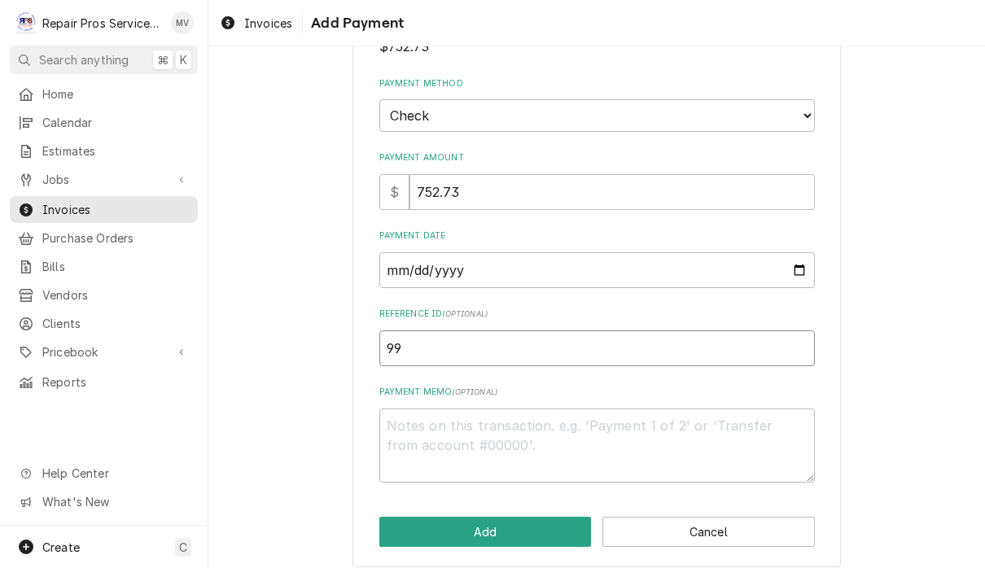
type textarea "x"
type input "998"
type textarea "x"
type input "9981"
click at [484, 433] on textarea "Payment Memo ( optional )" at bounding box center [597, 446] width 436 height 74
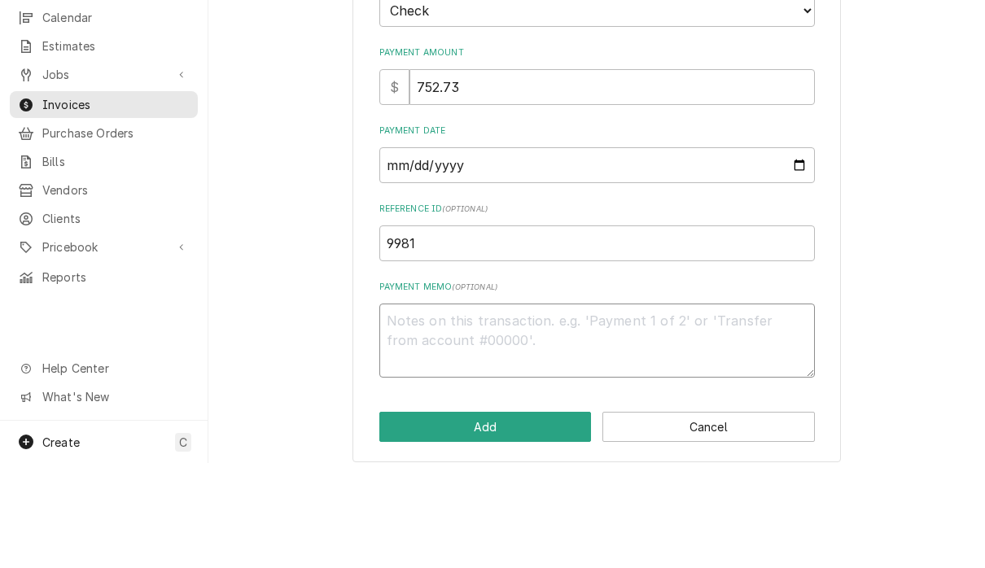
type textarea "x"
type textarea "1"
type textarea "x"
type textarea "11"
type textarea "x"
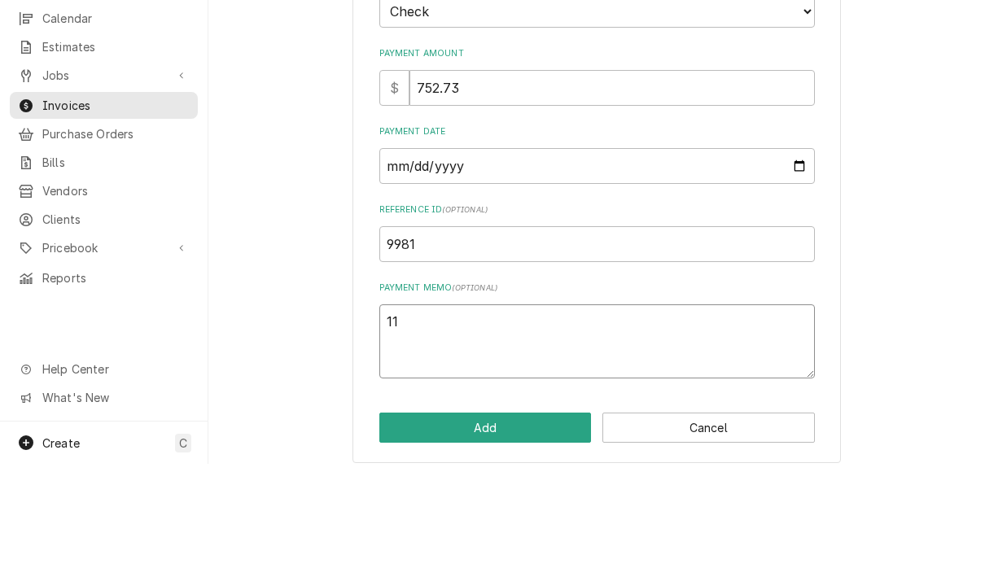
type textarea "111"
type textarea "x"
type textarea "1110"
type textarea "x"
type textarea "11105"
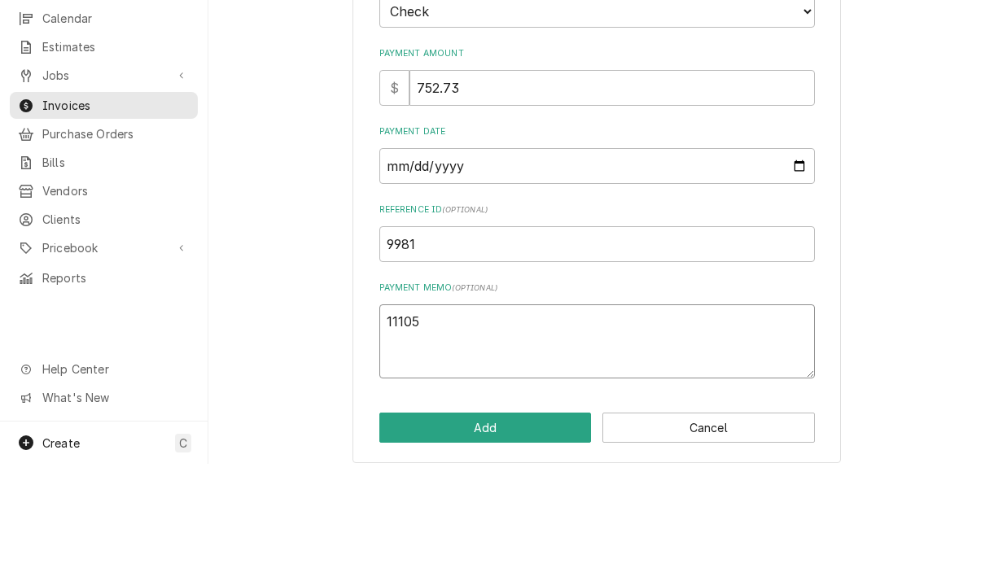
type textarea "x"
type textarea "111055"
click at [518, 517] on button "Add" at bounding box center [485, 532] width 213 height 30
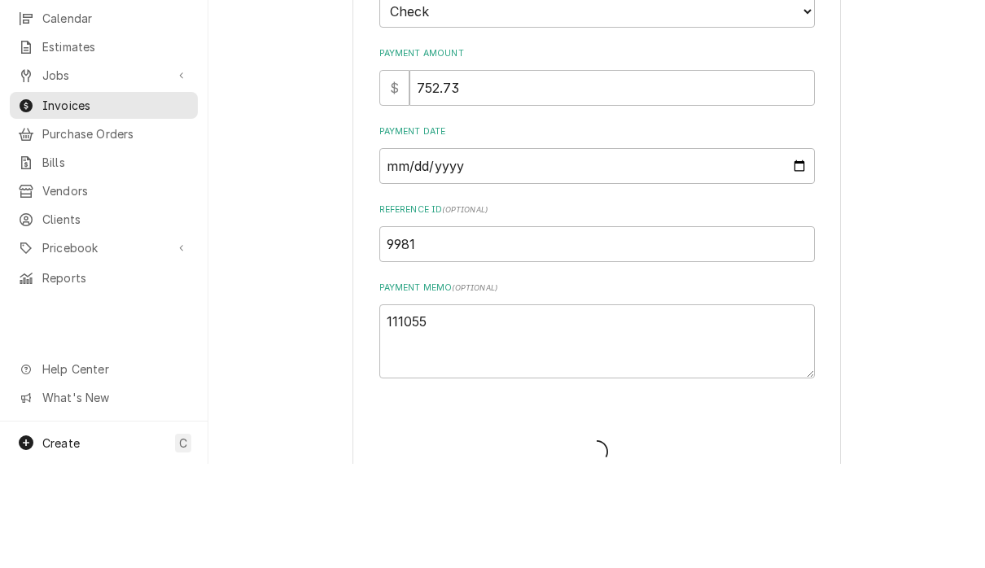
type textarea "x"
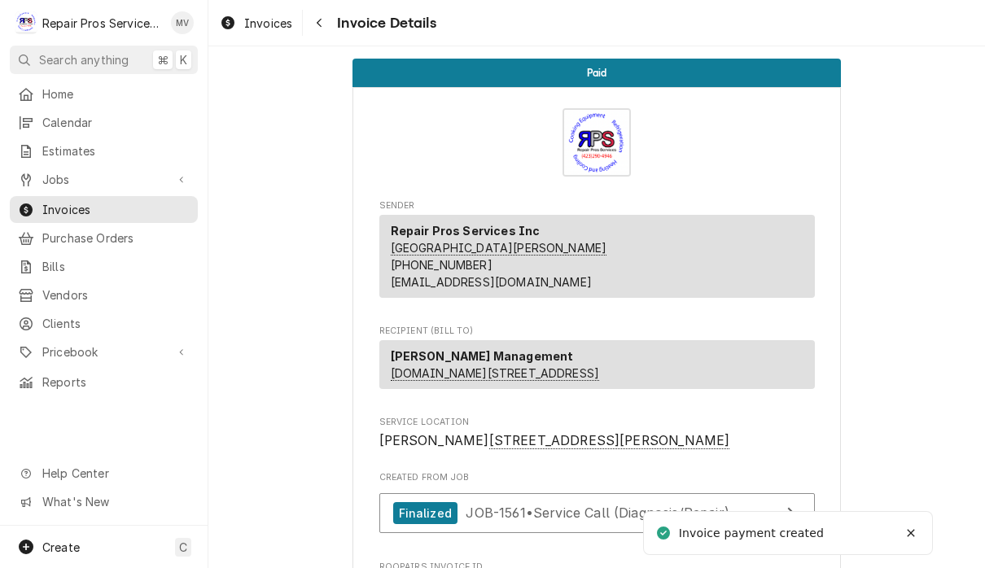
scroll to position [-1, 0]
click at [265, 29] on span "Invoices" at bounding box center [268, 23] width 48 height 17
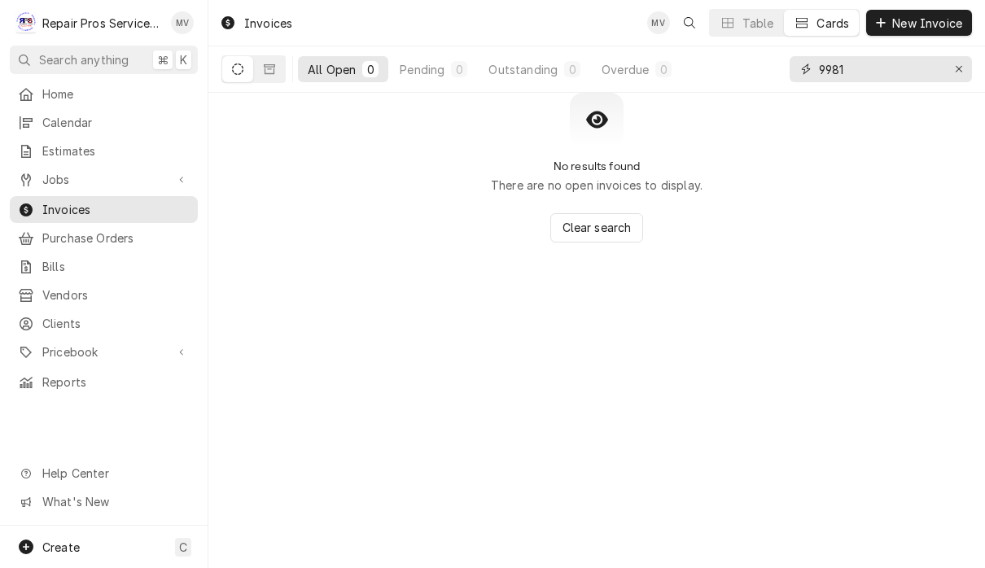
click at [896, 60] on input "9981" at bounding box center [880, 69] width 122 height 26
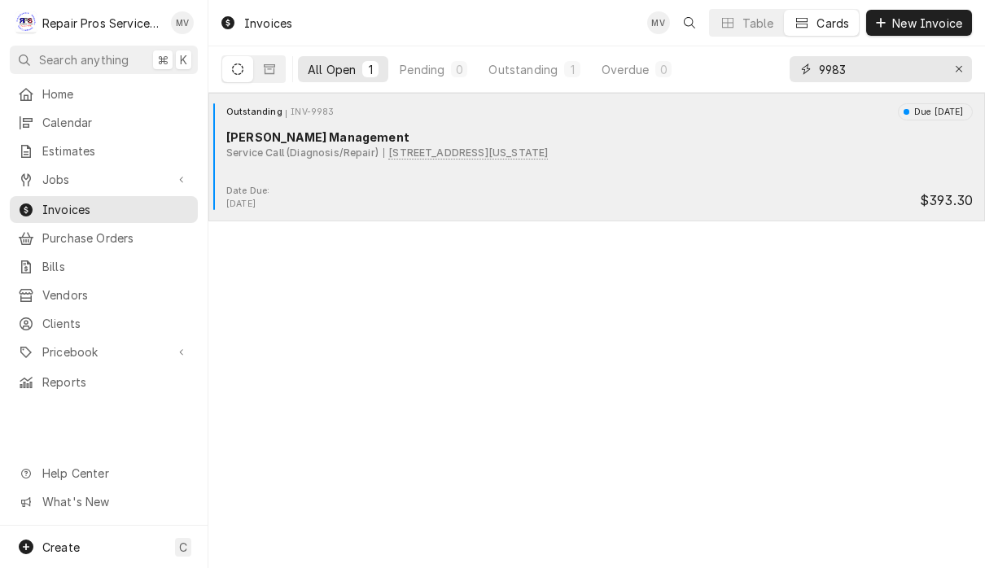
type input "9983"
click at [492, 182] on div "Outstanding INV-9983 Due [DATE] [PERSON_NAME] Management Service Call (Diagnosi…" at bounding box center [597, 143] width 764 height 81
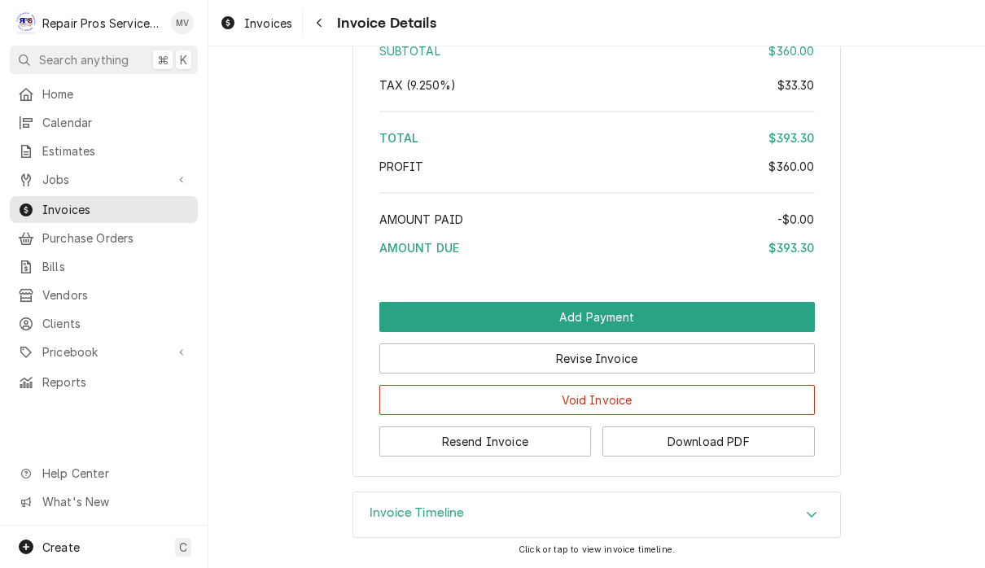
scroll to position [2492, 0]
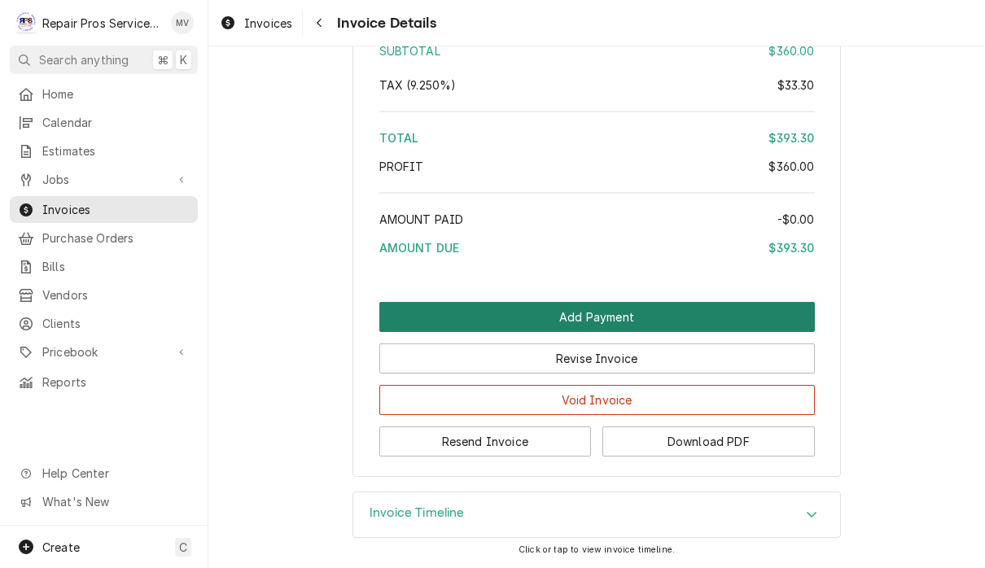
click at [646, 314] on button "Add Payment" at bounding box center [597, 317] width 436 height 30
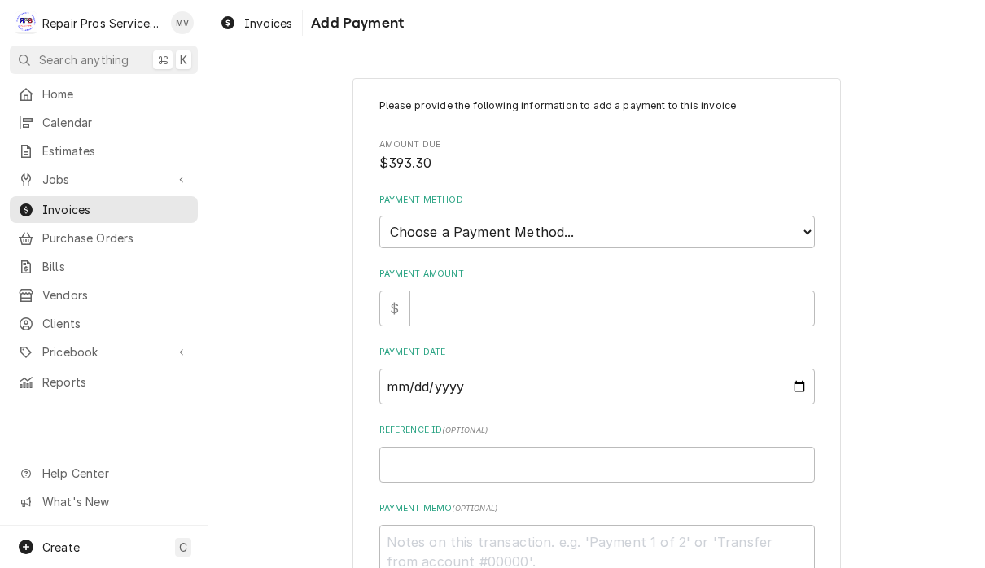
click at [620, 219] on select "Choose a Payment Method... Cash Check Credit/Debit Card ACH/eCheck Other" at bounding box center [597, 232] width 436 height 33
select select "2"
click at [594, 297] on input "Payment Amount" at bounding box center [612, 309] width 405 height 36
type textarea "x"
type input "3"
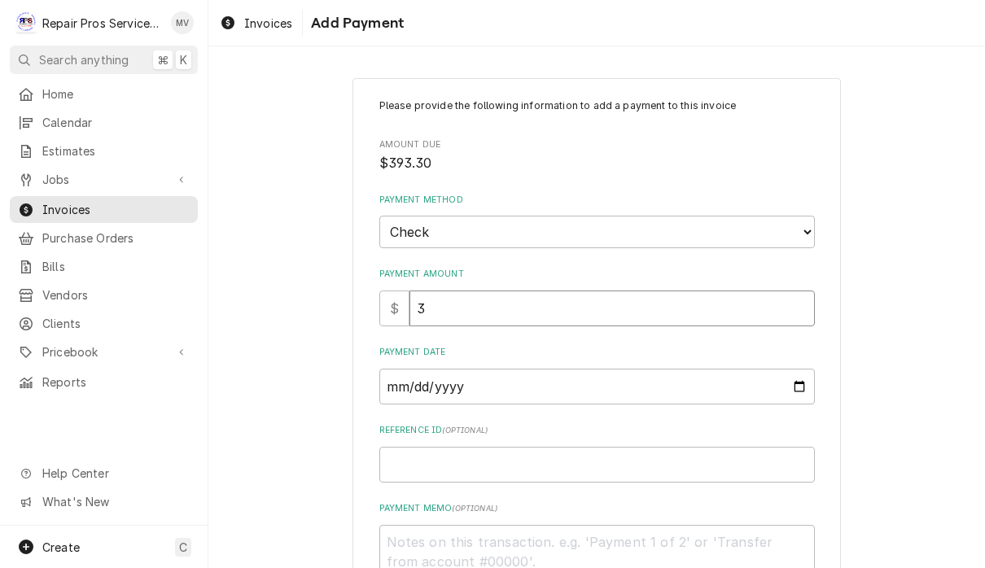
type textarea "x"
type input "39"
type textarea "x"
type input "393"
type textarea "x"
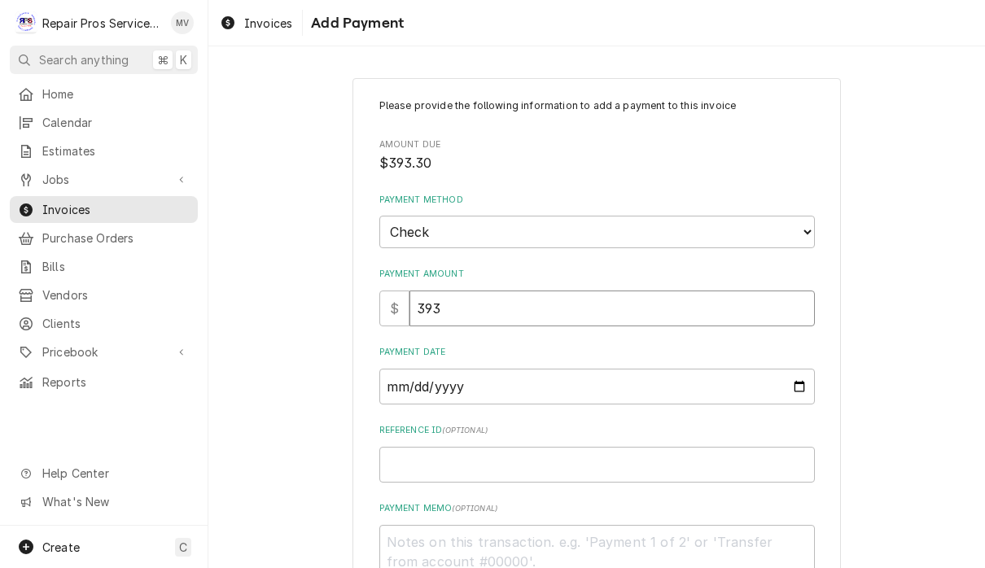
type input "393.3"
type textarea "x"
type input "393.30"
click at [482, 382] on input "Payment Date" at bounding box center [597, 387] width 436 height 36
type input "2025-10-02"
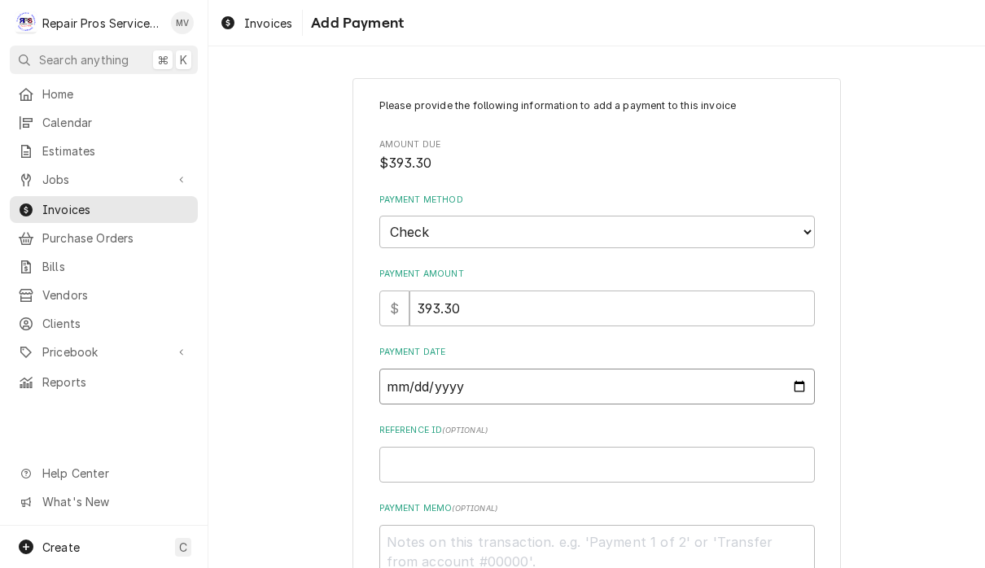
type textarea "x"
type input "2025-10-01"
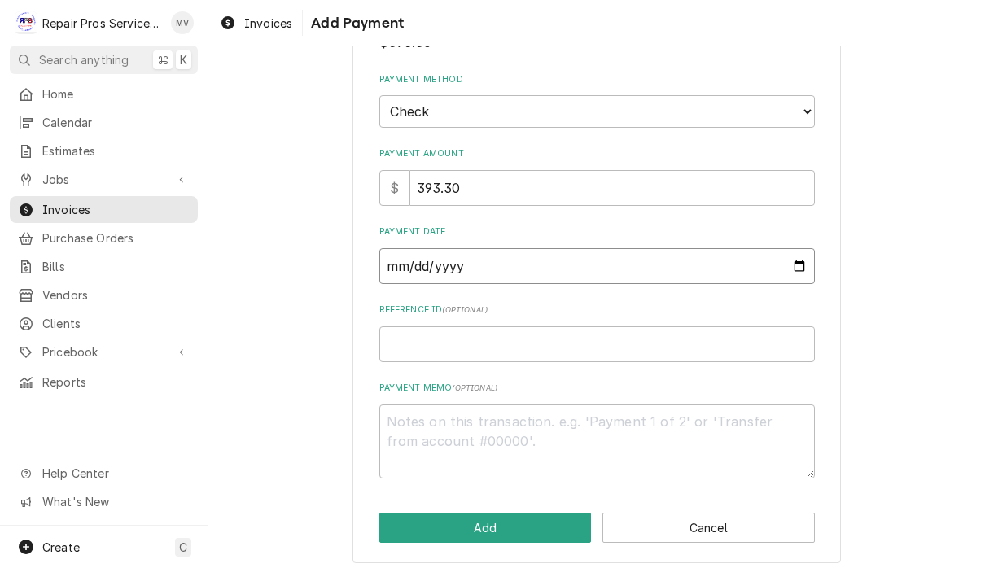
scroll to position [120, 0]
click at [476, 331] on input "Reference ID ( optional )" at bounding box center [597, 345] width 436 height 36
type textarea "x"
type input "9"
type textarea "x"
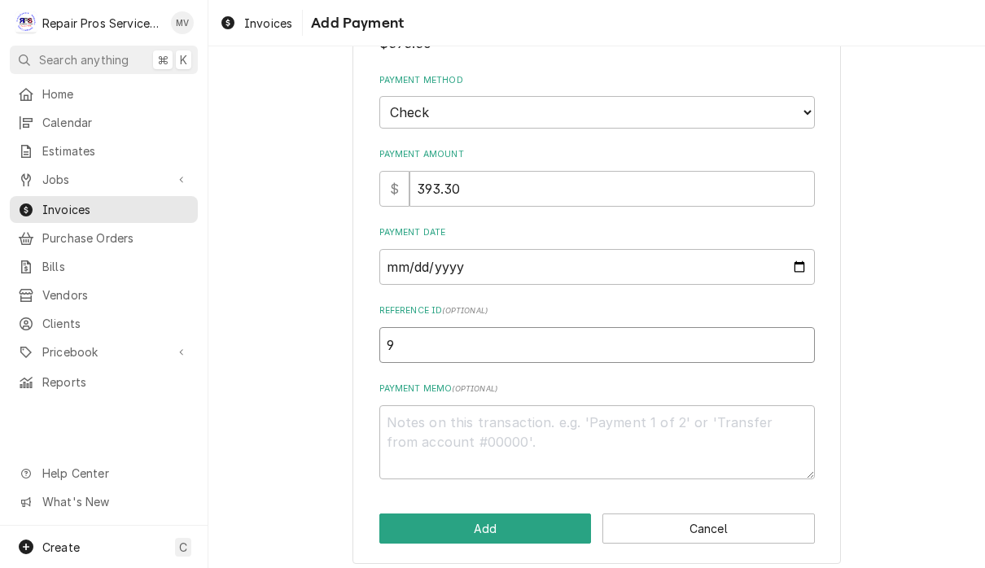
type input "99"
type textarea "x"
type input "998"
type textarea "x"
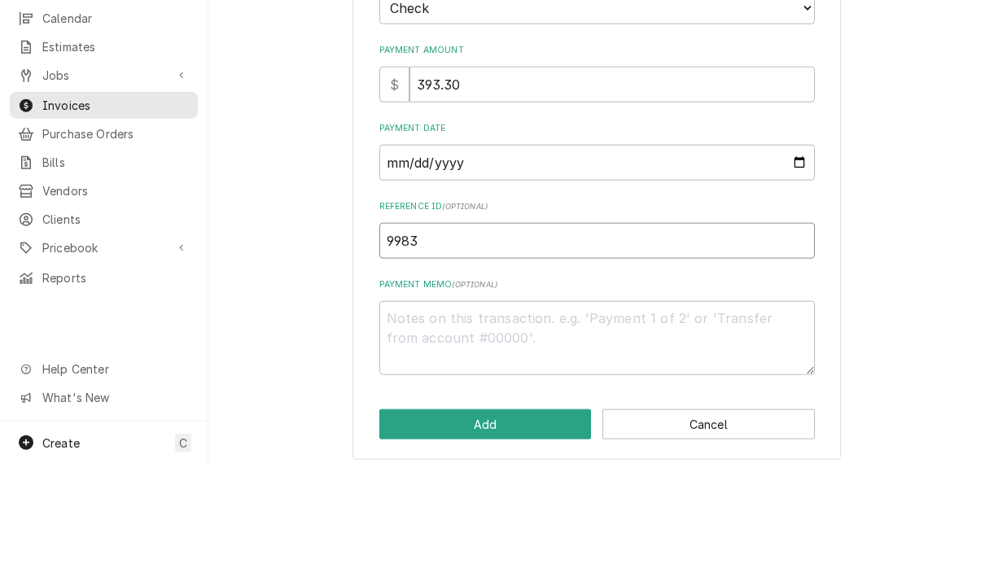
type input "9983"
click at [669, 405] on textarea "Payment Memo ( optional )" at bounding box center [597, 442] width 436 height 74
type textarea "x"
type textarea "1"
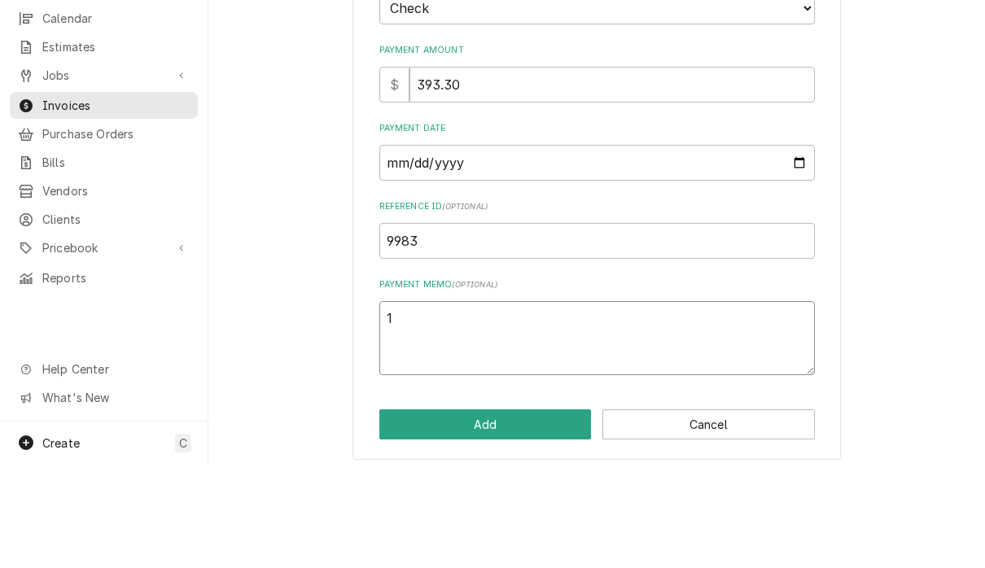
scroll to position [0, 0]
type textarea "x"
type textarea "11"
type textarea "x"
type textarea "111"
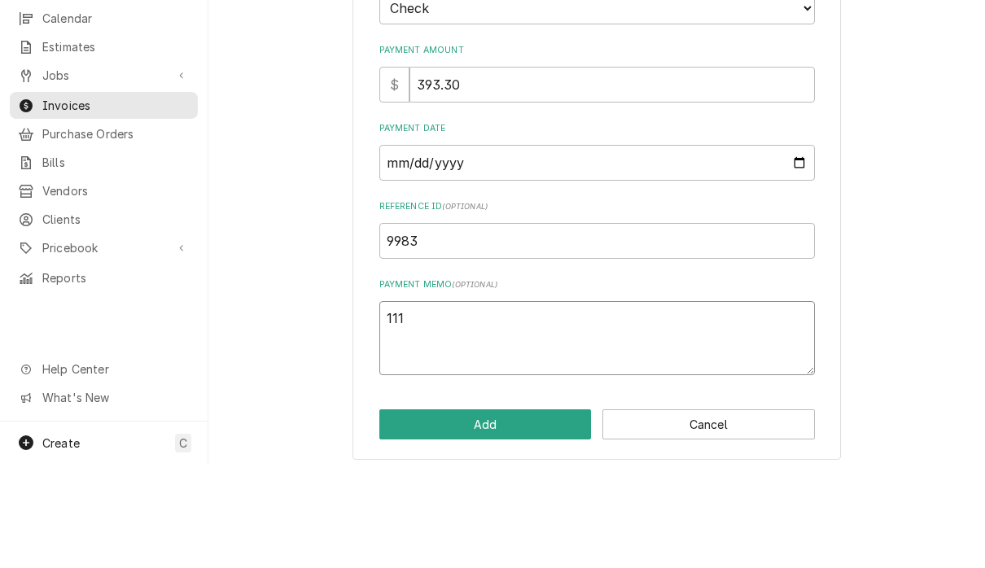
type textarea "x"
type textarea "1110"
type textarea "x"
type textarea "11105"
type textarea "x"
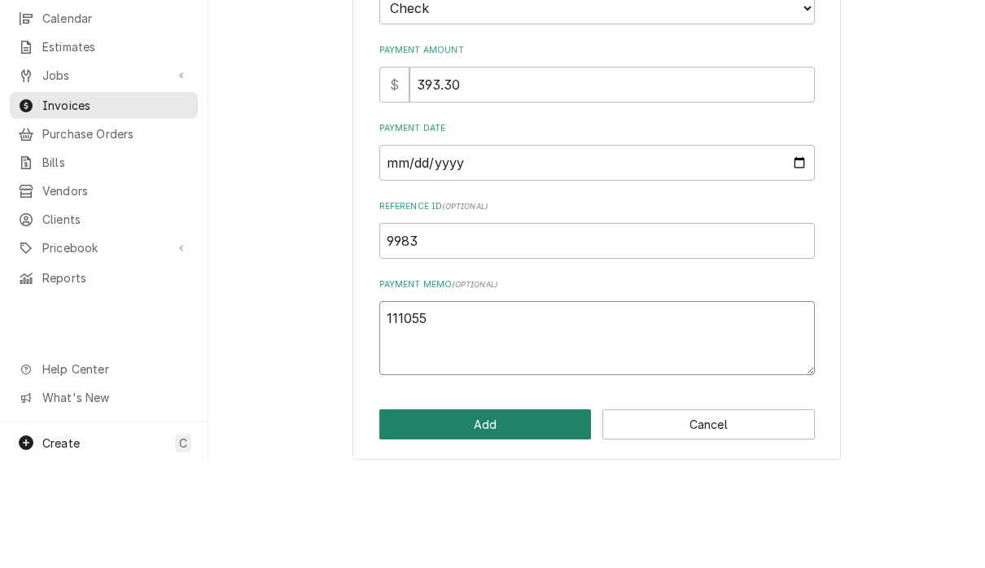
type textarea "111055"
click at [466, 514] on button "Add" at bounding box center [485, 529] width 213 height 30
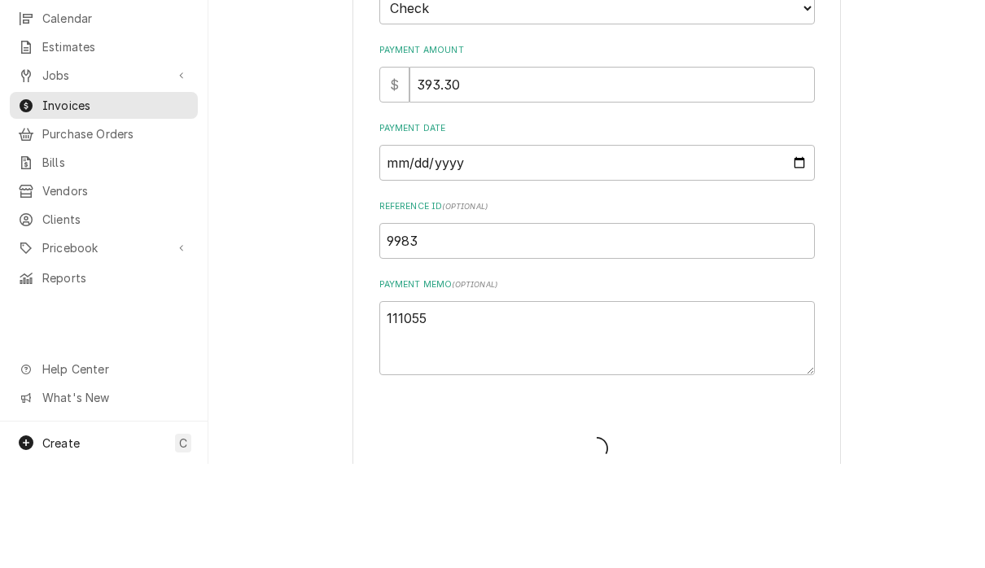
type textarea "x"
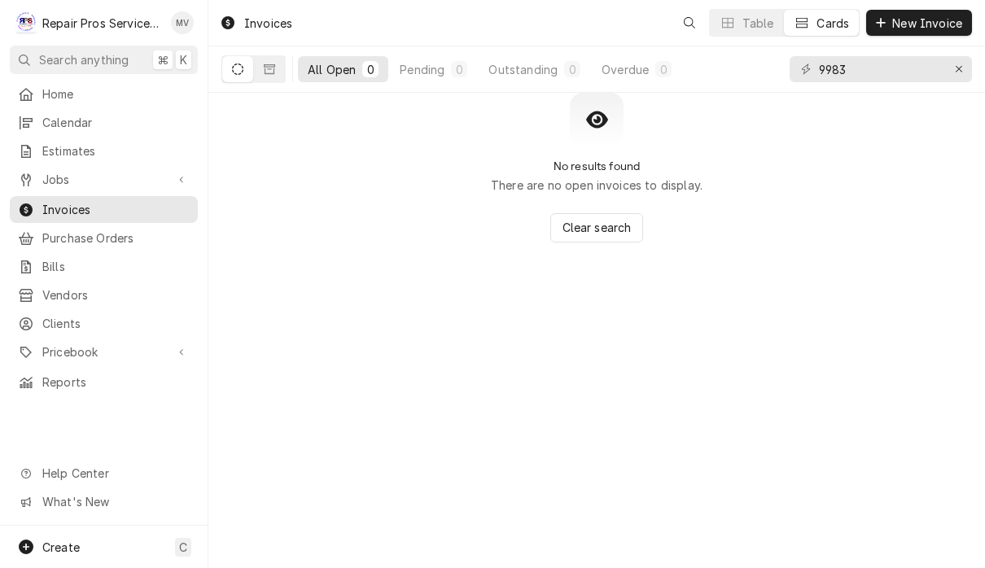
click at [902, 76] on input "9983" at bounding box center [880, 69] width 122 height 26
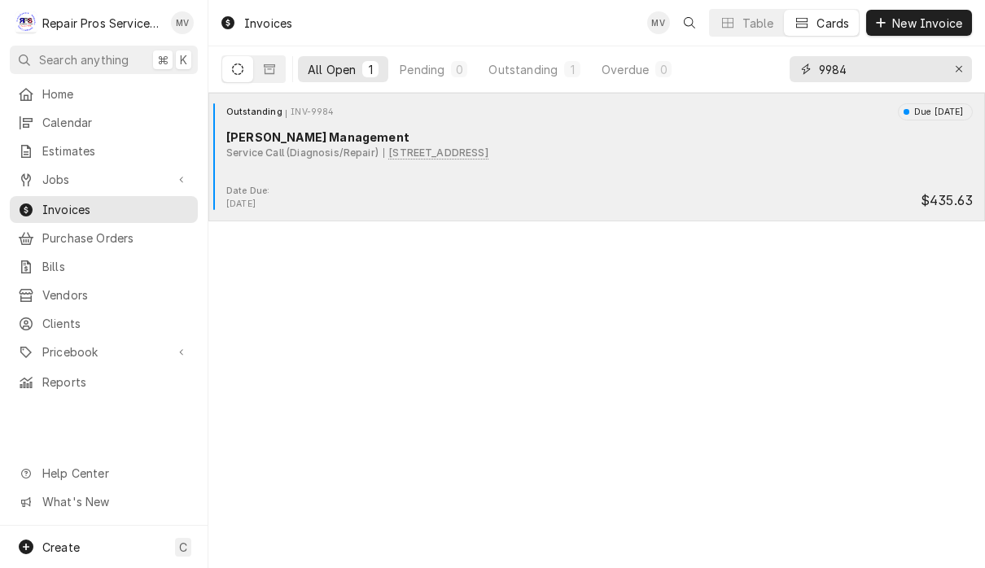
type input "9984"
click at [666, 177] on div "Outstanding INV-9984 Due [DATE] [PERSON_NAME] Management Service Call (Diagnosi…" at bounding box center [597, 143] width 764 height 81
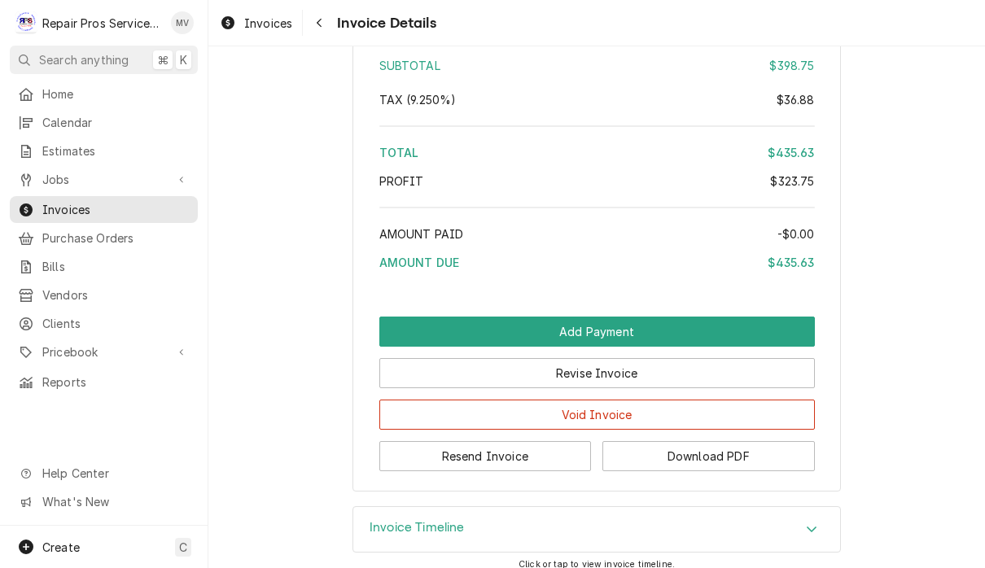
scroll to position [3184, 0]
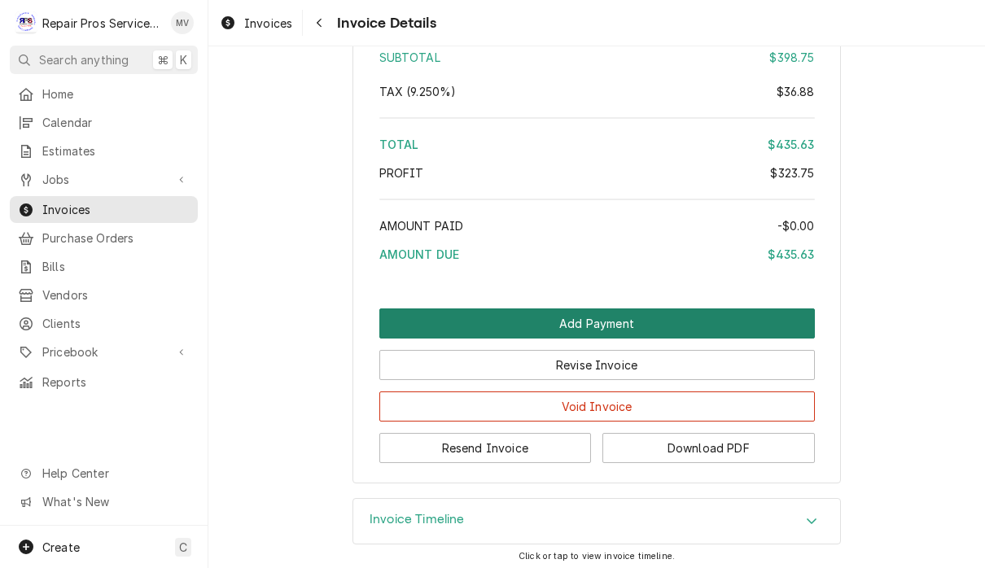
click at [717, 339] on button "Add Payment" at bounding box center [597, 324] width 436 height 30
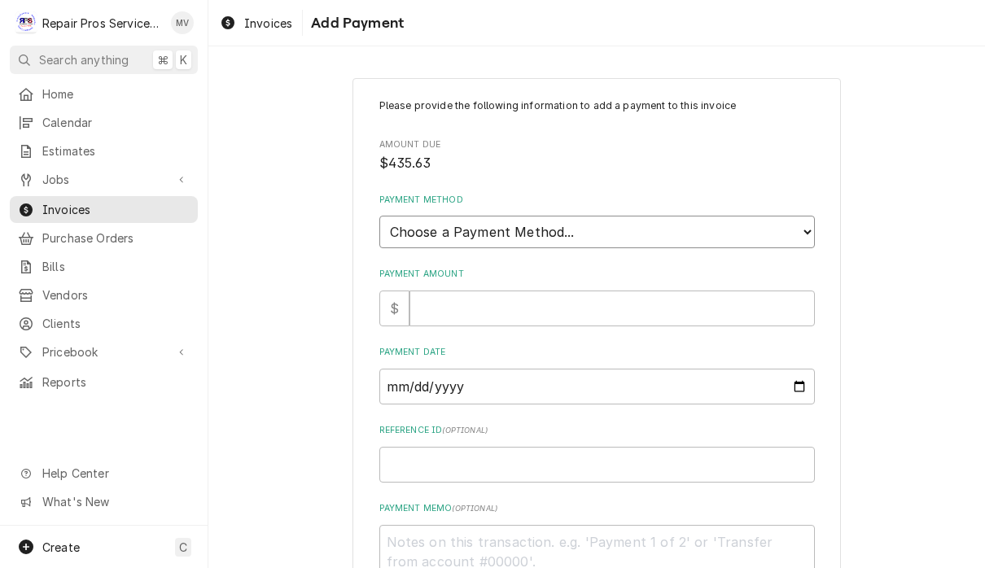
click at [673, 232] on select "Choose a Payment Method... Cash Check Credit/Debit Card ACH/eCheck Other" at bounding box center [597, 232] width 436 height 33
select select "2"
click at [534, 301] on input "Payment Amount" at bounding box center [612, 309] width 405 height 36
type textarea "x"
type input "4"
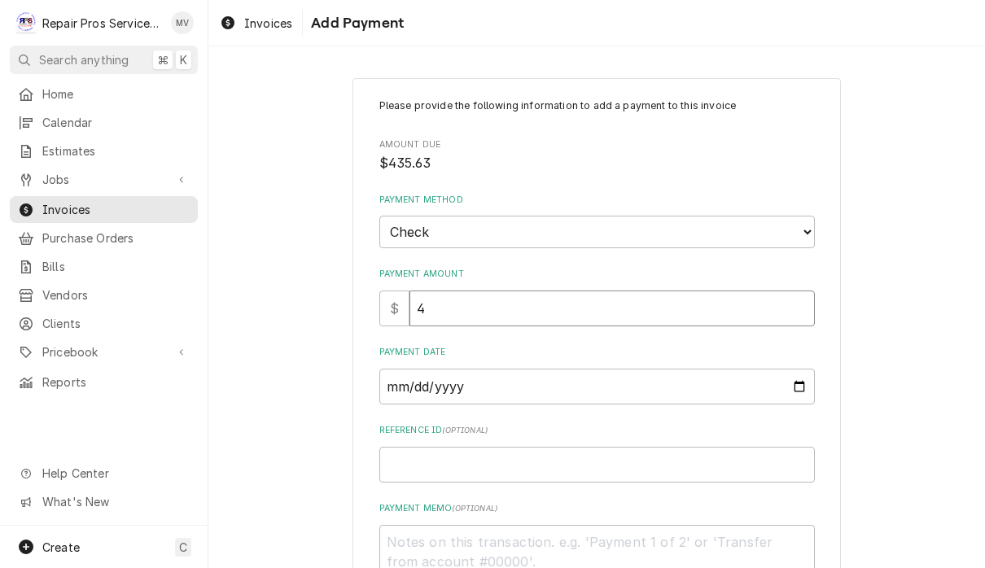
type textarea "x"
type input "43"
type textarea "x"
type input "435"
type textarea "x"
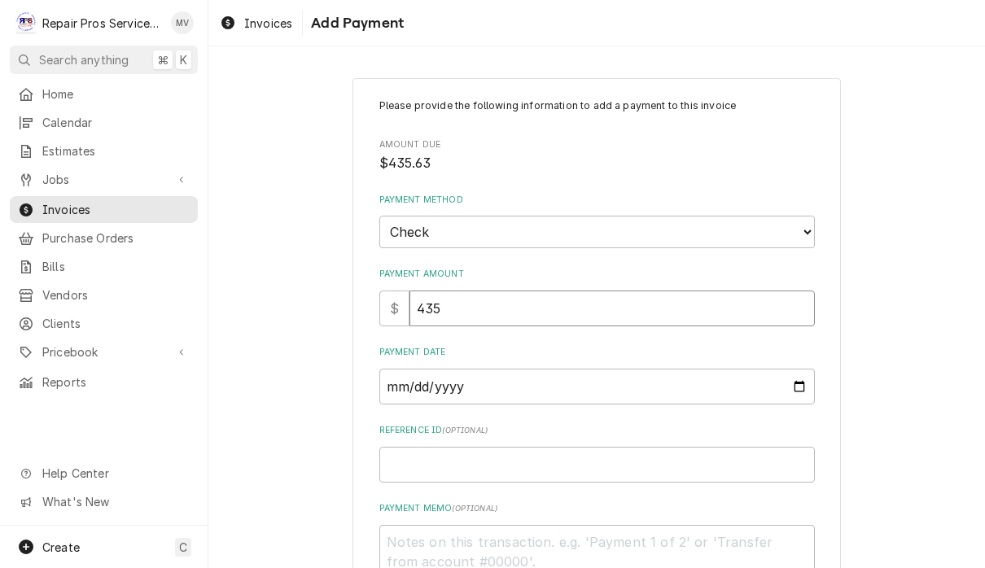
type input "435.6"
type textarea "x"
type input "435.63"
click at [471, 387] on input "Payment Date" at bounding box center [597, 387] width 436 height 36
type input "2025-10-02"
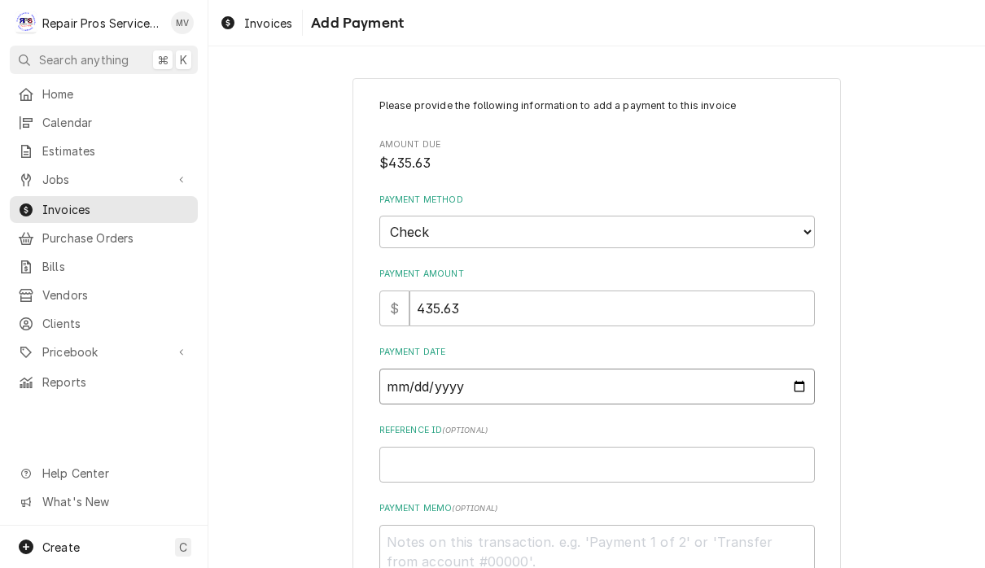
type textarea "x"
type input "2025-10-01"
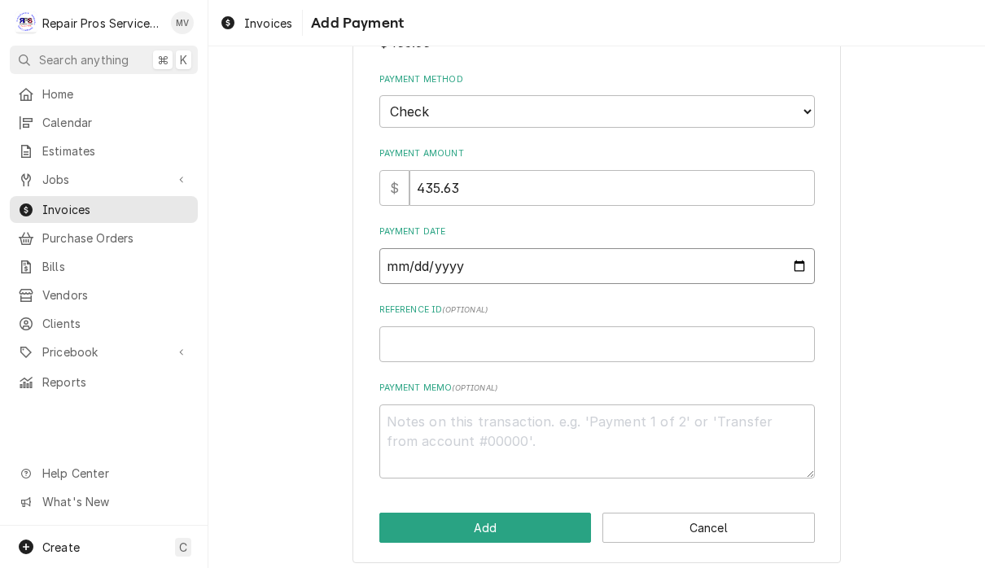
scroll to position [120, 0]
click at [650, 327] on input "Reference ID ( optional )" at bounding box center [597, 345] width 436 height 36
type textarea "x"
type input "0"
type textarea "x"
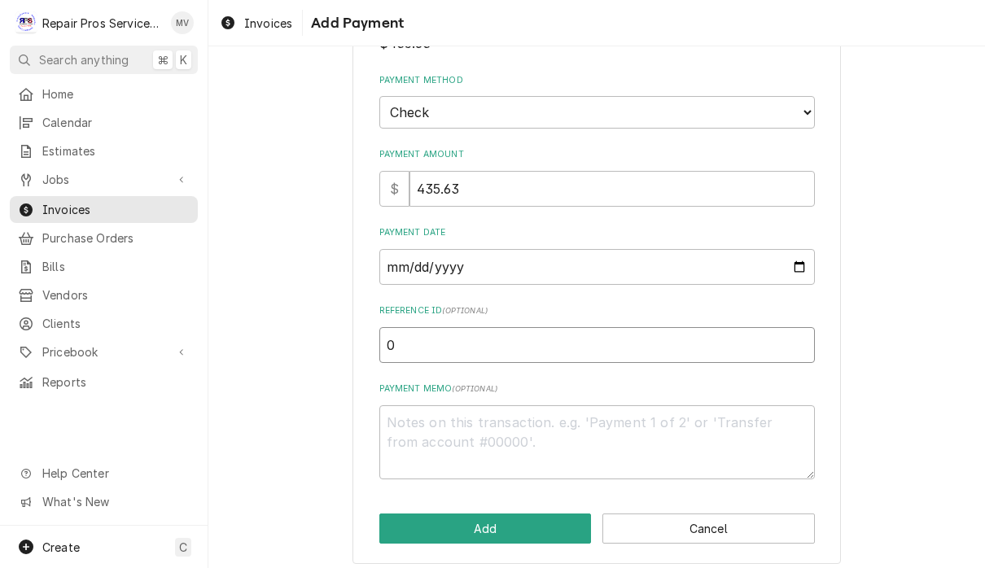
type input "00"
type textarea "x"
type input "0"
type textarea "x"
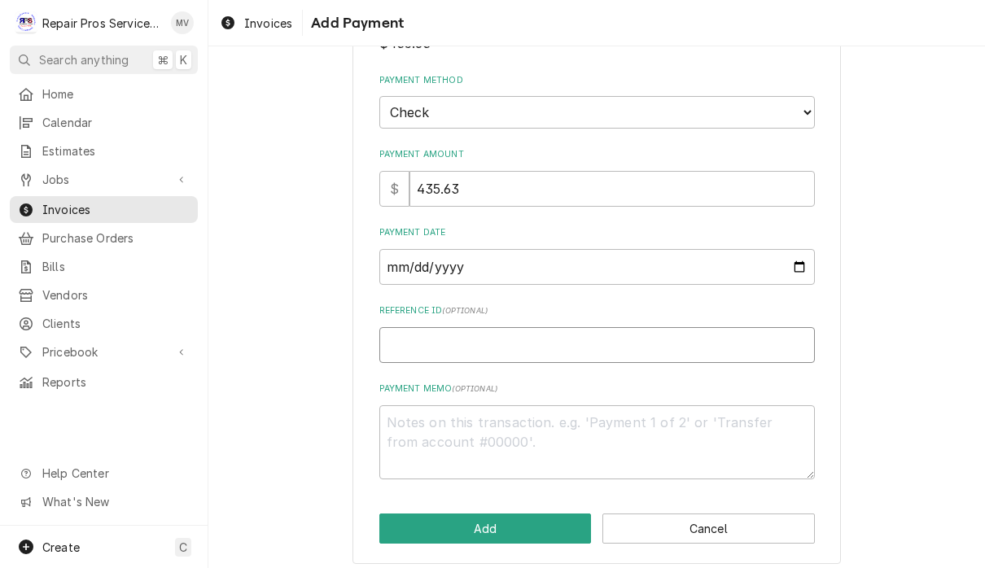
type input "9"
type textarea "x"
type input "99"
type textarea "x"
type input "998"
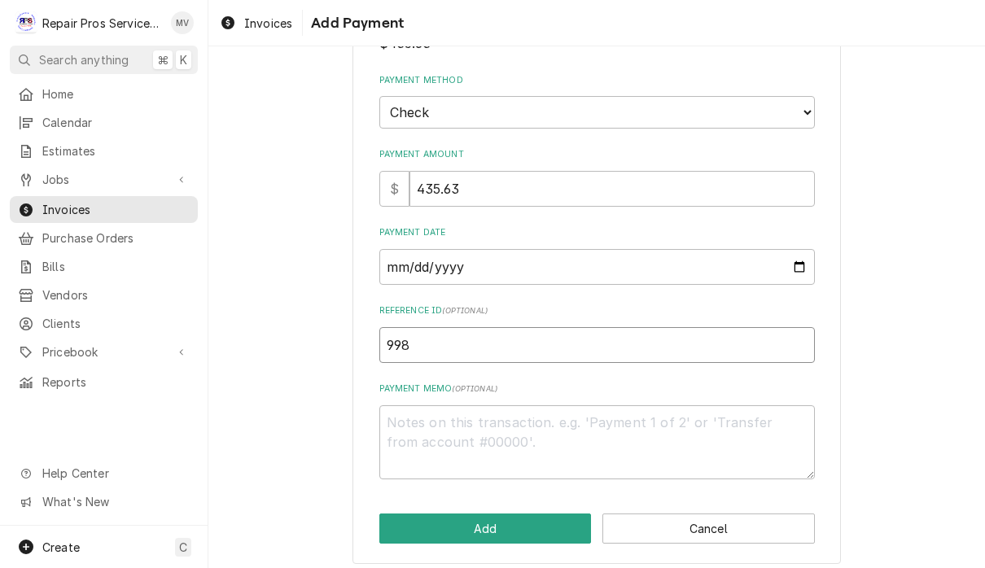
type textarea "x"
type input "9984"
click at [572, 405] on textarea "Payment Memo ( optional )" at bounding box center [597, 442] width 436 height 74
type textarea "x"
type textarea "1"
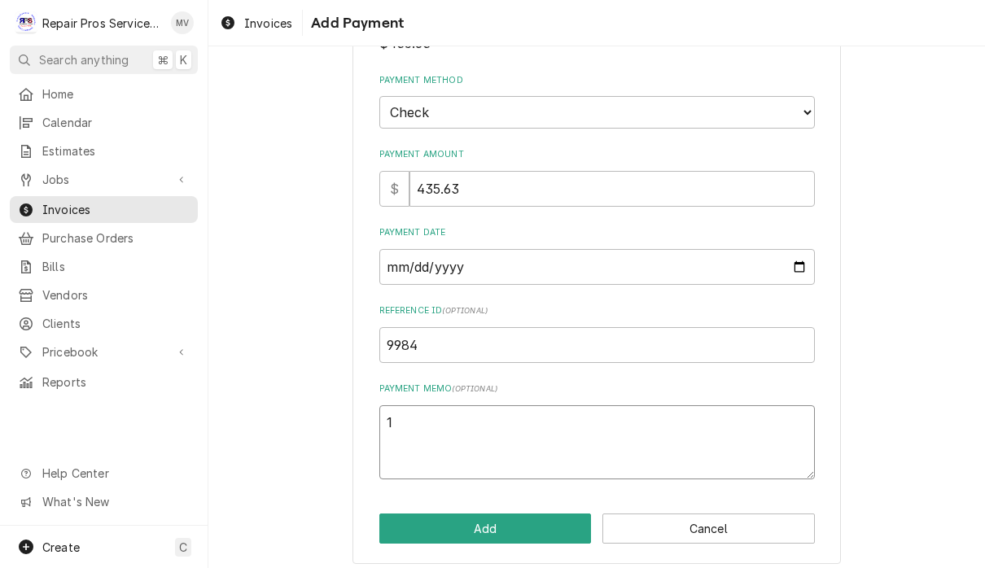
type textarea "x"
type textarea "11"
type textarea "x"
type textarea "111"
type textarea "x"
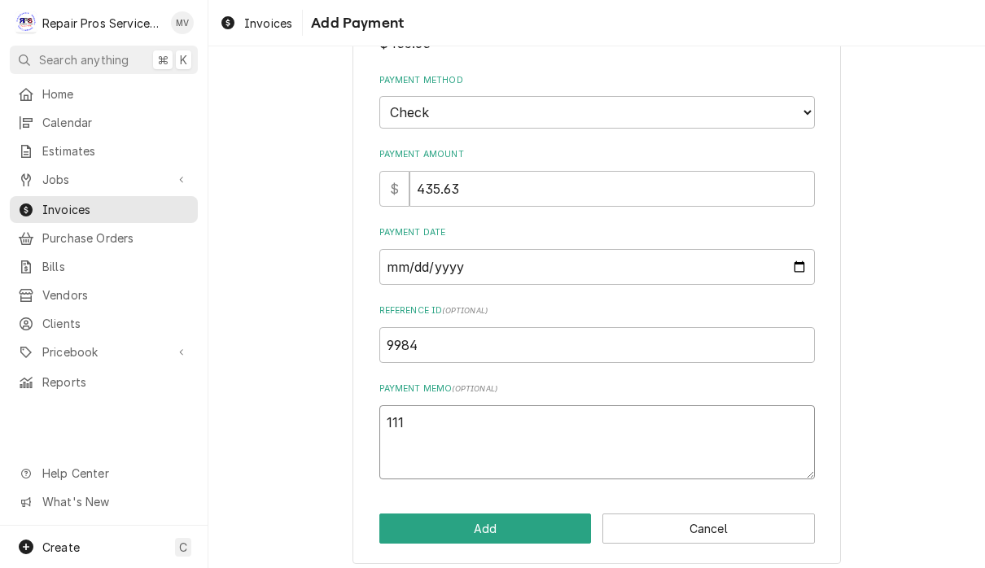
type textarea "1110"
type textarea "x"
type textarea "11105"
type textarea "x"
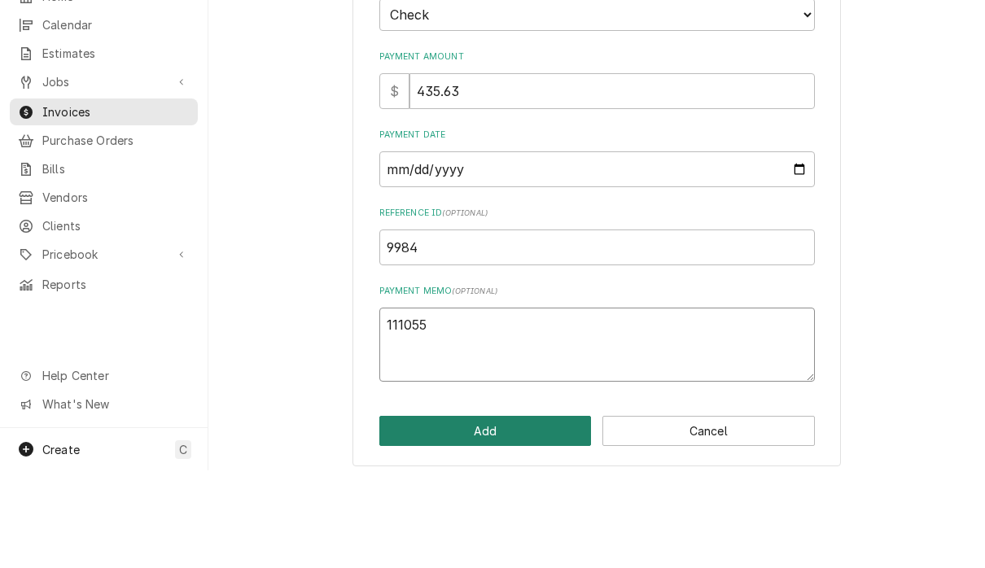
type textarea "111055"
click at [559, 514] on button "Add" at bounding box center [485, 529] width 213 height 30
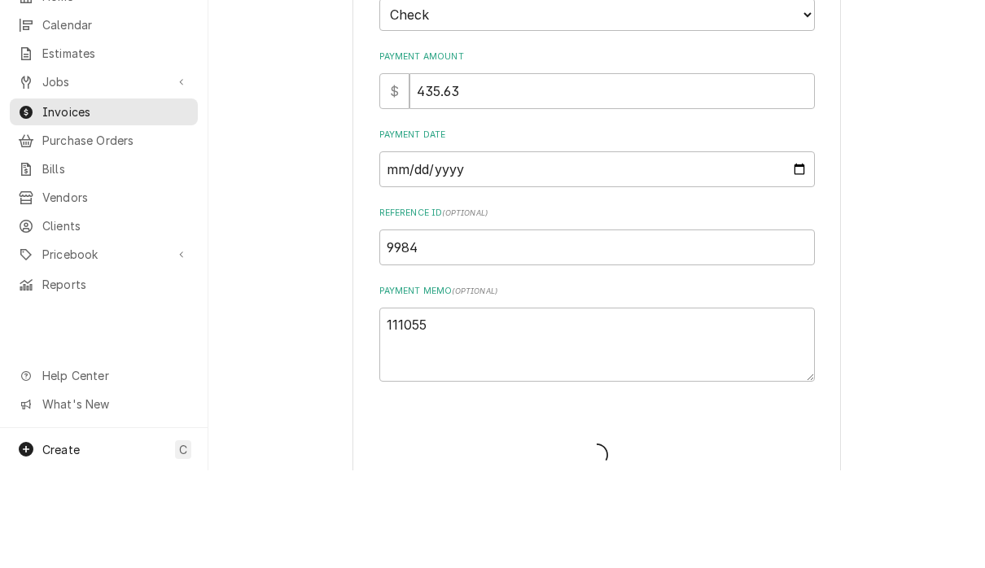
type textarea "x"
